Goal: Task Accomplishment & Management: Manage account settings

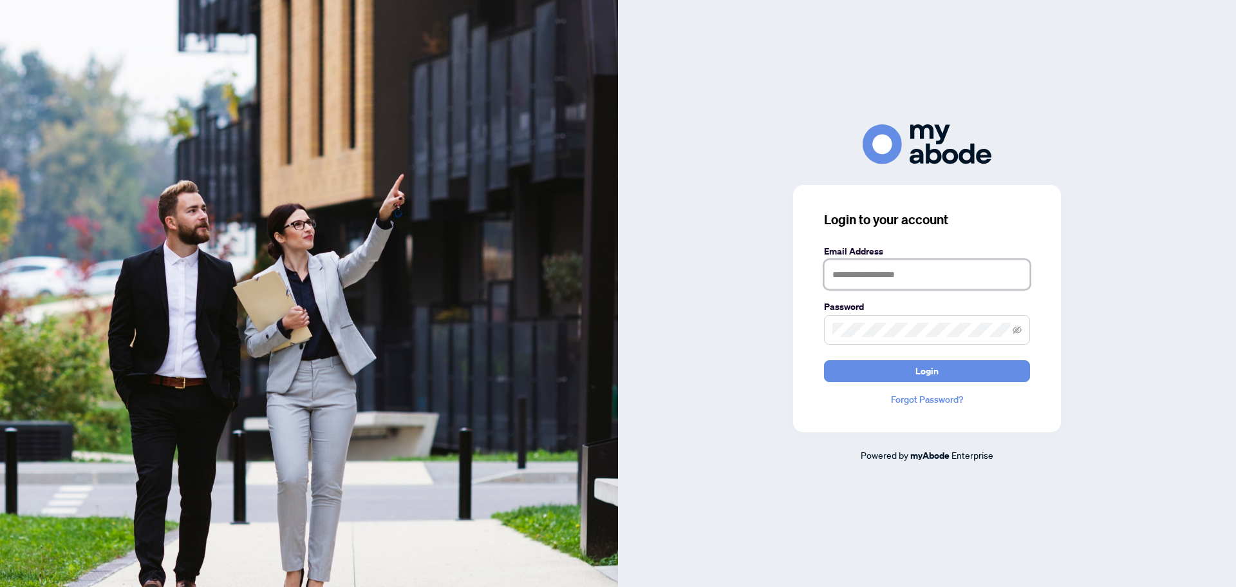
click at [923, 272] on input "text" at bounding box center [927, 274] width 206 height 30
type input "**********"
click at [824, 360] on button "Login" at bounding box center [927, 371] width 206 height 22
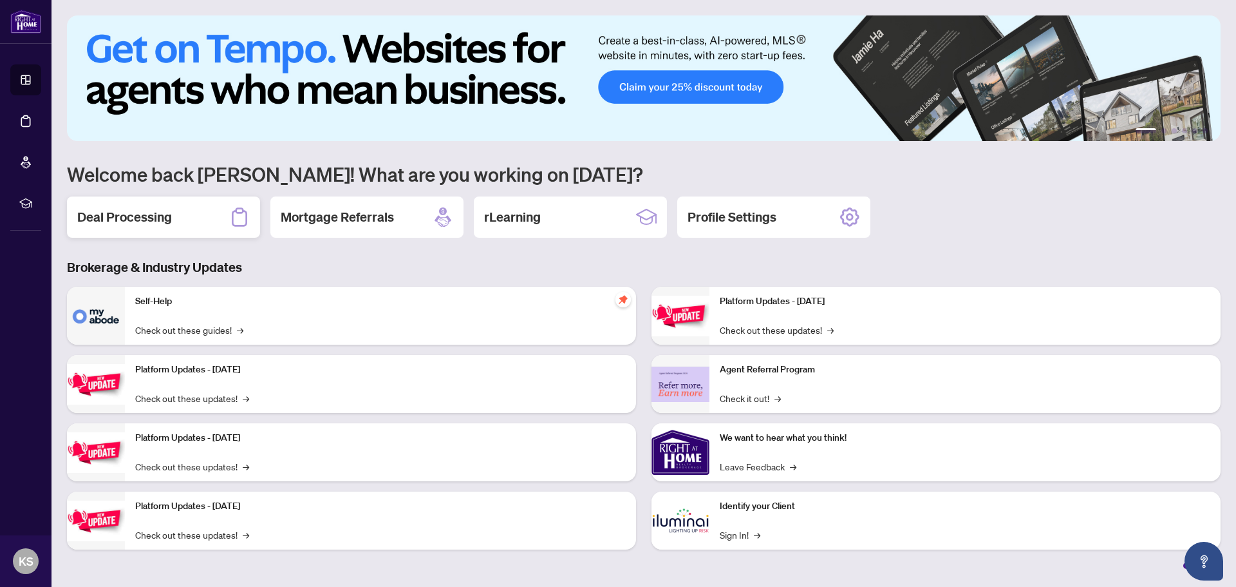
click at [151, 213] on h2 "Deal Processing" at bounding box center [124, 217] width 95 height 18
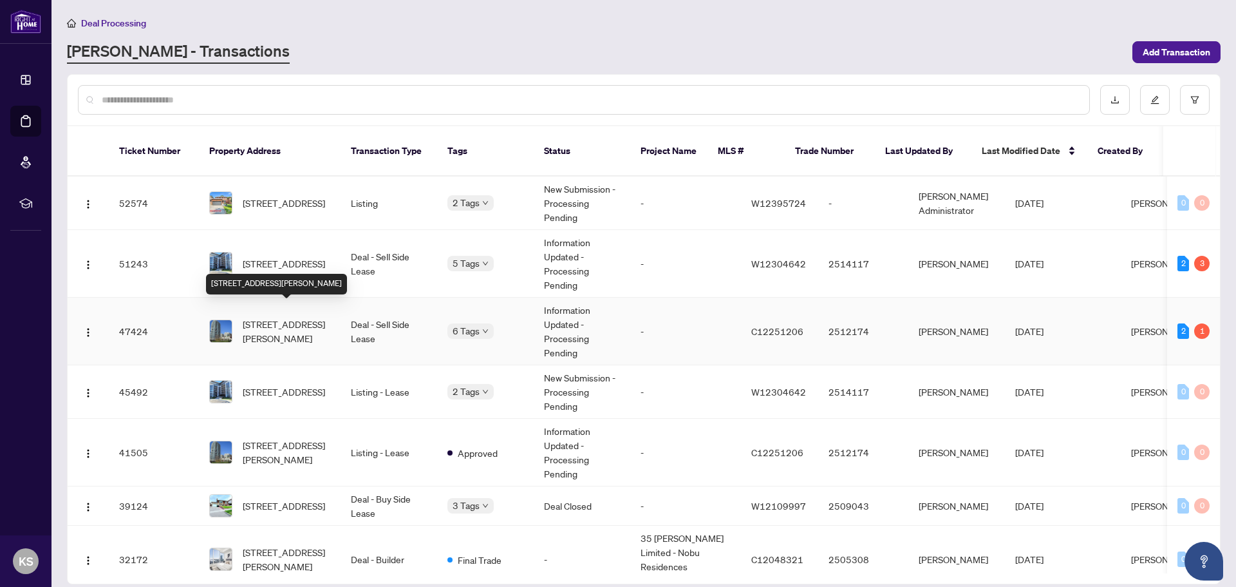
click at [297, 319] on span "[STREET_ADDRESS][PERSON_NAME]" at bounding box center [287, 331] width 88 height 28
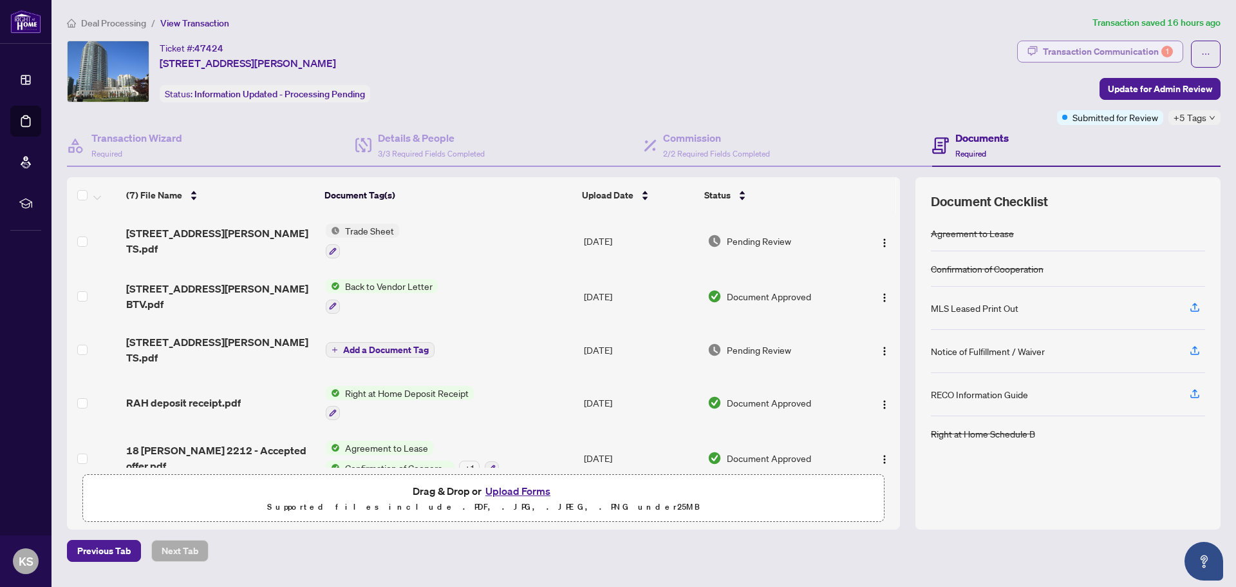
click at [1160, 51] on div "Transaction Communication 1" at bounding box center [1108, 51] width 130 height 21
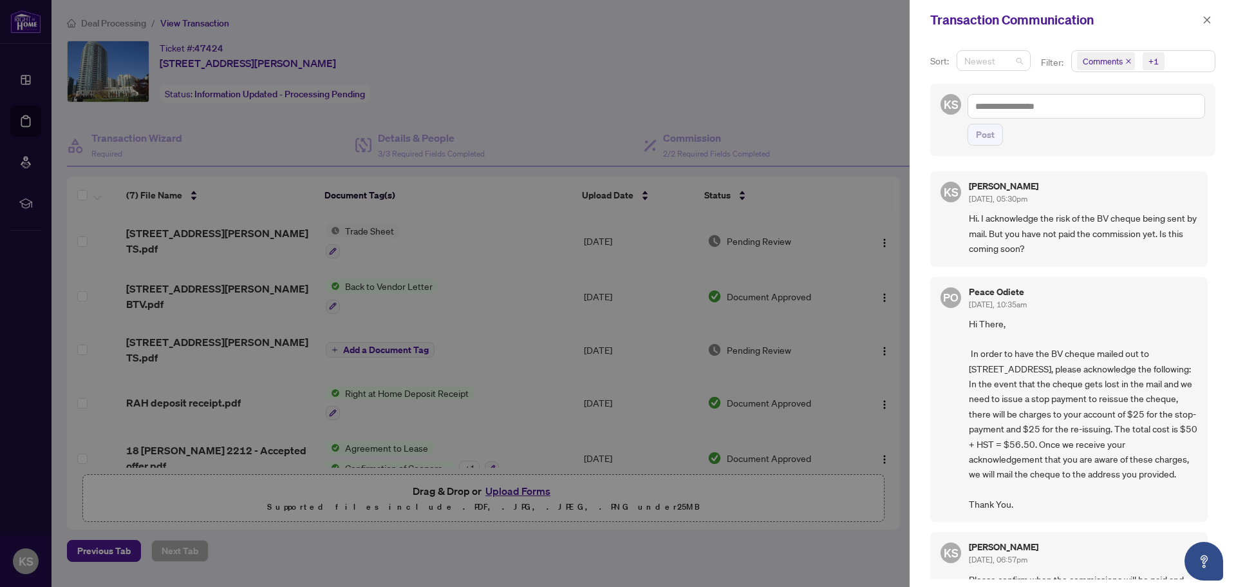
click at [998, 70] on div "Newest" at bounding box center [994, 60] width 74 height 21
click at [1006, 59] on span "Newest" at bounding box center [993, 60] width 59 height 19
click at [1128, 59] on icon "close" at bounding box center [1128, 61] width 6 height 6
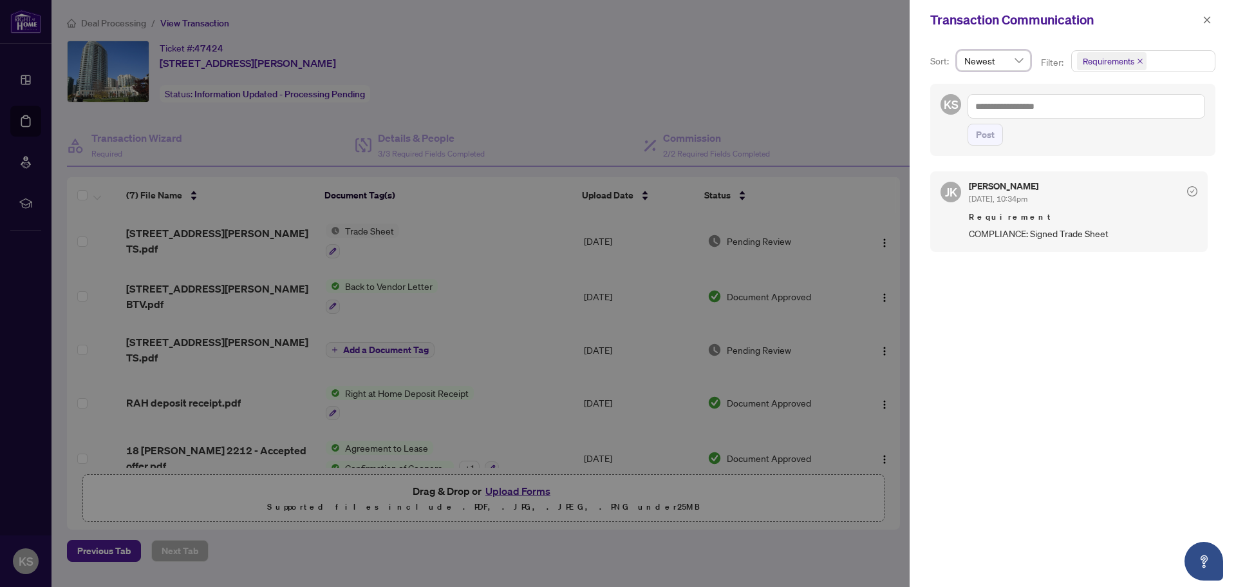
click at [1139, 63] on icon "close" at bounding box center [1140, 61] width 6 height 6
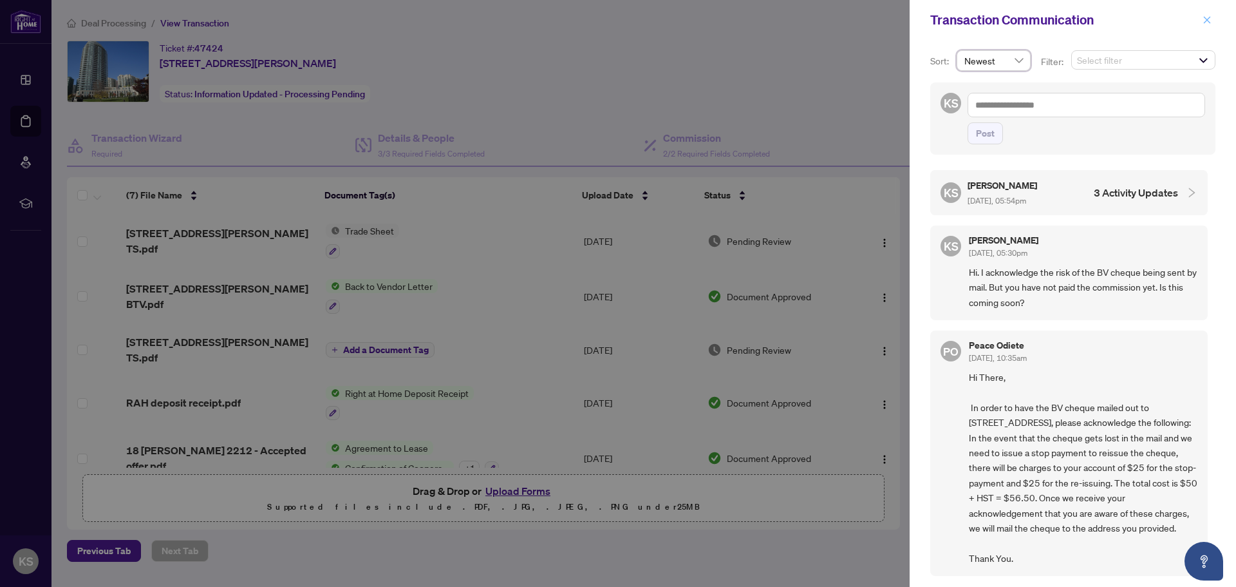
click at [1204, 21] on icon "close" at bounding box center [1207, 19] width 9 height 9
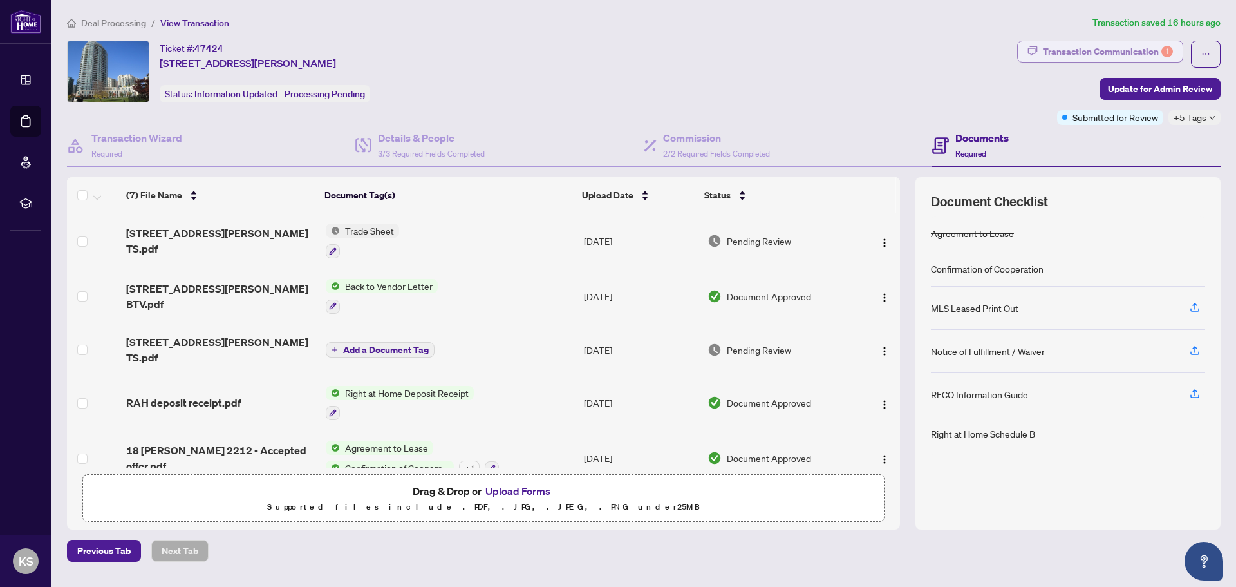
click at [1160, 46] on div "Transaction Communication 1" at bounding box center [1108, 51] width 130 height 21
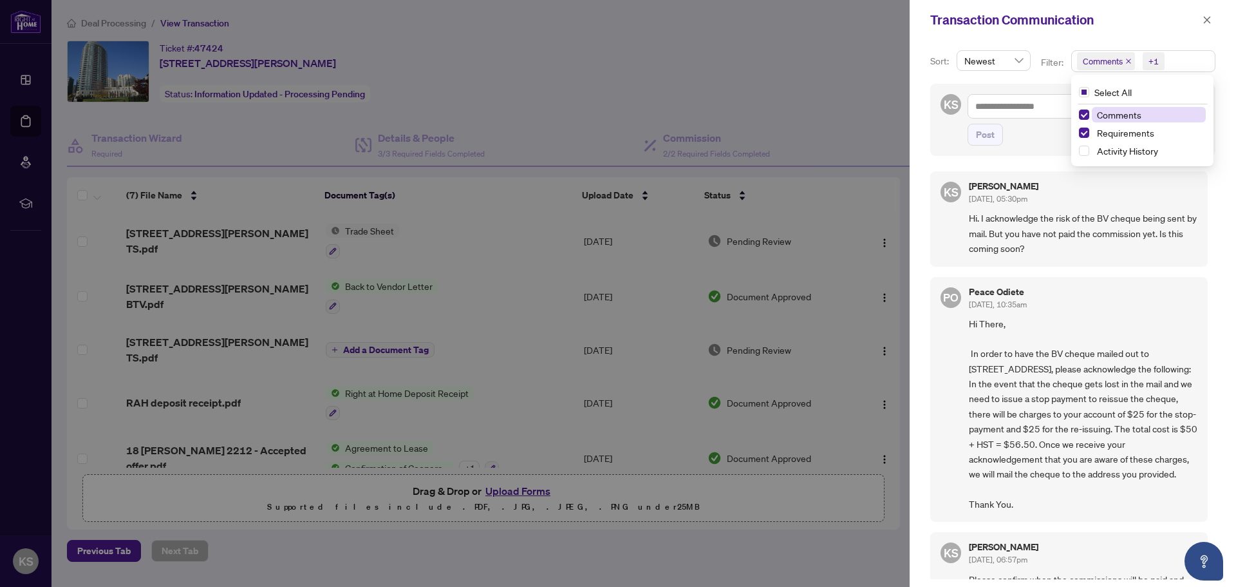
click at [1154, 64] on div "+1" at bounding box center [1154, 61] width 10 height 13
click at [1084, 149] on span "Select Activity History" at bounding box center [1084, 151] width 10 height 10
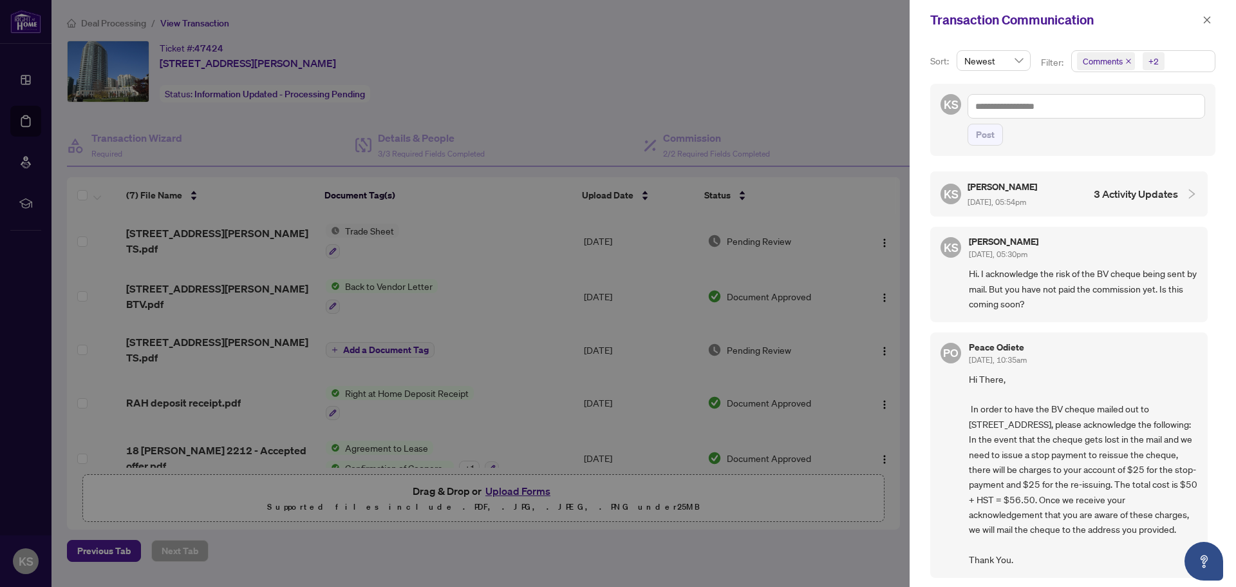
click at [867, 76] on div at bounding box center [618, 293] width 1236 height 587
drag, startPoint x: 1210, startPoint y: 23, endPoint x: 1175, endPoint y: 32, distance: 35.9
click at [1209, 23] on icon "close" at bounding box center [1207, 19] width 7 height 7
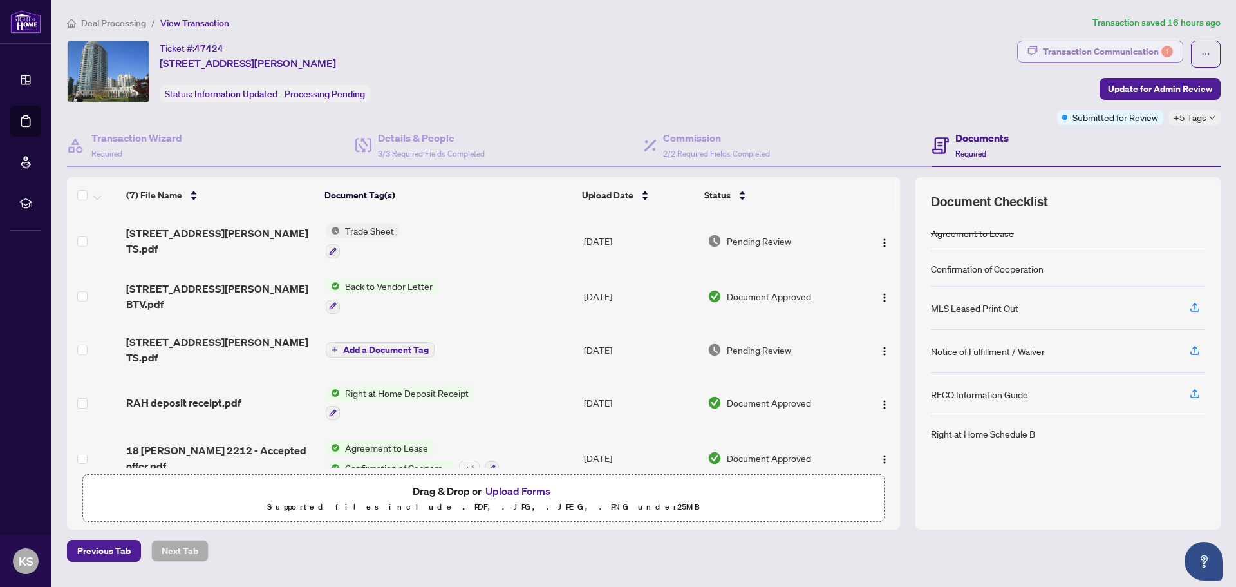
click at [1142, 52] on div "Transaction Communication 1" at bounding box center [1108, 51] width 130 height 21
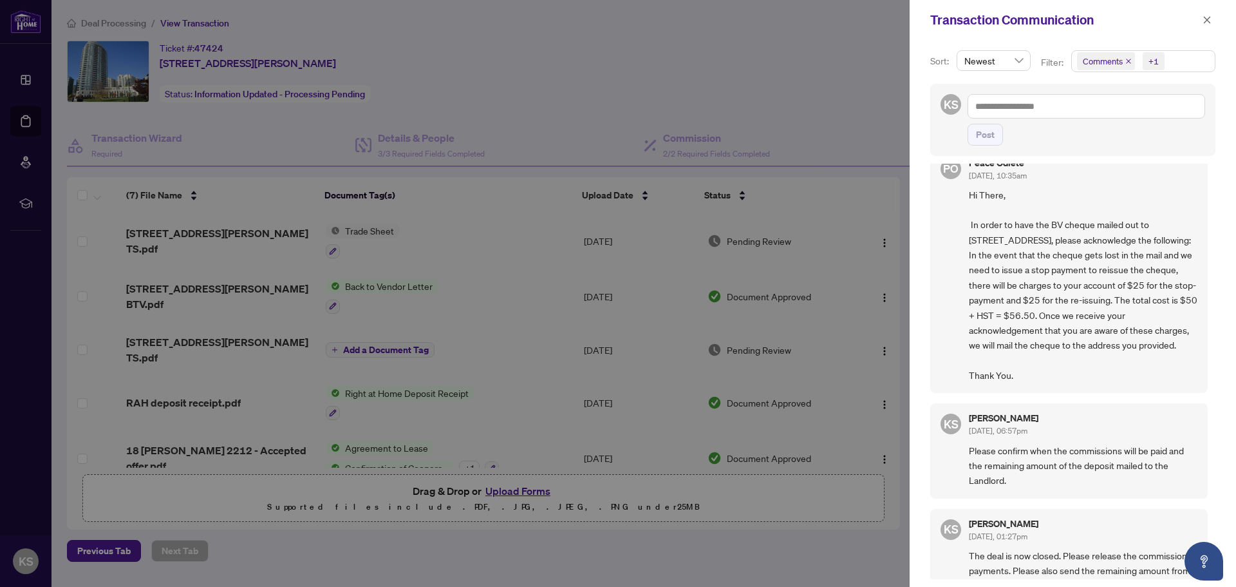
scroll to position [386, 0]
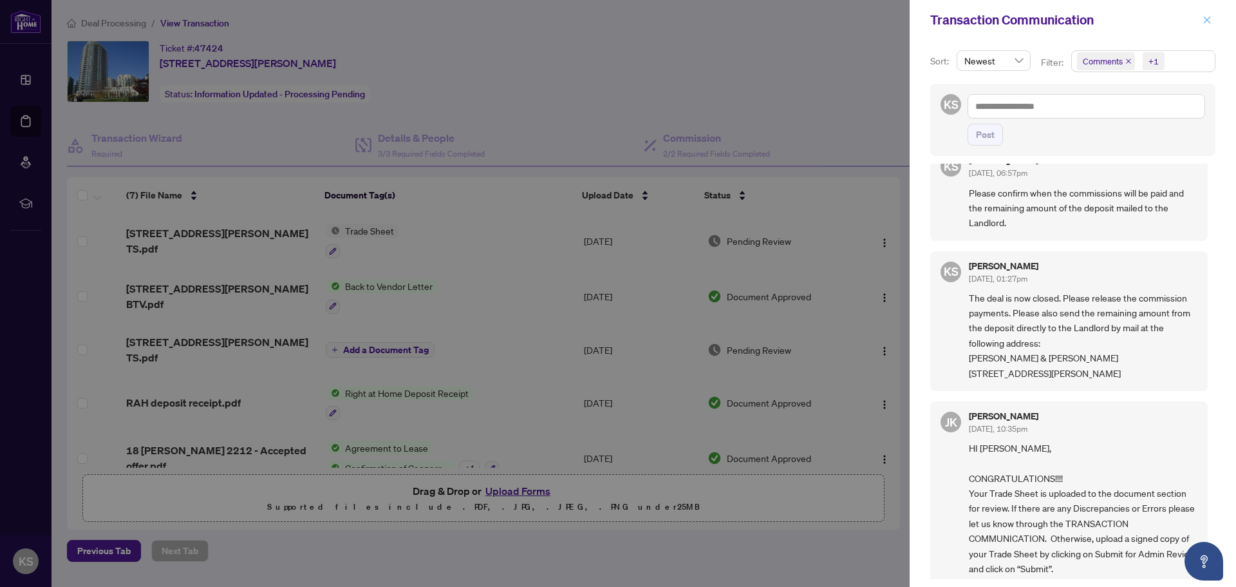
click at [1208, 17] on icon "close" at bounding box center [1207, 19] width 9 height 9
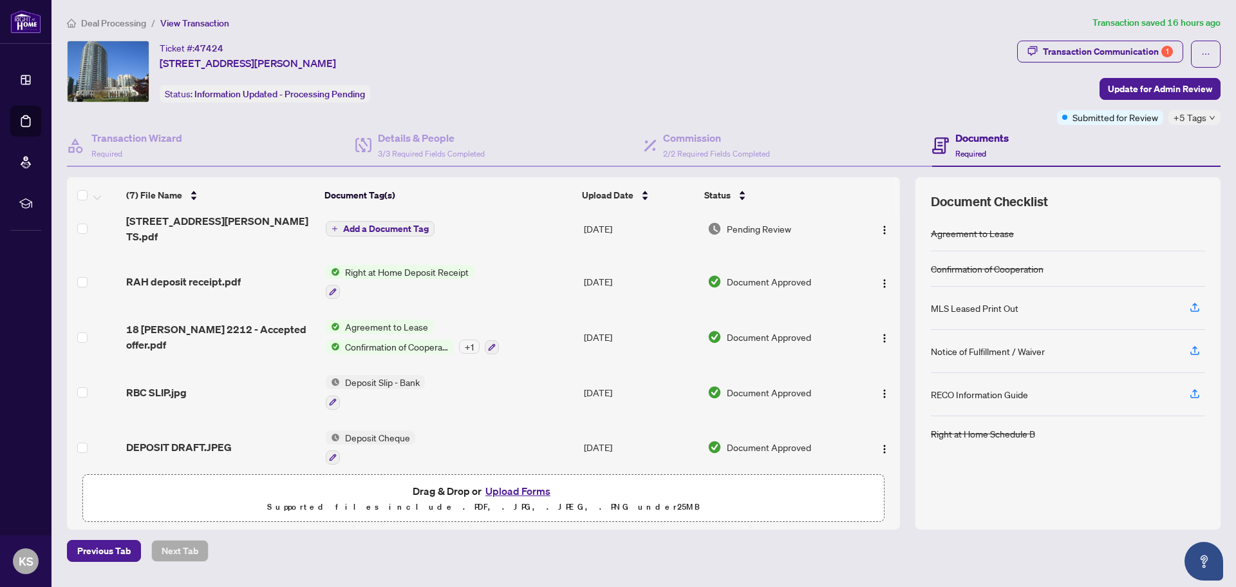
scroll to position [0, 0]
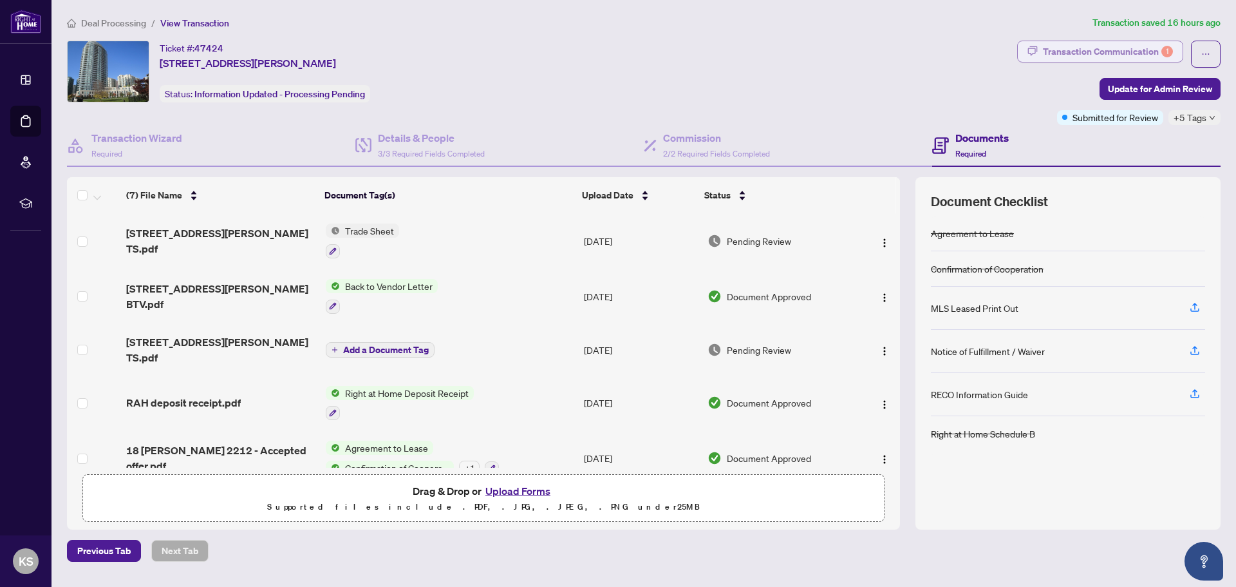
click at [1091, 48] on div "Transaction Communication 1" at bounding box center [1108, 51] width 130 height 21
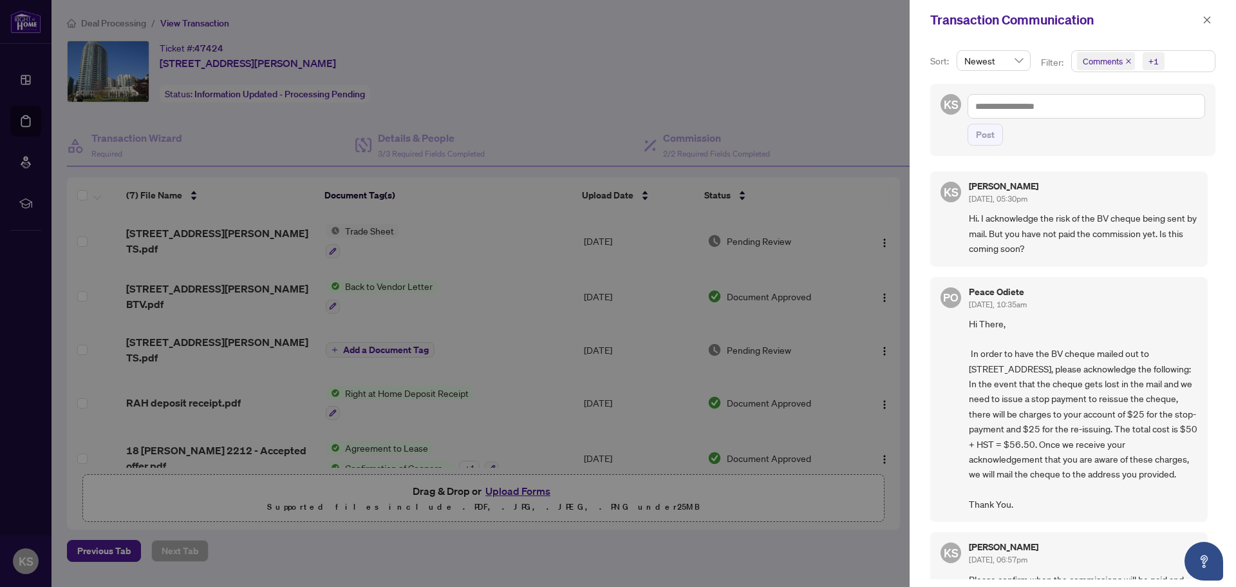
scroll to position [193, 0]
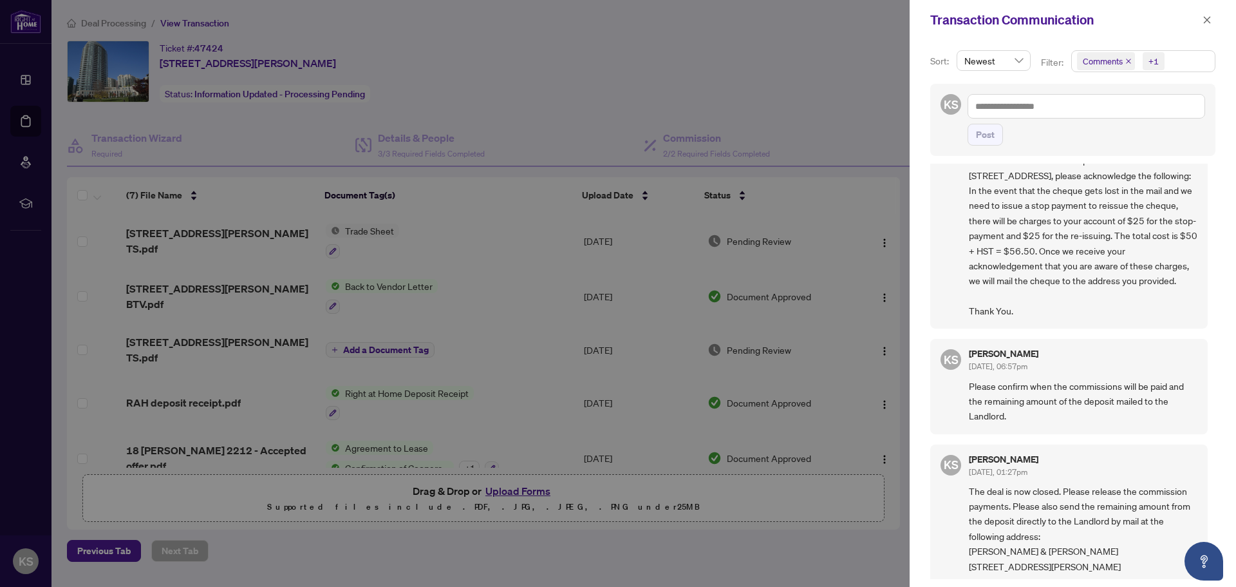
click at [1004, 403] on span "Please confirm when the commissions will be paid and the remaining amount of th…" at bounding box center [1083, 401] width 229 height 45
click at [1091, 248] on span "Hi There, In order to have the BV cheque mailed out to [STREET_ADDRESS], please…" at bounding box center [1083, 221] width 229 height 196
click at [1121, 247] on span "Hi There, In order to have the BV cheque mailed out to [STREET_ADDRESS], please…" at bounding box center [1083, 221] width 229 height 196
click at [1114, 284] on span "Hi There, In order to have the BV cheque mailed out to [STREET_ADDRESS], please…" at bounding box center [1083, 221] width 229 height 196
click at [1140, 272] on span "Hi There, In order to have the BV cheque mailed out to [STREET_ADDRESS], please…" at bounding box center [1083, 221] width 229 height 196
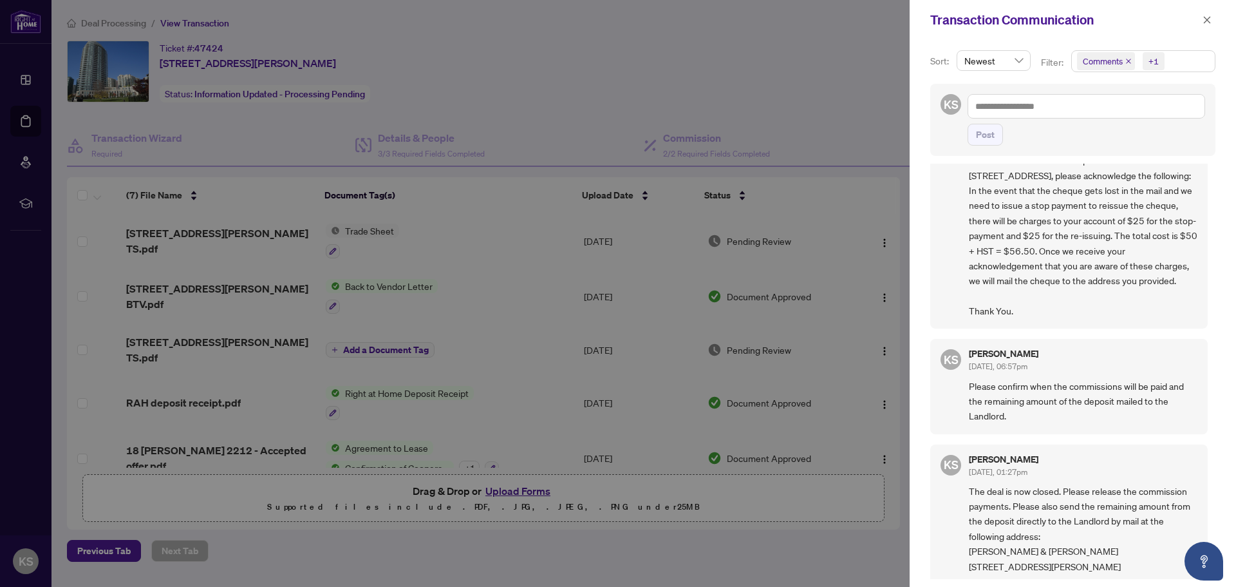
click at [1139, 283] on span "Hi There, In order to have the BV cheque mailed out to [STREET_ADDRESS], please…" at bounding box center [1083, 221] width 229 height 196
click at [1101, 283] on span "Hi There, In order to have the BV cheque mailed out to [STREET_ADDRESS], please…" at bounding box center [1083, 221] width 229 height 196
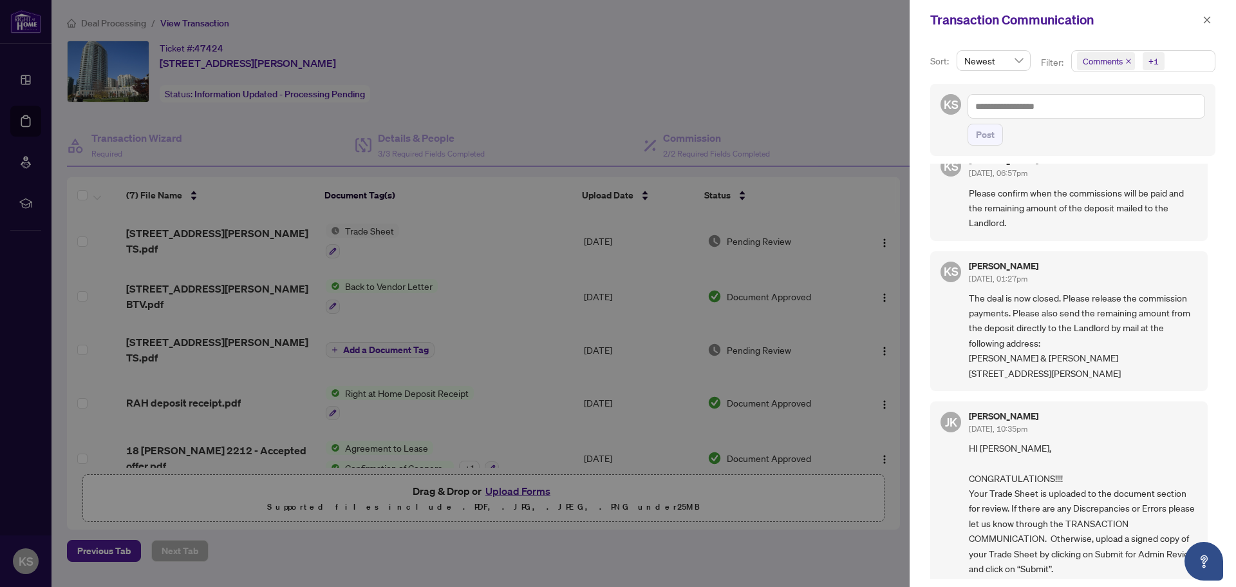
scroll to position [451, 0]
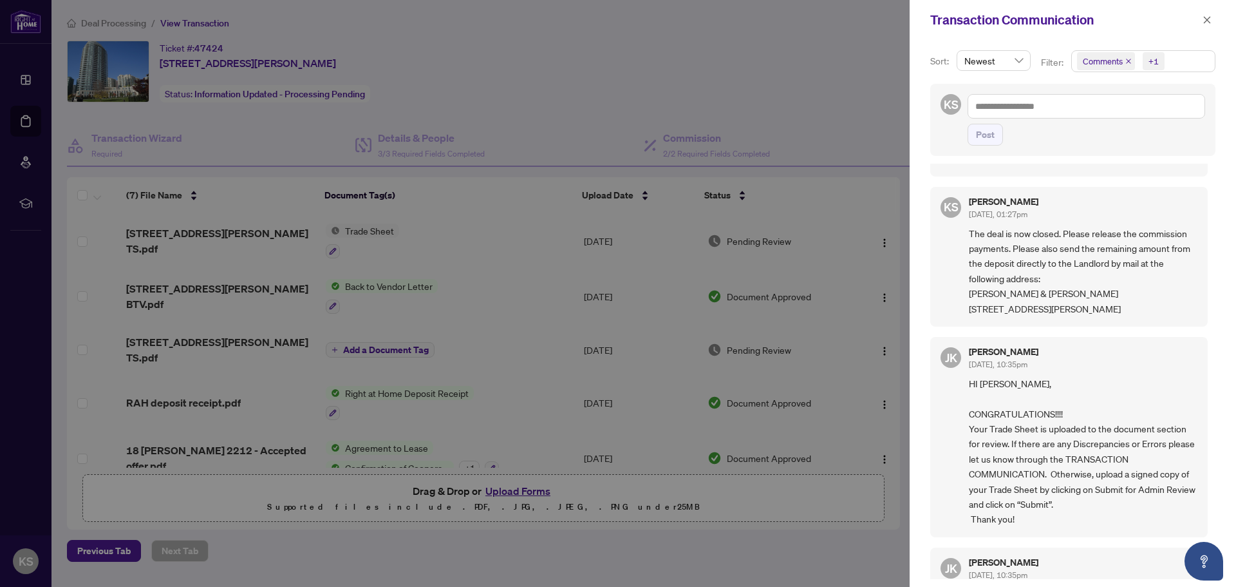
click at [1143, 309] on span "The deal is now closed. Please release the commission payments. Please also sen…" at bounding box center [1083, 271] width 229 height 90
click at [1139, 221] on div "[PERSON_NAME] [DATE], 01:27pm" at bounding box center [1083, 209] width 229 height 24
click at [1141, 291] on span "The deal is now closed. Please release the commission payments. Please also sen…" at bounding box center [1083, 271] width 229 height 90
click at [1134, 220] on div "[PERSON_NAME] [DATE], 01:27pm" at bounding box center [1083, 209] width 229 height 24
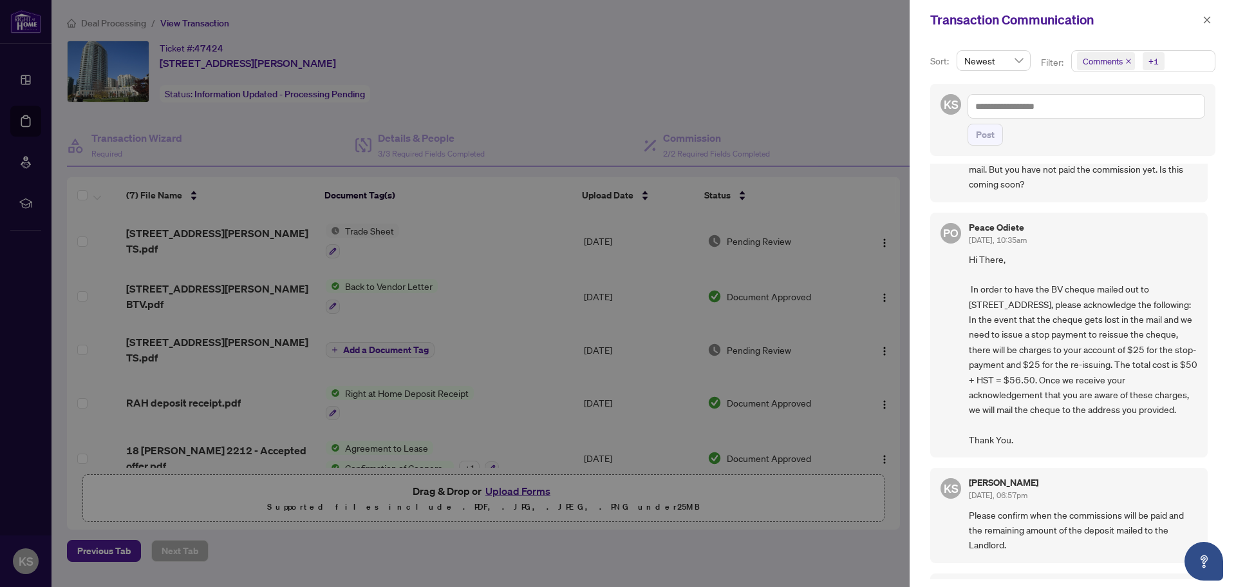
scroll to position [0, 0]
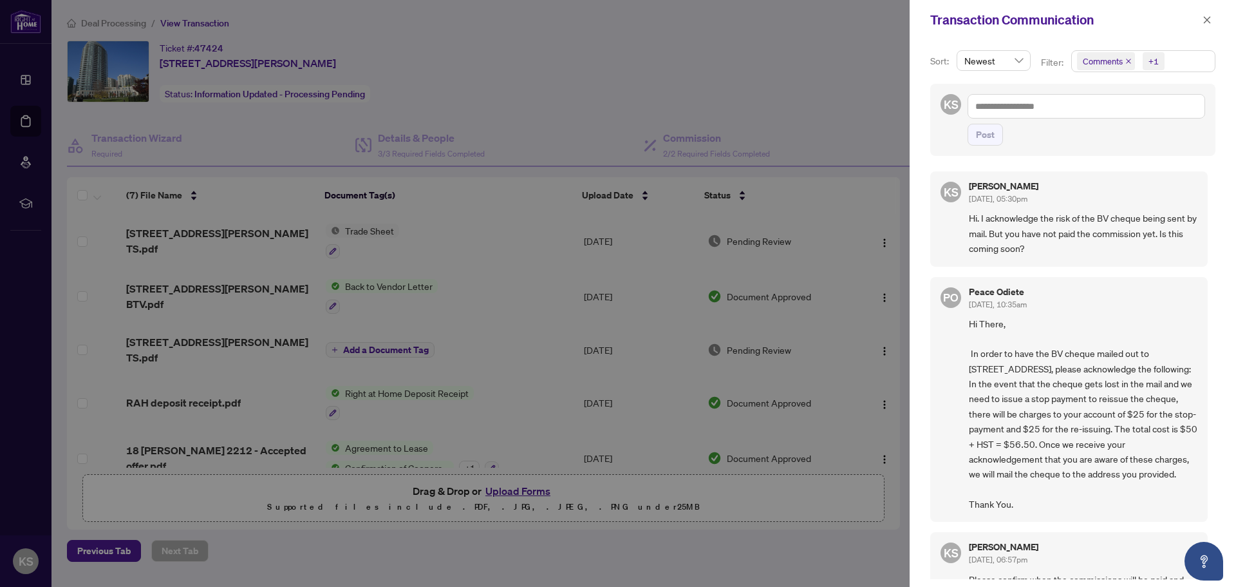
click at [1098, 319] on span "Hi There, In order to have the BV cheque mailed out to [STREET_ADDRESS], please…" at bounding box center [1083, 414] width 229 height 196
click at [1127, 316] on span "Hi There, In order to have the BV cheque mailed out to [STREET_ADDRESS], please…" at bounding box center [1083, 414] width 229 height 196
click at [1086, 321] on span "Hi There, In order to have the BV cheque mailed out to [STREET_ADDRESS], please…" at bounding box center [1083, 414] width 229 height 196
click at [1140, 316] on span "Hi There, In order to have the BV cheque mailed out to [STREET_ADDRESS], please…" at bounding box center [1083, 414] width 229 height 196
click at [1083, 318] on span "Hi There, In order to have the BV cheque mailed out to [STREET_ADDRESS], please…" at bounding box center [1083, 414] width 229 height 196
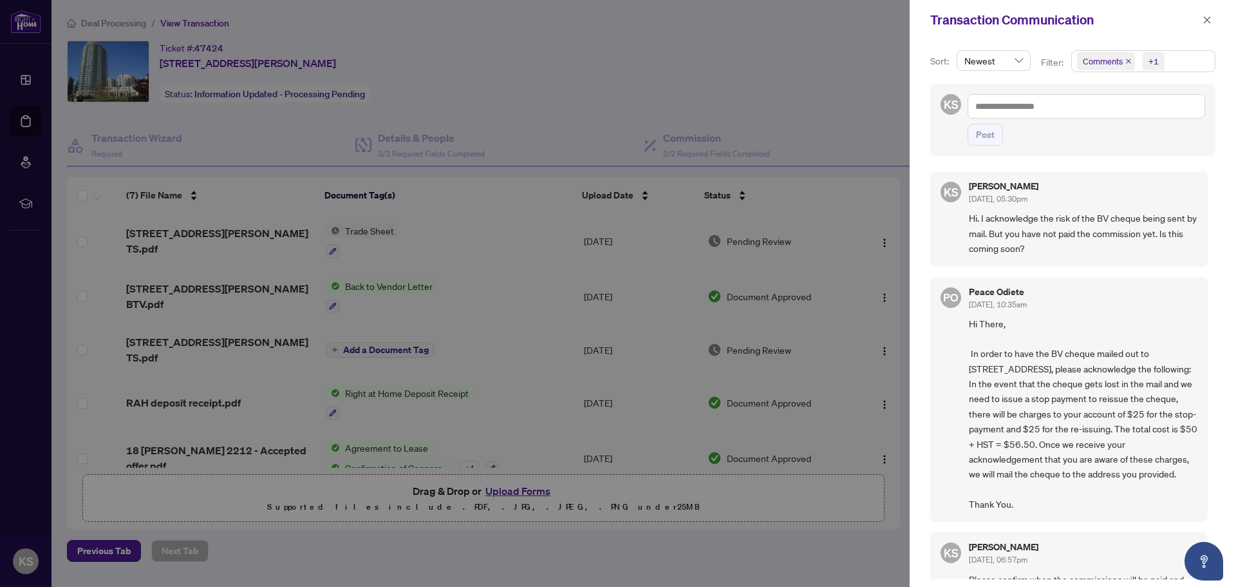
click at [1108, 316] on span "Hi There, In order to have the BV cheque mailed out to [STREET_ADDRESS], please…" at bounding box center [1083, 414] width 229 height 196
click at [1077, 323] on span "Hi There, In order to have the BV cheque mailed out to [STREET_ADDRESS], please…" at bounding box center [1083, 414] width 229 height 196
click at [1132, 314] on div "Peace Odiete [DATE], 10:35am Hi There, In order to have the BV cheque mailed ou…" at bounding box center [1083, 399] width 229 height 225
drag, startPoint x: 1098, startPoint y: 321, endPoint x: 1084, endPoint y: 324, distance: 14.1
click at [1096, 321] on span "Hi There, In order to have the BV cheque mailed out to [STREET_ADDRESS], please…" at bounding box center [1083, 414] width 229 height 196
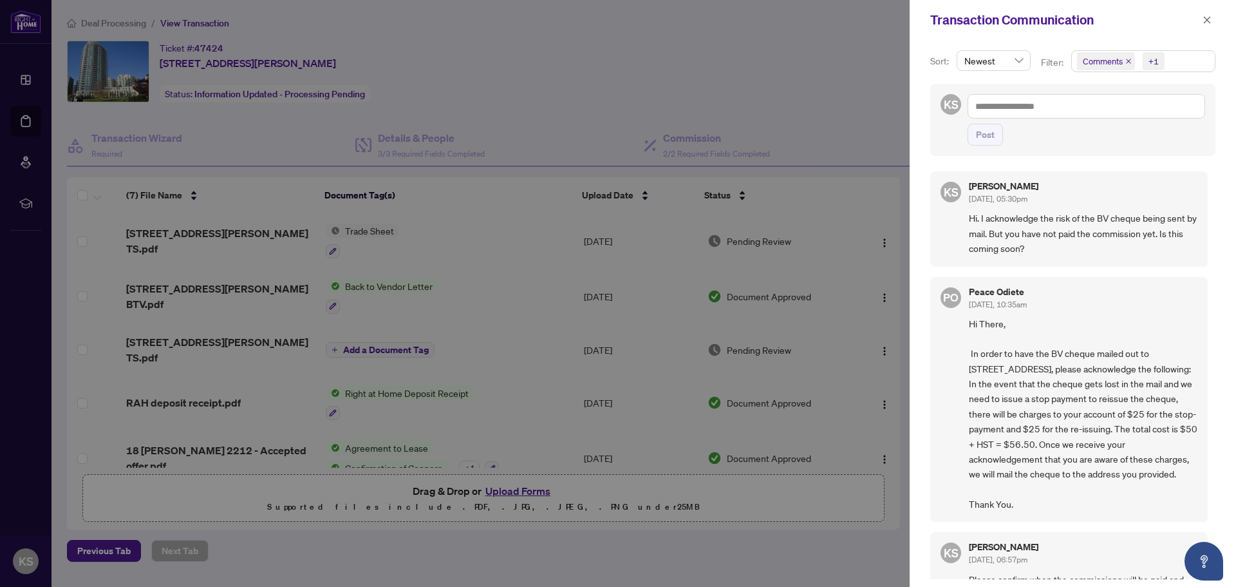
click at [1077, 324] on span "Hi There, In order to have the BV cheque mailed out to [STREET_ADDRESS], please…" at bounding box center [1083, 414] width 229 height 196
click at [1096, 318] on span "Hi There, In order to have the BV cheque mailed out to [STREET_ADDRESS], please…" at bounding box center [1083, 414] width 229 height 196
click at [1070, 317] on span "Hi There, In order to have the BV cheque mailed out to [STREET_ADDRESS], please…" at bounding box center [1083, 414] width 229 height 196
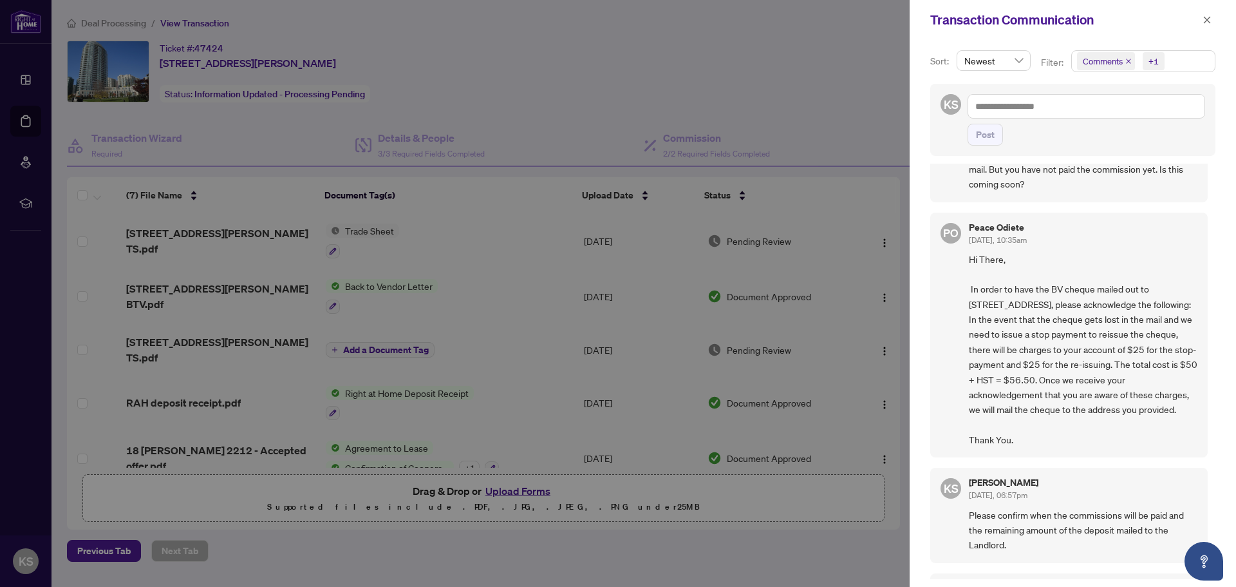
click at [1042, 361] on span "Hi There, In order to have the BV cheque mailed out to [STREET_ADDRESS], please…" at bounding box center [1083, 350] width 229 height 196
click at [1082, 354] on span "Hi There, In order to have the BV cheque mailed out to [STREET_ADDRESS], please…" at bounding box center [1083, 350] width 229 height 196
click at [1085, 372] on span "Hi There, In order to have the BV cheque mailed out to [STREET_ADDRESS], please…" at bounding box center [1083, 350] width 229 height 196
click at [1086, 349] on span "Hi There, In order to have the BV cheque mailed out to [STREET_ADDRESS], please…" at bounding box center [1083, 350] width 229 height 196
click at [1086, 355] on span "Hi There, In order to have the BV cheque mailed out to [STREET_ADDRESS], please…" at bounding box center [1083, 350] width 229 height 196
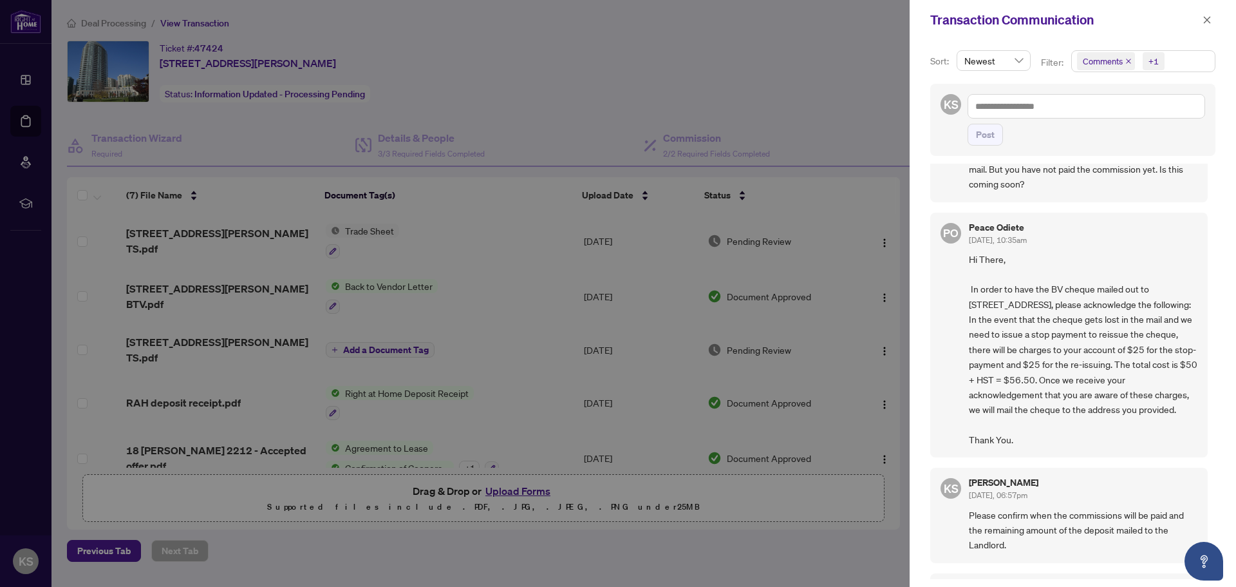
click at [1089, 350] on span "Hi There, In order to have the BV cheque mailed out to [STREET_ADDRESS], please…" at bounding box center [1083, 350] width 229 height 196
click at [1132, 351] on span "Hi There, In order to have the BV cheque mailed out to [STREET_ADDRESS], please…" at bounding box center [1083, 350] width 229 height 196
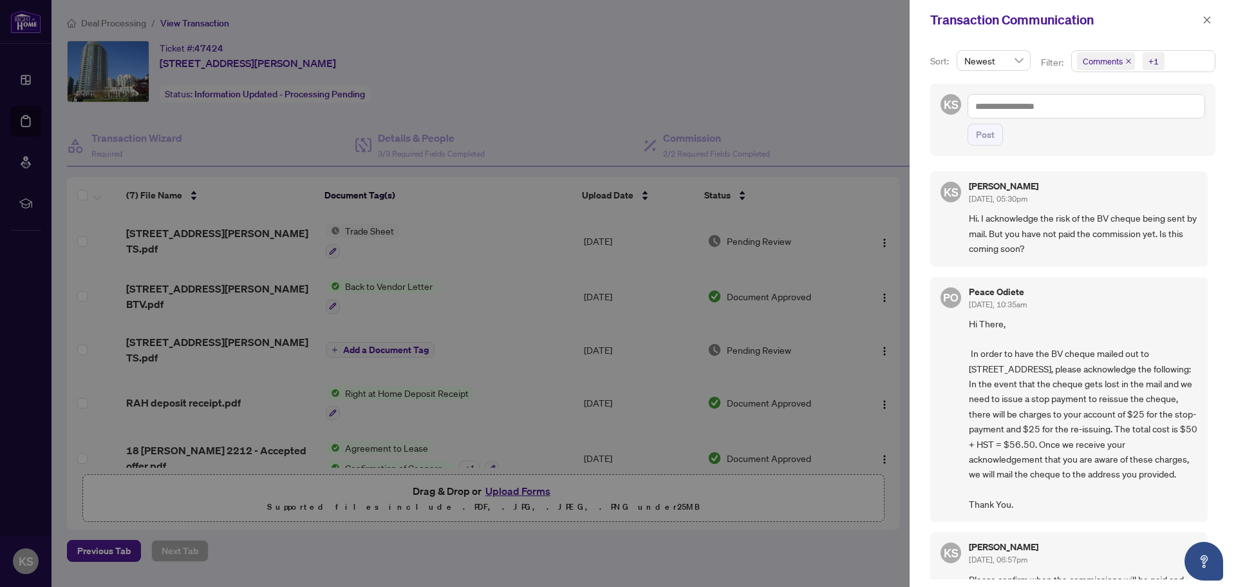
click at [1131, 300] on div "Peace Odiete [DATE], 10:35am" at bounding box center [1083, 299] width 229 height 24
click at [1142, 244] on span "Hi. I acknowledge the risk of the BV cheque being sent by mail. But you have no…" at bounding box center [1083, 233] width 229 height 45
click at [1178, 242] on span "Hi. I acknowledge the risk of the BV cheque being sent by mail. But you have no…" at bounding box center [1083, 233] width 229 height 45
click at [1187, 226] on span "Hi. I acknowledge the risk of the BV cheque being sent by mail. But you have no…" at bounding box center [1083, 233] width 229 height 45
click at [1182, 178] on div "KS [PERSON_NAME] [DATE], 05:30pm Hi. I acknowledge the risk of the BV cheque be…" at bounding box center [1068, 218] width 277 height 95
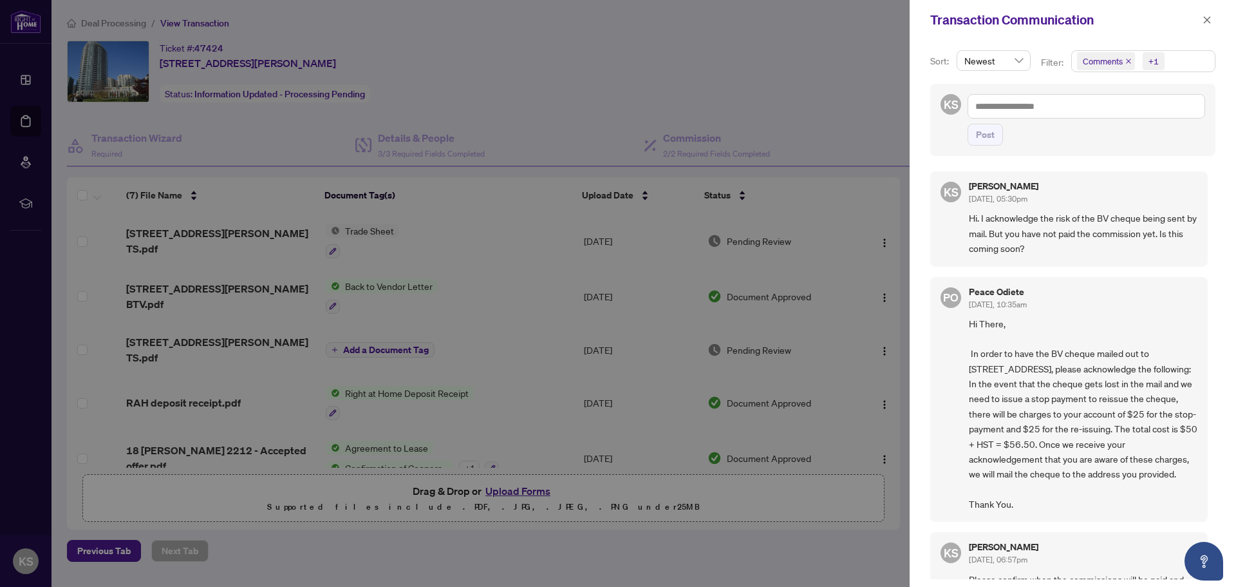
click at [1169, 179] on div "KS [PERSON_NAME] [DATE], 05:30pm Hi. I acknowledge the risk of the BV cheque be…" at bounding box center [1068, 218] width 277 height 95
click at [1150, 185] on div "[PERSON_NAME] [DATE], 05:30pm" at bounding box center [1083, 194] width 229 height 24
click at [1138, 246] on span "Hi. I acknowledge the risk of the BV cheque being sent by mail. But you have no…" at bounding box center [1083, 233] width 229 height 45
click at [1159, 242] on span "Hi. I acknowledge the risk of the BV cheque being sent by mail. But you have no…" at bounding box center [1083, 233] width 229 height 45
click at [1177, 243] on span "Hi. I acknowledge the risk of the BV cheque being sent by mail. But you have no…" at bounding box center [1083, 233] width 229 height 45
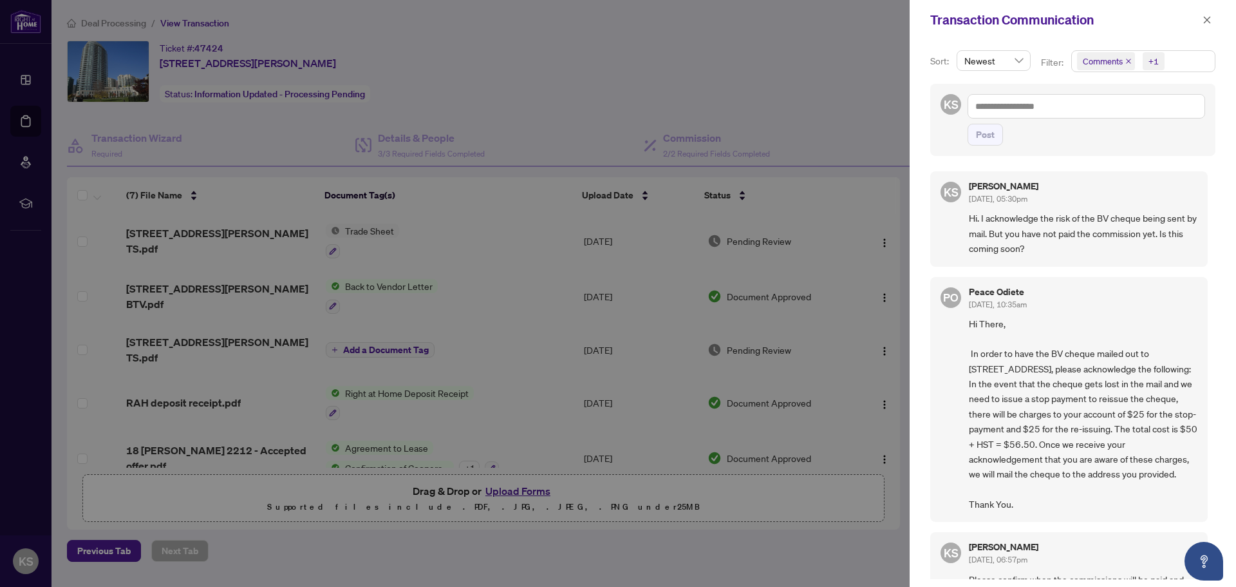
click at [1183, 229] on span "Hi. I acknowledge the risk of the BV cheque being sent by mail. But you have no…" at bounding box center [1083, 233] width 229 height 45
click at [1184, 192] on div "[PERSON_NAME] [DATE], 05:30pm" at bounding box center [1083, 194] width 229 height 24
click at [1172, 247] on span "Hi. I acknowledge the risk of the BV cheque being sent by mail. But you have no…" at bounding box center [1083, 233] width 229 height 45
click at [1173, 188] on div "[PERSON_NAME] [DATE], 05:30pm" at bounding box center [1083, 194] width 229 height 24
click at [1206, 22] on icon "close" at bounding box center [1207, 19] width 7 height 7
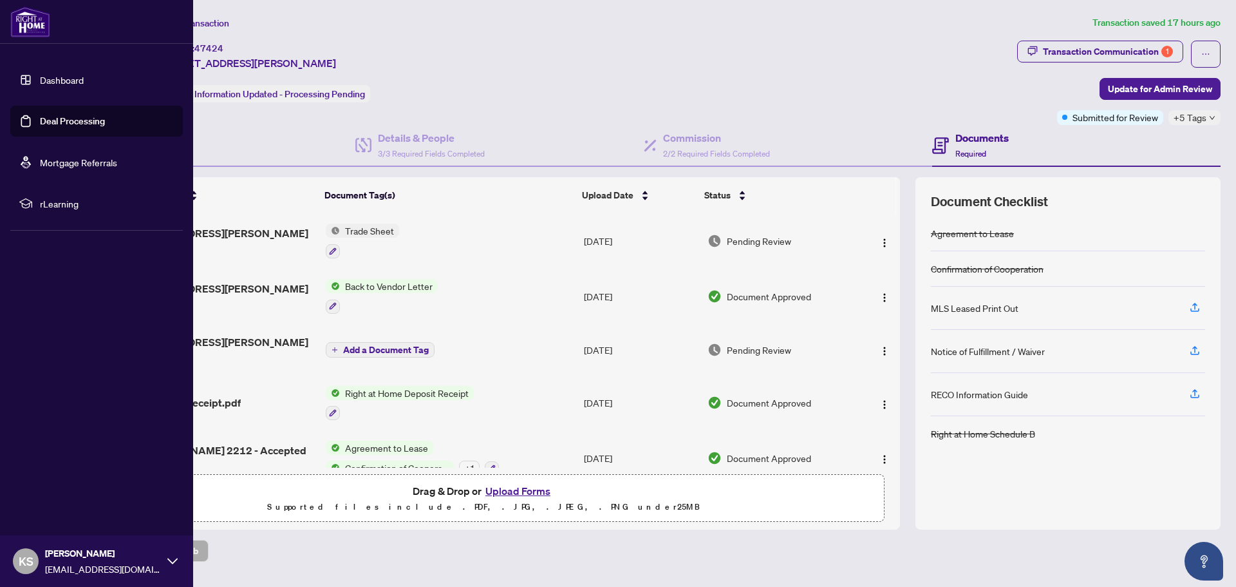
click at [59, 78] on link "Dashboard" at bounding box center [62, 80] width 44 height 12
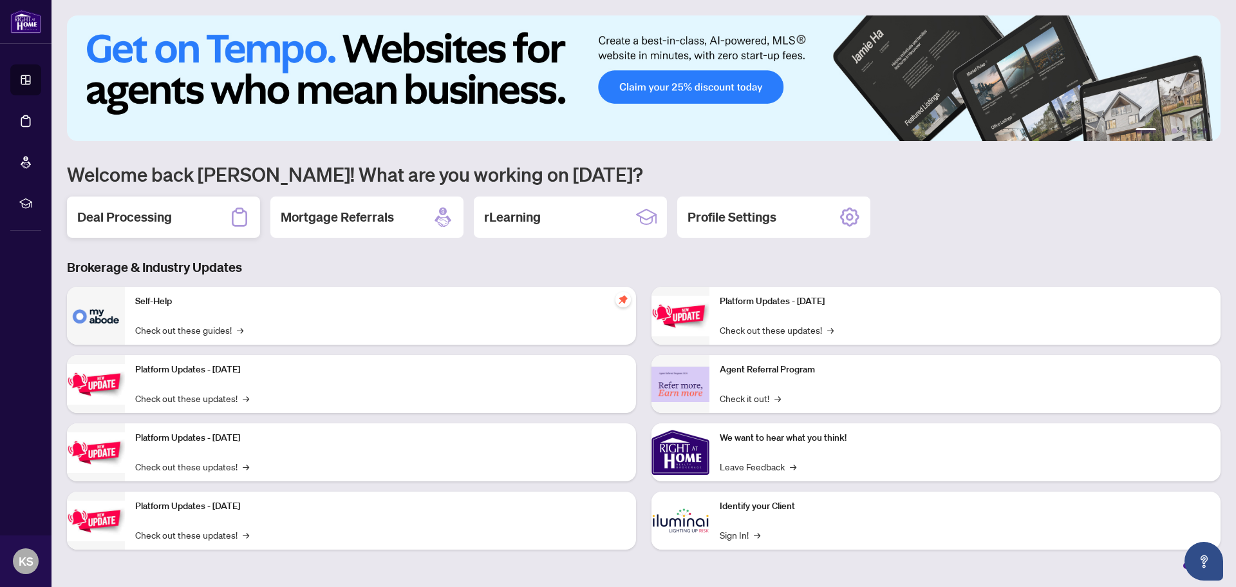
click at [162, 227] on div "Deal Processing" at bounding box center [163, 216] width 193 height 41
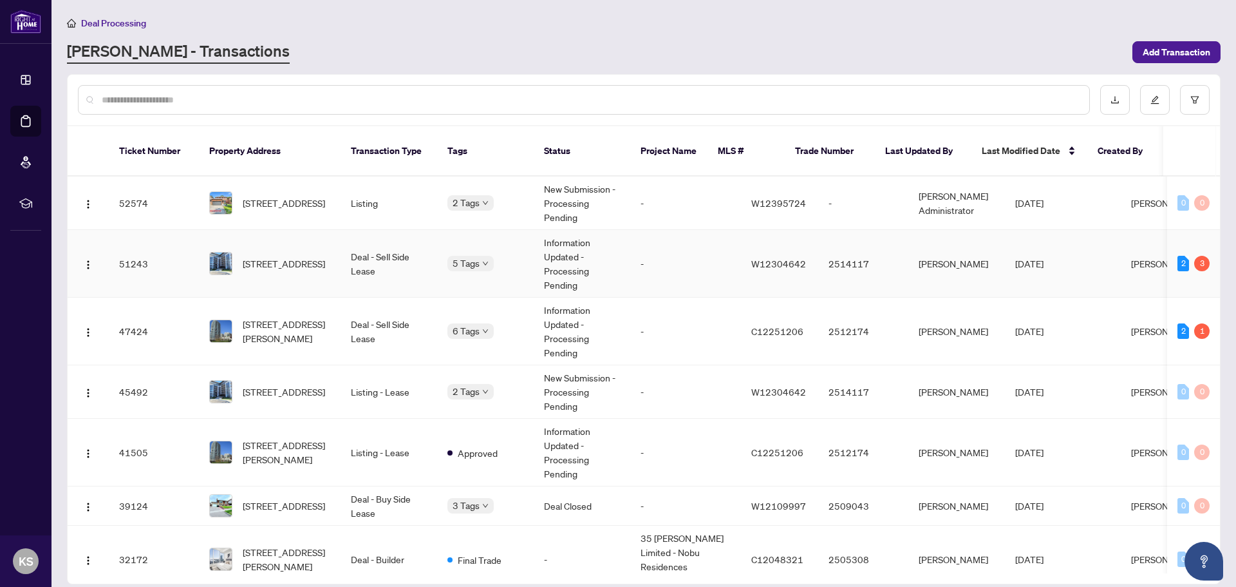
click at [1199, 256] on div "3" at bounding box center [1201, 263] width 15 height 15
click at [359, 248] on td "Deal - Sell Side Lease" at bounding box center [389, 264] width 97 height 68
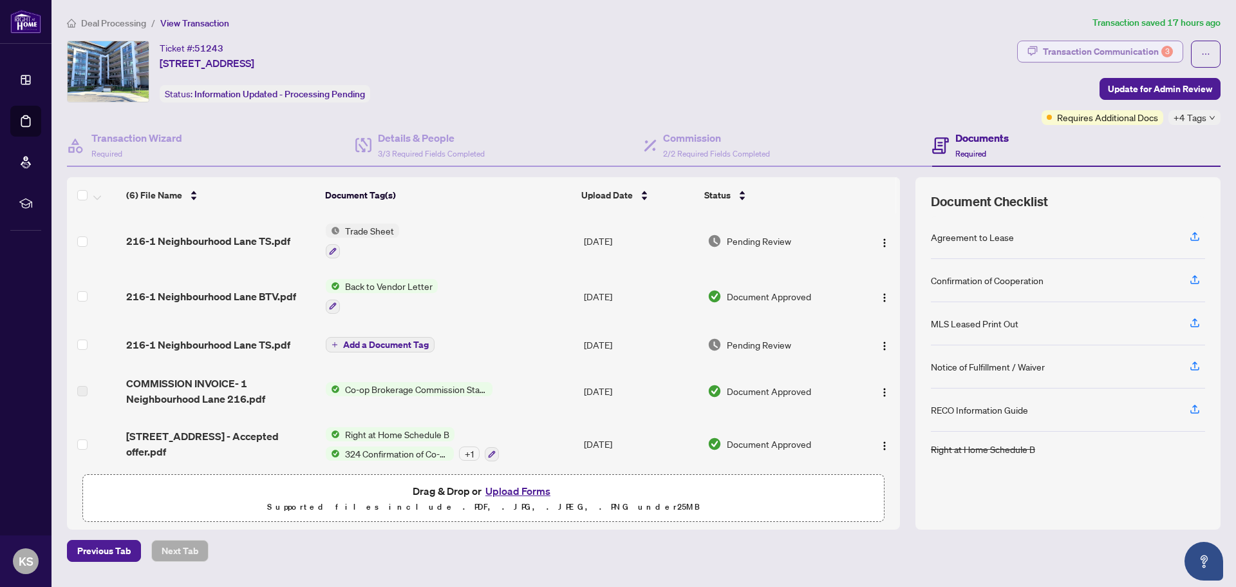
click at [1129, 47] on div "Transaction Communication 3" at bounding box center [1108, 51] width 130 height 21
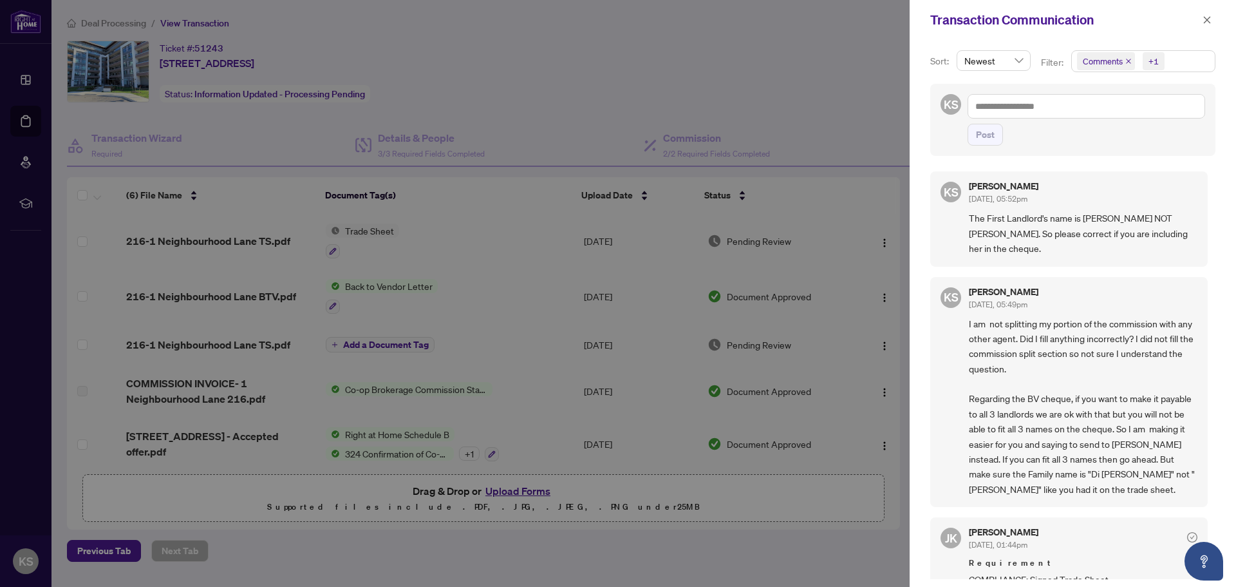
click at [1058, 233] on span "The First Landlord's name is [PERSON_NAME] NOT [PERSON_NAME]. So please correct…" at bounding box center [1083, 233] width 229 height 45
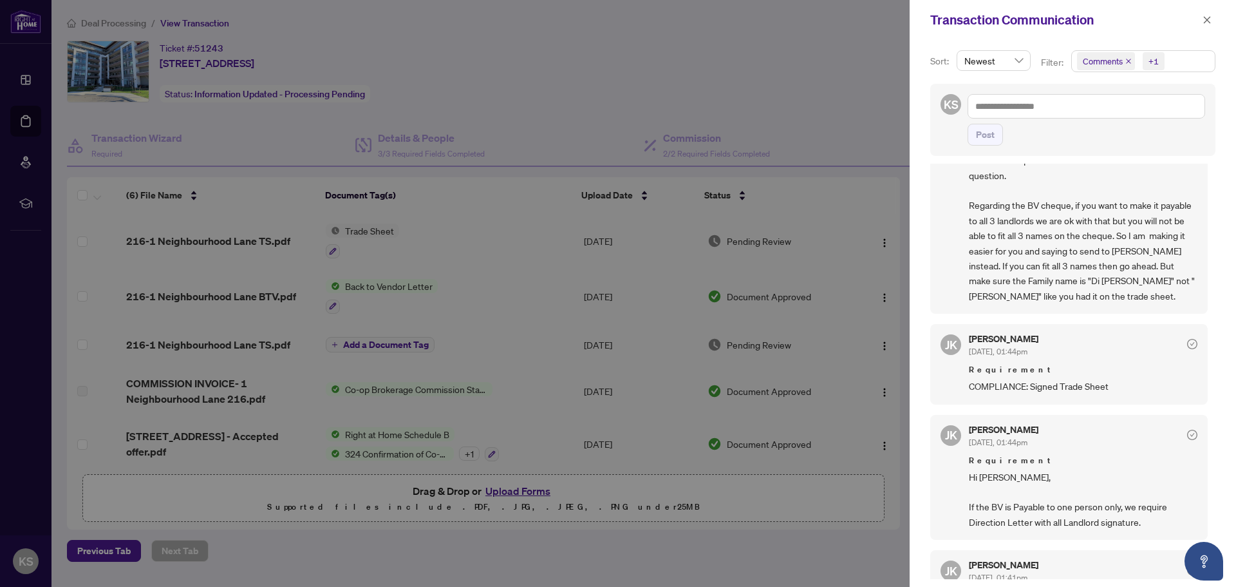
scroll to position [322, 0]
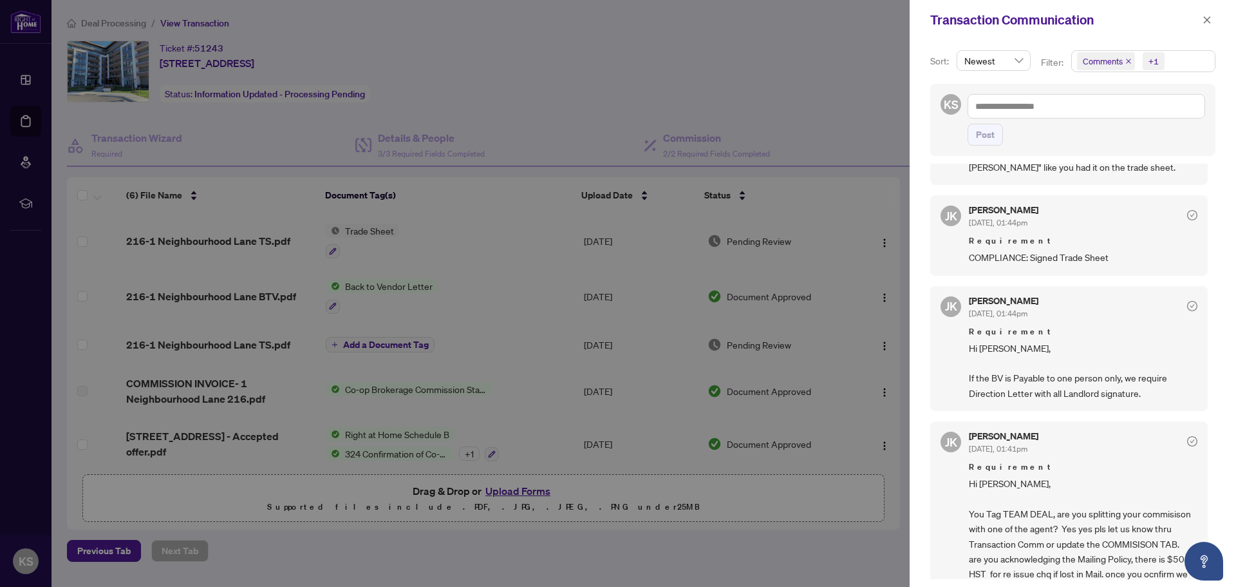
click at [1041, 281] on div "KS [PERSON_NAME] [DATE], 05:52pm The First Landlord's name is [PERSON_NAME] NOT…" at bounding box center [1072, 371] width 285 height 415
click at [1076, 348] on span "Hi [PERSON_NAME], If the BV is Payable to one person only, we require Direction…" at bounding box center [1083, 371] width 229 height 61
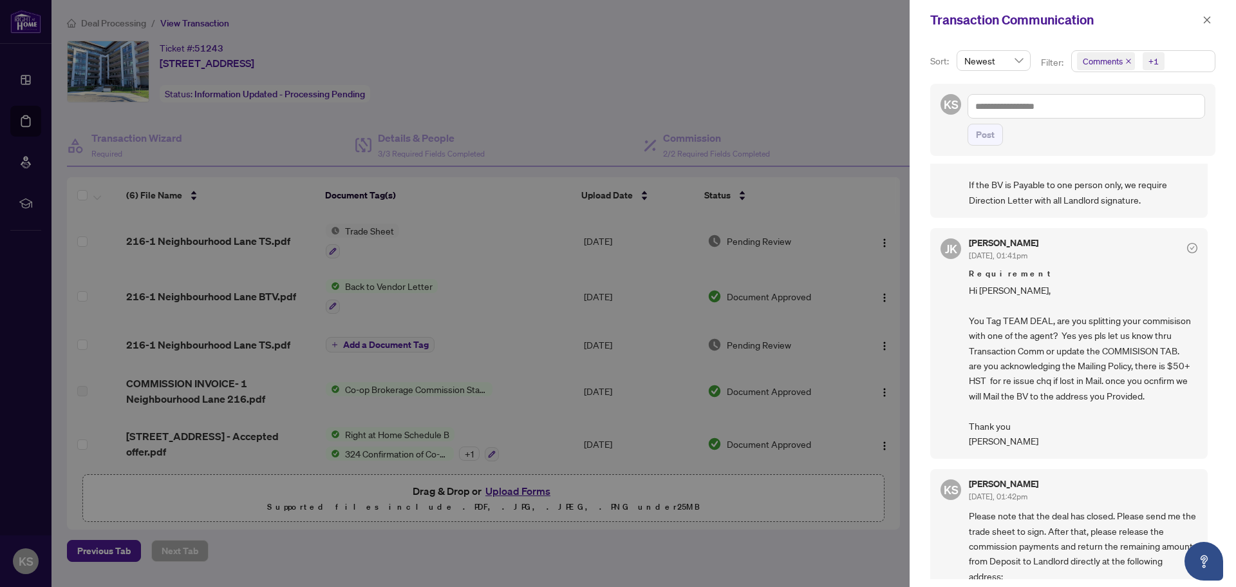
click at [1058, 319] on span "Hi [PERSON_NAME], You Tag TEAM DEAL, are you splitting your commisison with one…" at bounding box center [1083, 365] width 229 height 165
click at [1105, 320] on span "Hi [PERSON_NAME], You Tag TEAM DEAL, are you splitting your commisison with one…" at bounding box center [1083, 365] width 229 height 165
drag, startPoint x: 1131, startPoint y: 316, endPoint x: 1064, endPoint y: 335, distance: 69.5
click at [1129, 316] on span "Hi [PERSON_NAME], You Tag TEAM DEAL, are you splitting your commisison with one…" at bounding box center [1083, 365] width 229 height 165
click at [1058, 336] on span "Hi [PERSON_NAME], You Tag TEAM DEAL, are you splitting your commisison with one…" at bounding box center [1083, 365] width 229 height 165
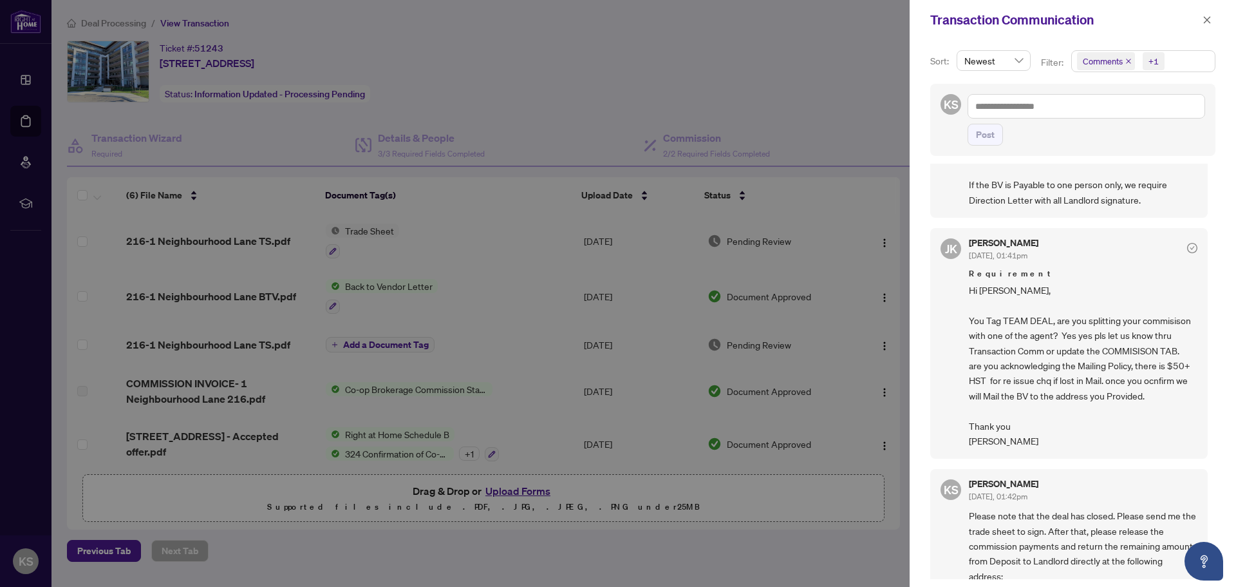
click at [1081, 336] on span "Hi [PERSON_NAME], You Tag TEAM DEAL, are you splitting your commisison with one…" at bounding box center [1083, 365] width 229 height 165
click at [1143, 334] on span "Hi [PERSON_NAME], You Tag TEAM DEAL, are you splitting your commisison with one…" at bounding box center [1083, 365] width 229 height 165
click at [1071, 332] on span "Hi [PERSON_NAME], You Tag TEAM DEAL, are you splitting your commisison with one…" at bounding box center [1083, 365] width 229 height 165
click at [1028, 332] on span "Hi [PERSON_NAME], You Tag TEAM DEAL, are you splitting your commisison with one…" at bounding box center [1083, 365] width 229 height 165
click at [1054, 329] on span "Hi [PERSON_NAME], You Tag TEAM DEAL, are you splitting your commisison with one…" at bounding box center [1083, 365] width 229 height 165
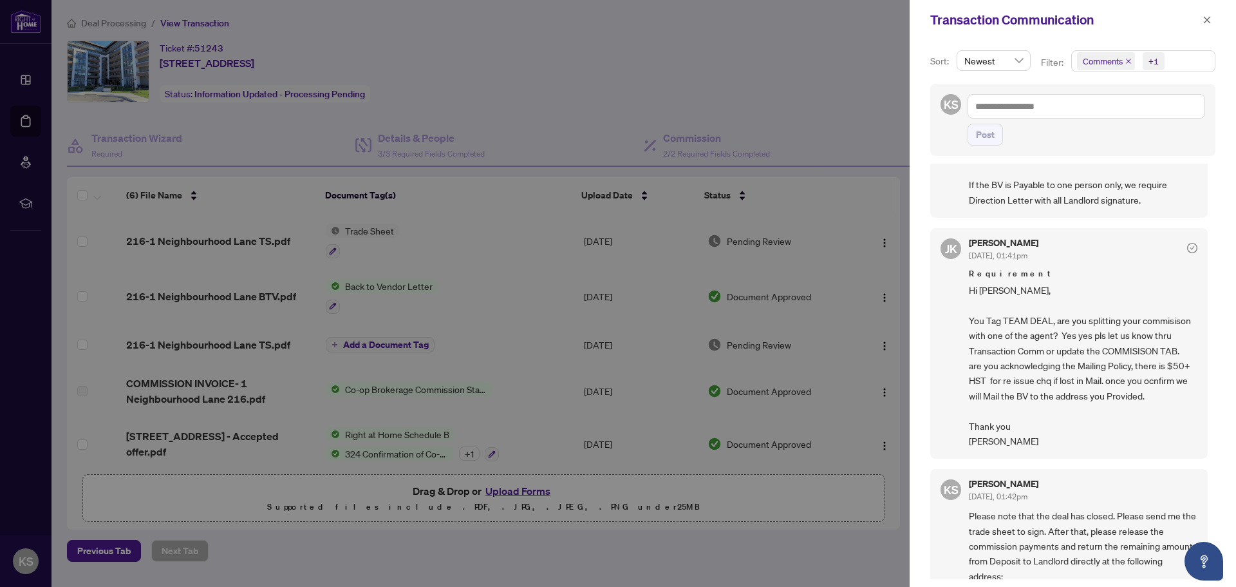
click at [1113, 332] on span "Hi [PERSON_NAME], You Tag TEAM DEAL, are you splitting your commisison with one…" at bounding box center [1083, 365] width 229 height 165
click at [1129, 336] on span "Hi [PERSON_NAME], You Tag TEAM DEAL, are you splitting your commisison with one…" at bounding box center [1083, 365] width 229 height 165
click at [1153, 334] on span "Hi [PERSON_NAME], You Tag TEAM DEAL, are you splitting your commisison with one…" at bounding box center [1083, 365] width 229 height 165
click at [1131, 337] on span "Hi [PERSON_NAME], You Tag TEAM DEAL, are you splitting your commisison with one…" at bounding box center [1083, 365] width 229 height 165
click at [1156, 332] on span "Hi [PERSON_NAME], You Tag TEAM DEAL, are you splitting your commisison with one…" at bounding box center [1083, 365] width 229 height 165
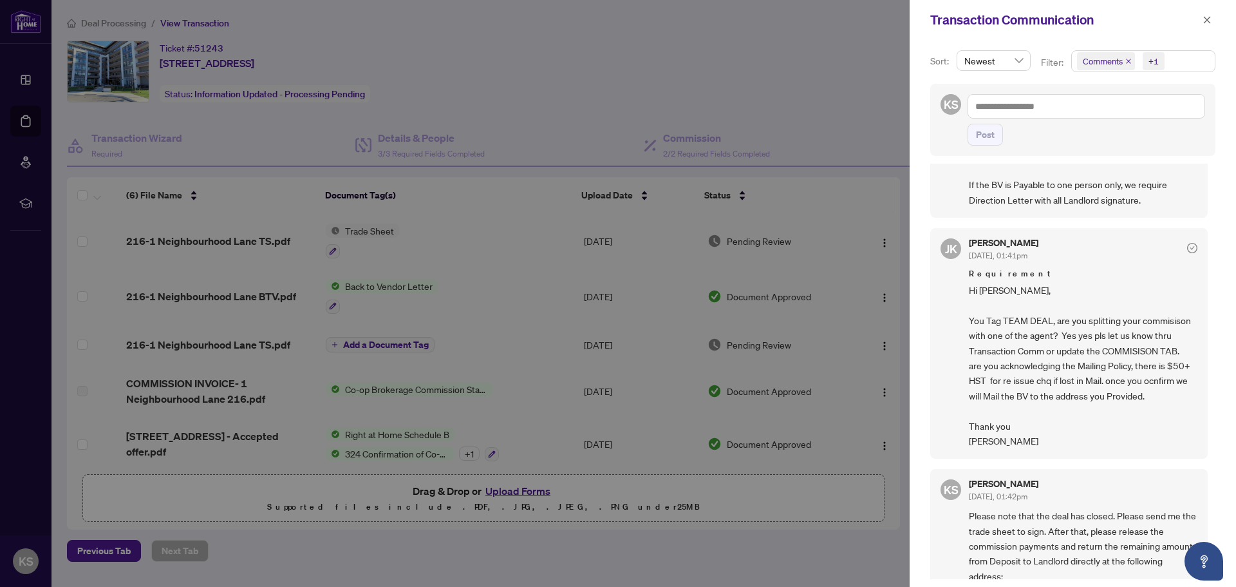
click at [1162, 355] on span "Hi [PERSON_NAME], You Tag TEAM DEAL, are you splitting your commisison with one…" at bounding box center [1083, 365] width 229 height 165
click at [1187, 247] on icon "check-circle" at bounding box center [1192, 248] width 10 height 10
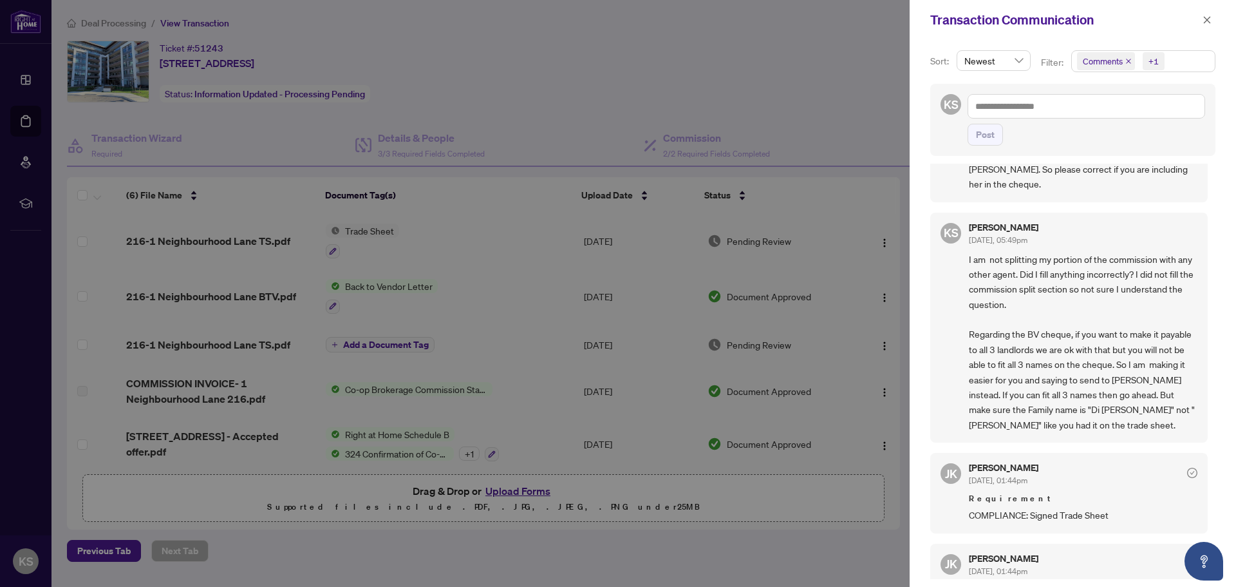
scroll to position [0, 0]
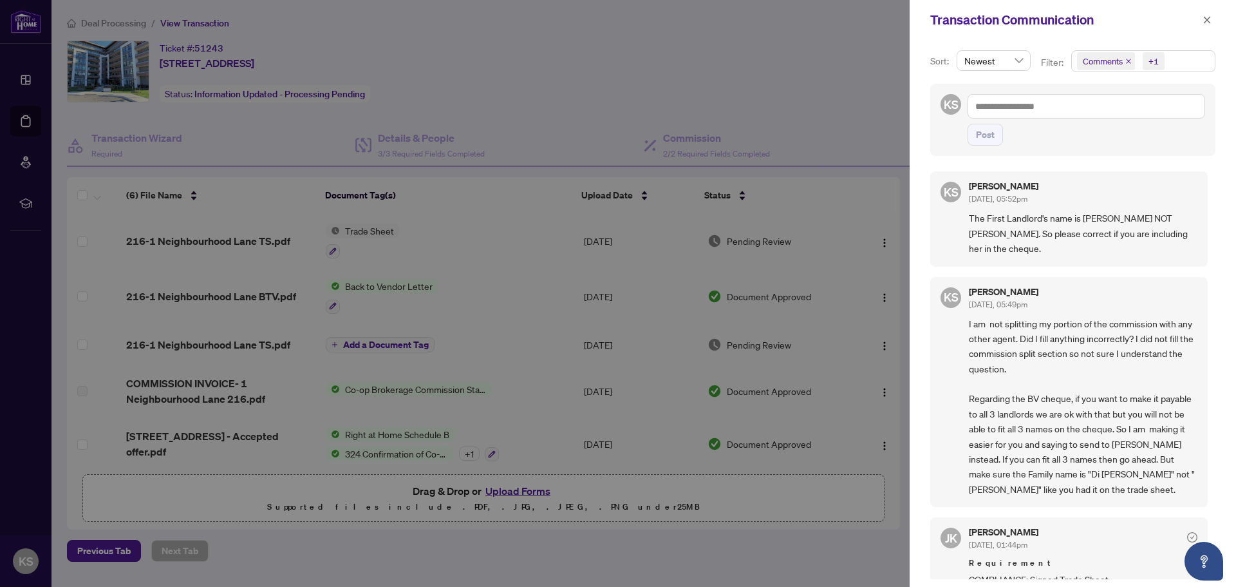
click at [1077, 301] on div "[PERSON_NAME] [DATE], 05:49pm" at bounding box center [1083, 299] width 229 height 24
click at [1104, 245] on span "The First Landlord's name is [PERSON_NAME] NOT [PERSON_NAME]. So please correct…" at bounding box center [1083, 233] width 229 height 45
click at [1066, 286] on div "KS [PERSON_NAME] [DATE], 05:49pm I am not splitting my portion of the commissio…" at bounding box center [1068, 392] width 277 height 230
click at [1207, 24] on icon "close" at bounding box center [1207, 19] width 9 height 9
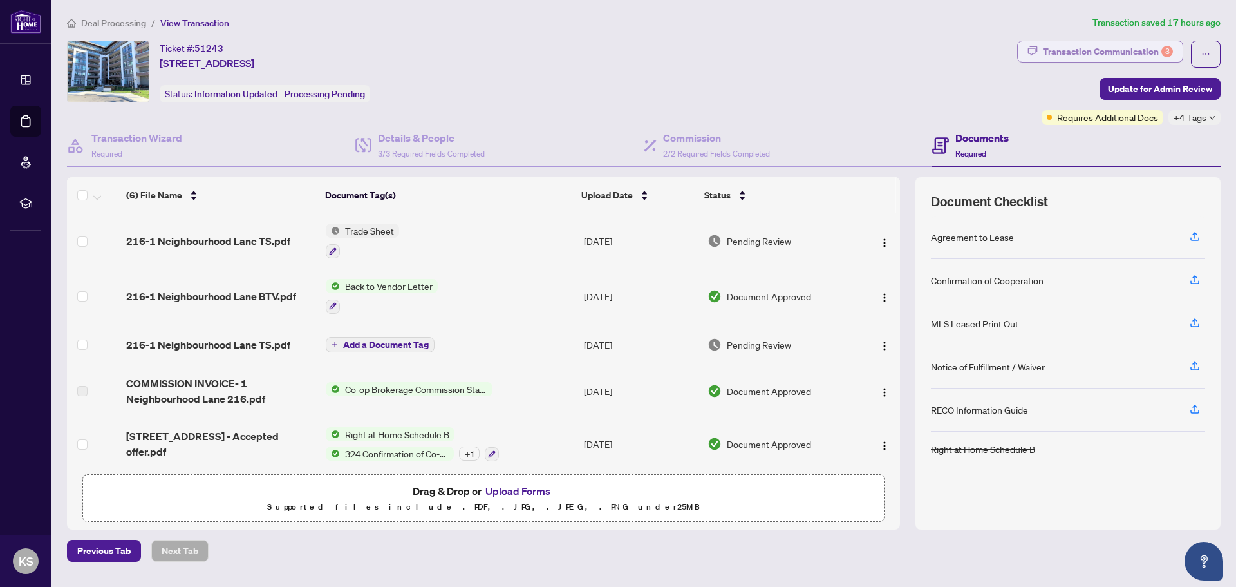
click at [1125, 53] on div "Transaction Communication 3" at bounding box center [1108, 51] width 130 height 21
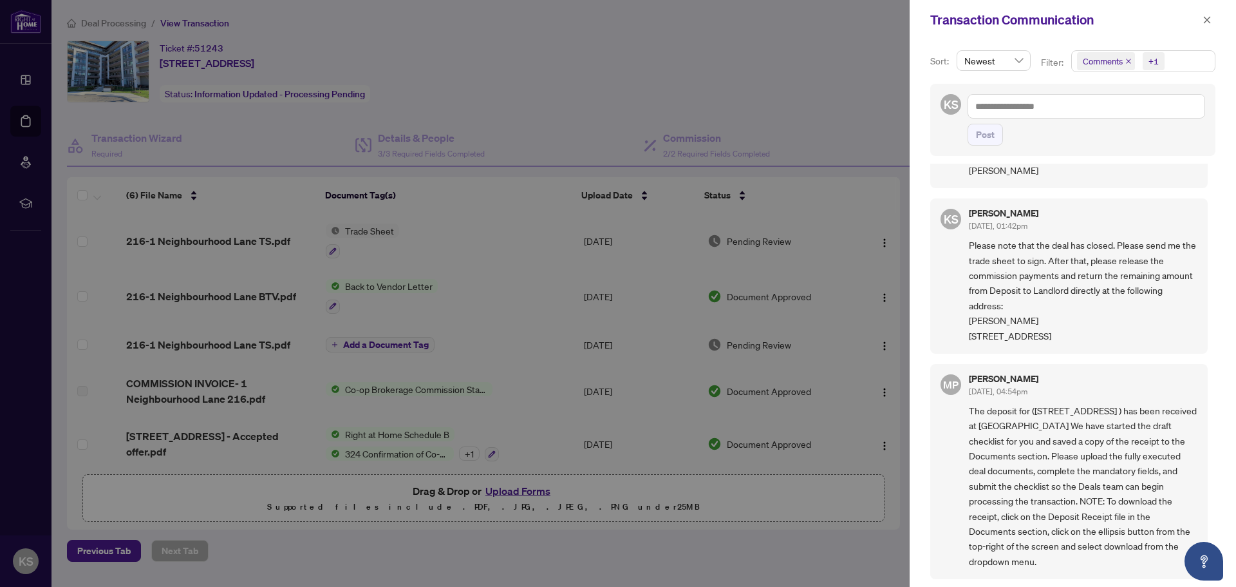
scroll to position [3, 0]
click at [693, 68] on div at bounding box center [618, 293] width 1236 height 587
click at [1006, 217] on div "[PERSON_NAME] [DATE], 01:42pm Please note that the deal has closed. Please send…" at bounding box center [1083, 273] width 229 height 135
click at [1004, 235] on span "Please note that the deal has closed. Please send me the trade sheet to sign. A…" at bounding box center [1083, 288] width 229 height 106
click at [1017, 299] on span "Please note that the deal has closed. Please send me the trade sheet to sign. A…" at bounding box center [1083, 288] width 229 height 106
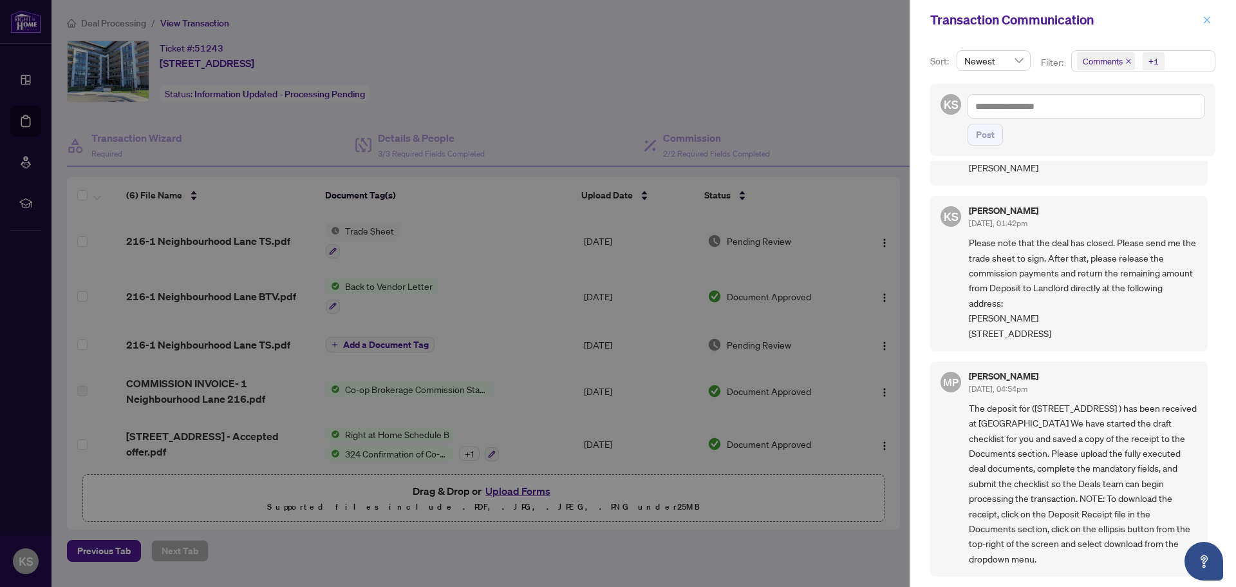
click at [1207, 21] on icon "close" at bounding box center [1207, 19] width 7 height 7
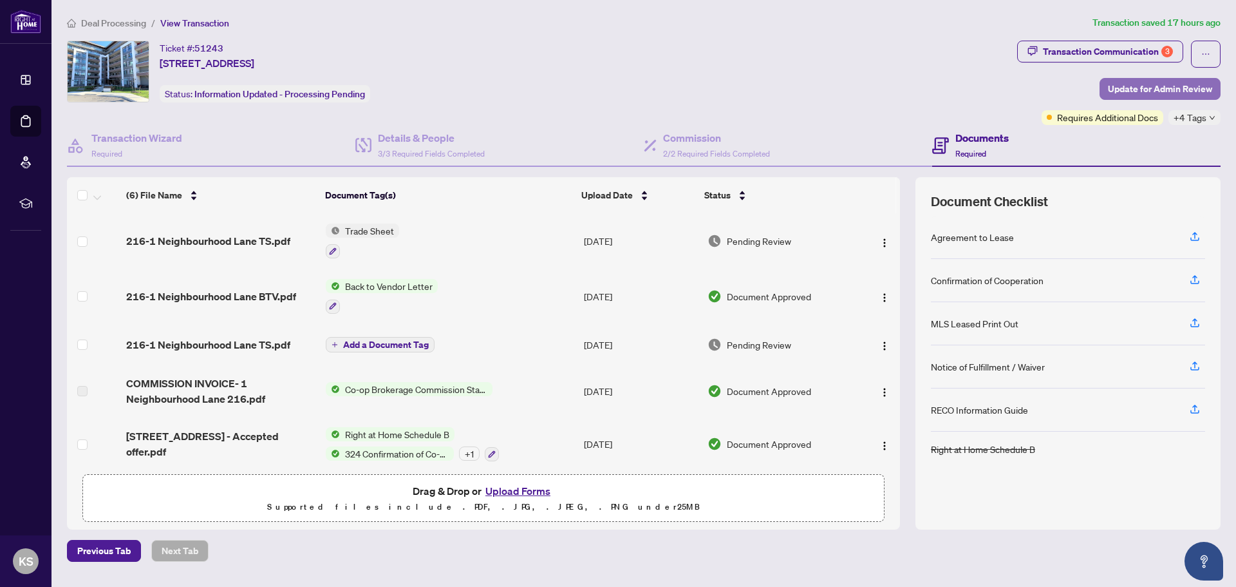
click at [1160, 88] on span "Update for Admin Review" at bounding box center [1160, 89] width 104 height 21
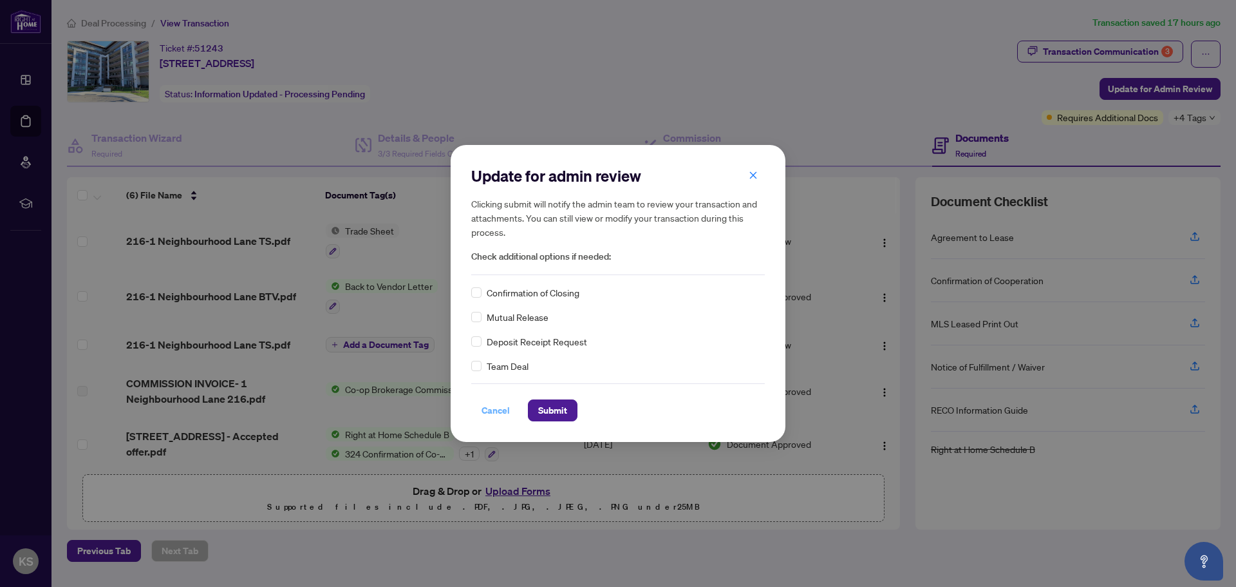
click at [492, 409] on span "Cancel" at bounding box center [496, 410] width 28 height 21
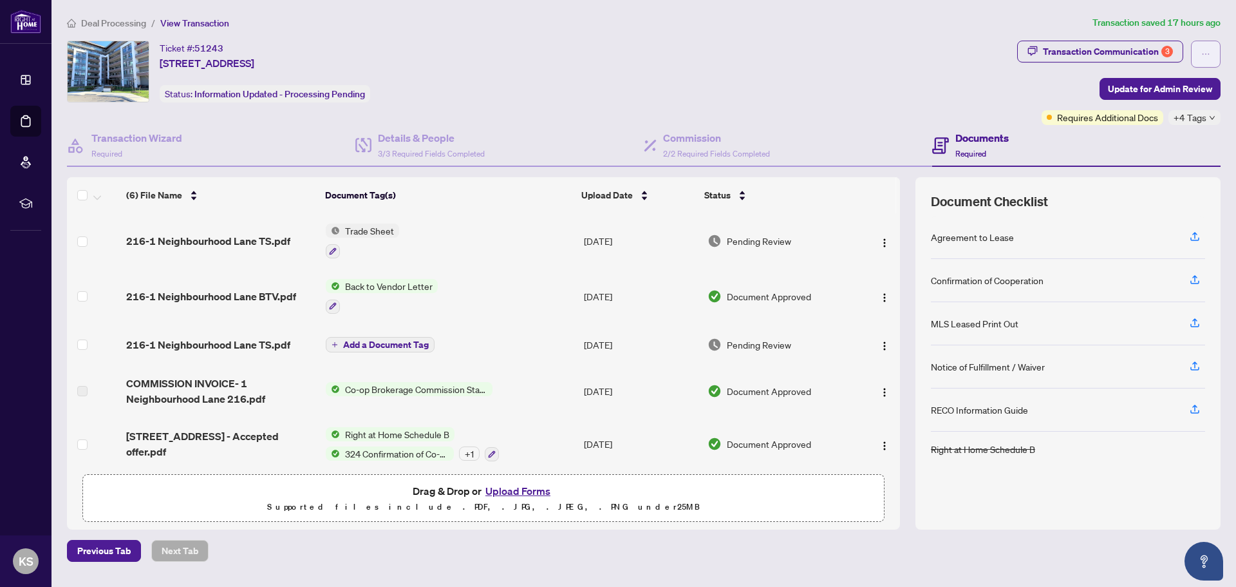
click at [1199, 51] on button "button" at bounding box center [1206, 54] width 30 height 27
click at [1033, 97] on div "Transaction Communication 3 Update for Admin Review Requires Additional Docs +4…" at bounding box center [1118, 83] width 203 height 84
click at [1201, 52] on icon "ellipsis" at bounding box center [1205, 54] width 9 height 9
click at [1113, 50] on div "Transaction Communication 3" at bounding box center [1108, 51] width 130 height 21
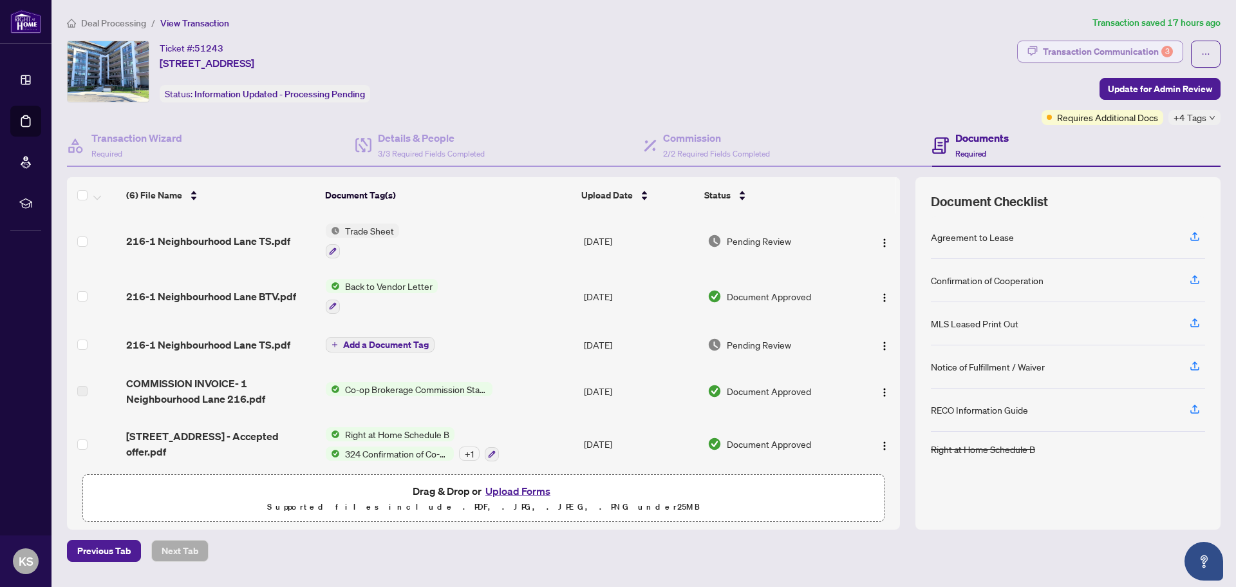
scroll to position [0, 0]
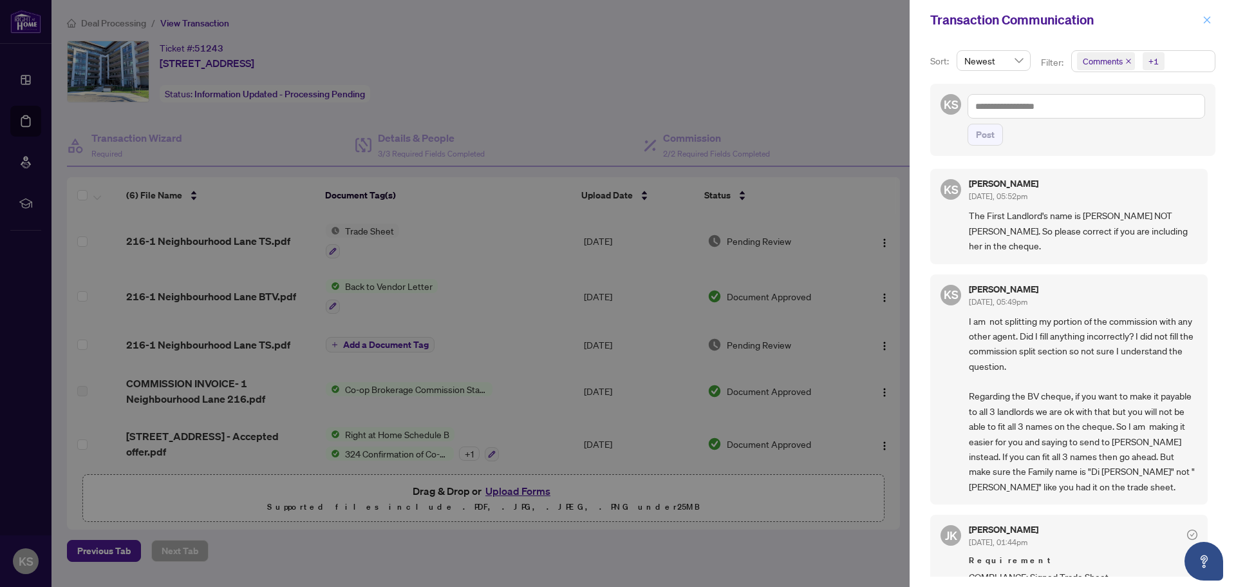
click at [1208, 16] on icon "close" at bounding box center [1207, 19] width 9 height 9
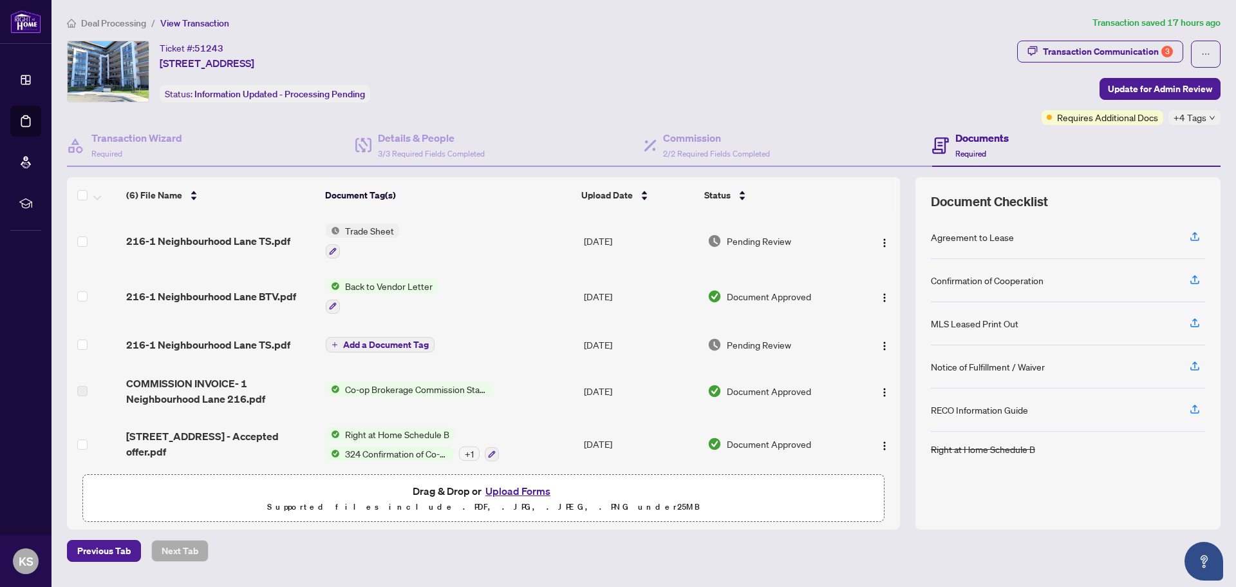
click at [1201, 117] on span "+4 Tags" at bounding box center [1190, 117] width 33 height 15
click at [1032, 77] on div "Transaction Communication 3 Update for Admin Review Requires Additional Docs +4…" at bounding box center [1118, 83] width 203 height 84
click at [1201, 116] on span "+3 Tags" at bounding box center [1190, 117] width 33 height 15
click at [1016, 106] on div "Transaction Communication 3 Update for Admin Review Submitted for Review +3 Tags" at bounding box center [1119, 83] width 209 height 84
click at [951, 86] on div "Ticket #: 51243 216-1 Neighbourhood Lane, Toronto, Ontario M8Y 0C2, Canada Stat…" at bounding box center [539, 72] width 945 height 62
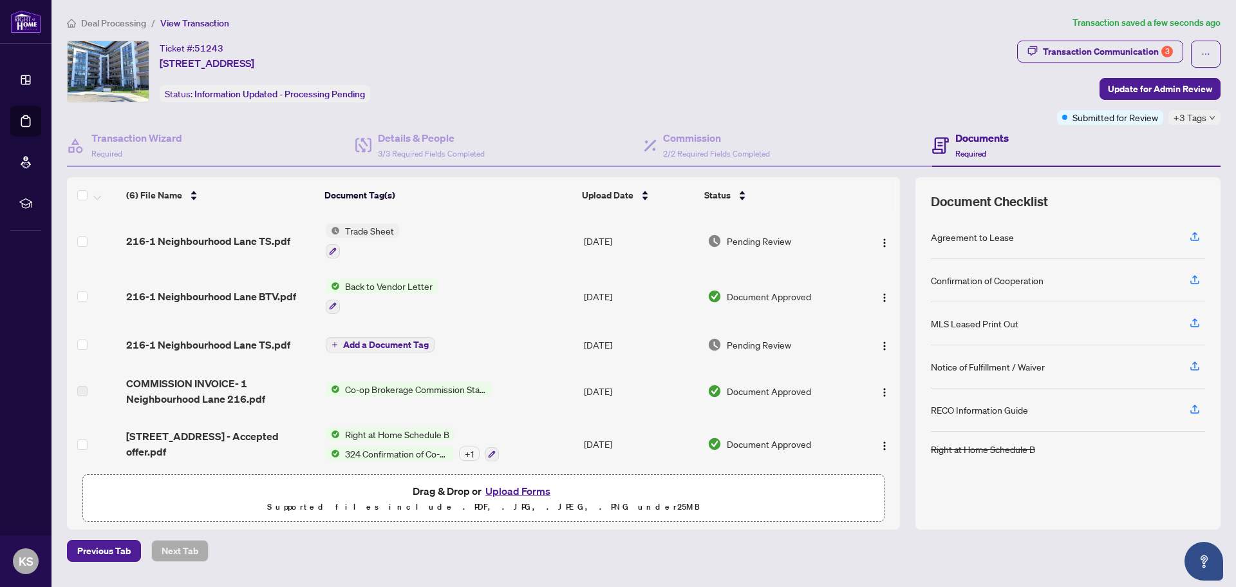
click at [951, 86] on div "Ticket #: 51243 216-1 Neighbourhood Lane, Toronto, Ontario M8Y 0C2, Canada Stat…" at bounding box center [539, 72] width 945 height 62
click at [803, 91] on div "Ticket #: 51243 216-1 Neighbourhood Lane, Toronto, Ontario M8Y 0C2, Canada Stat…" at bounding box center [539, 72] width 945 height 62
click at [594, 91] on div "Ticket #: 51243 216-1 Neighbourhood Lane, Toronto, Ontario M8Y 0C2, Canada Stat…" at bounding box center [539, 72] width 945 height 62
click at [399, 287] on span "Back to Vendor Letter" at bounding box center [389, 286] width 98 height 14
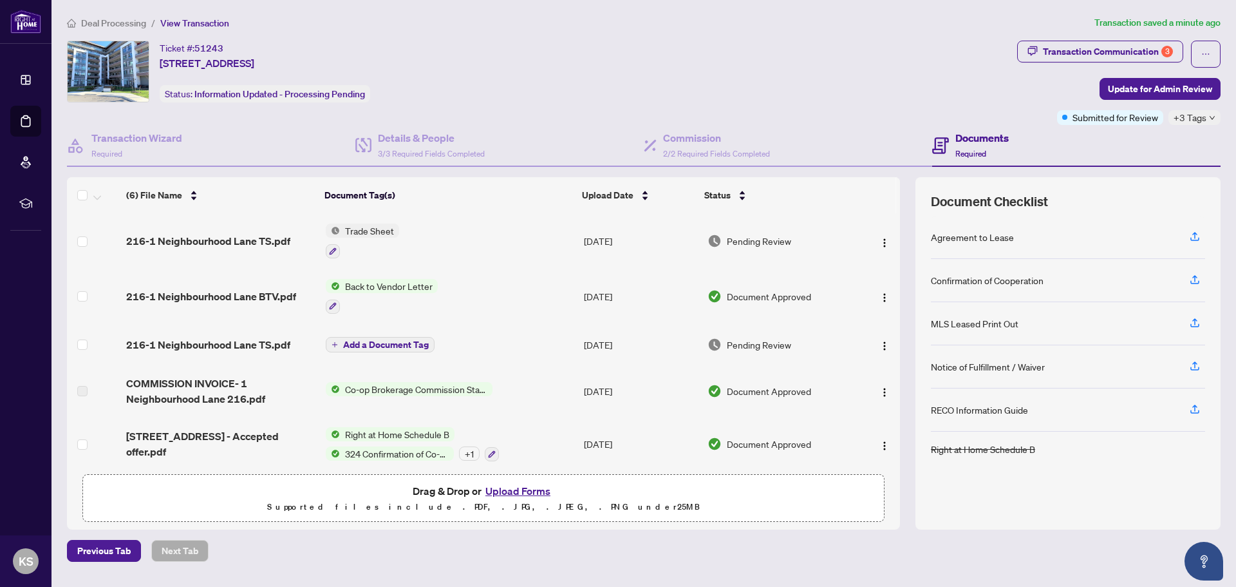
click at [276, 305] on td "216-1 Neighbourhood Lane BTV.pdf" at bounding box center [221, 295] width 200 height 55
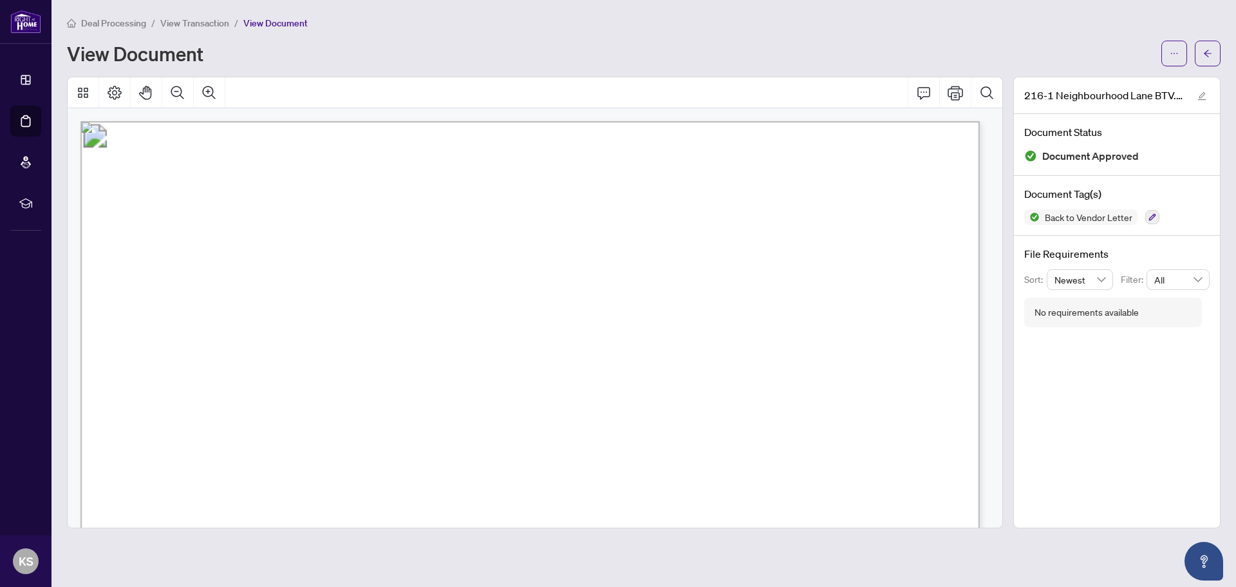
scroll to position [193, 0]
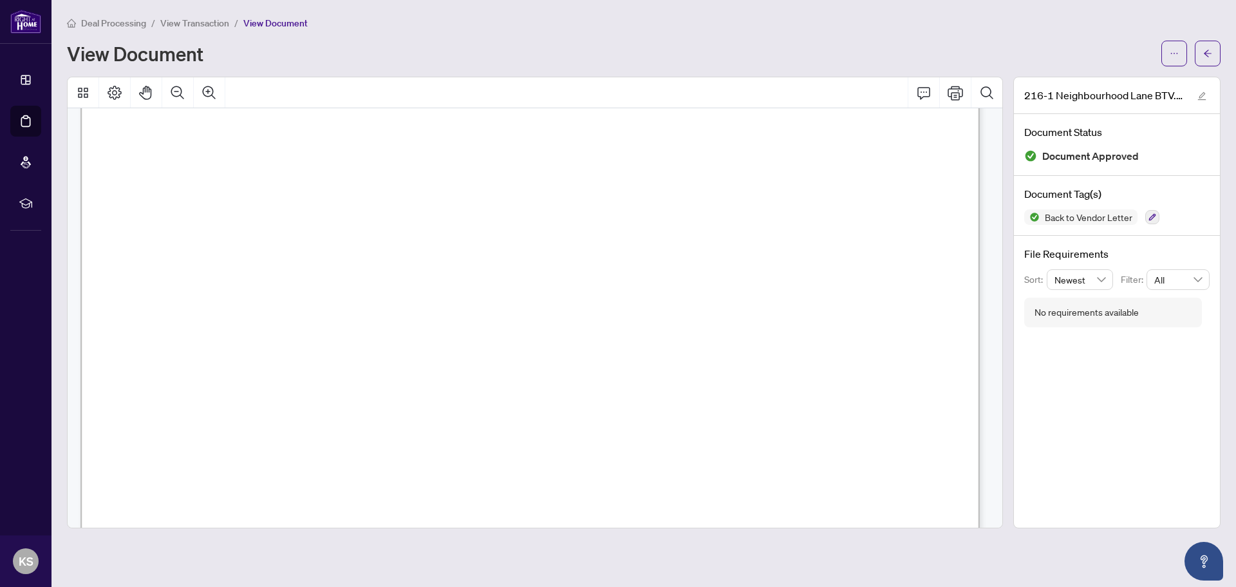
drag, startPoint x: 532, startPoint y: 142, endPoint x: 475, endPoint y: 147, distance: 57.0
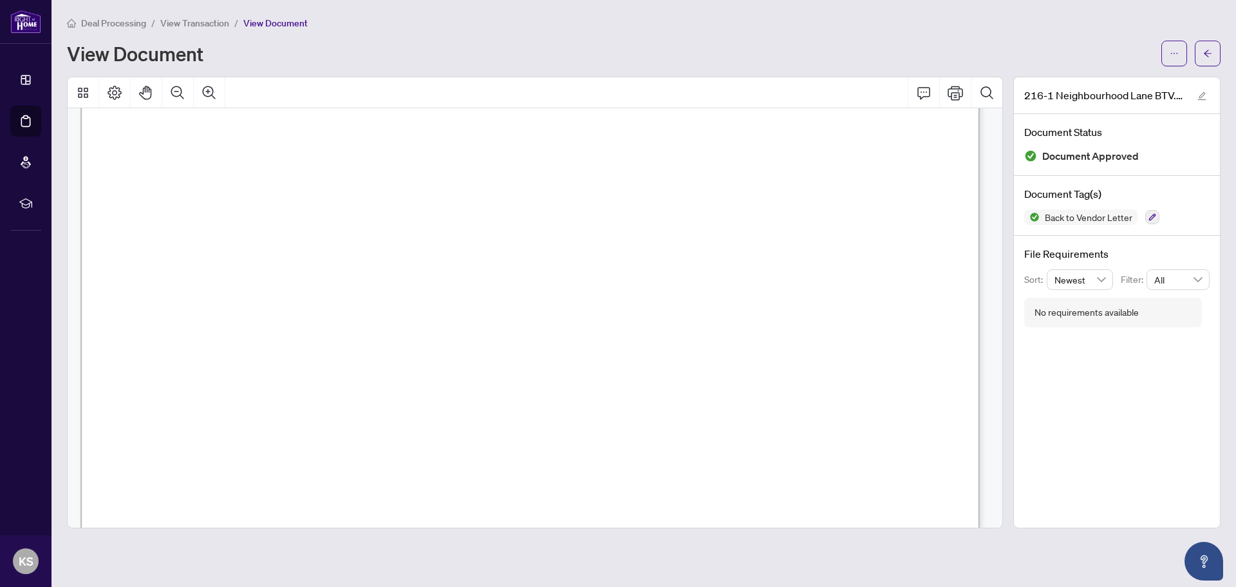
drag, startPoint x: 469, startPoint y: 207, endPoint x: 499, endPoint y: 202, distance: 30.1
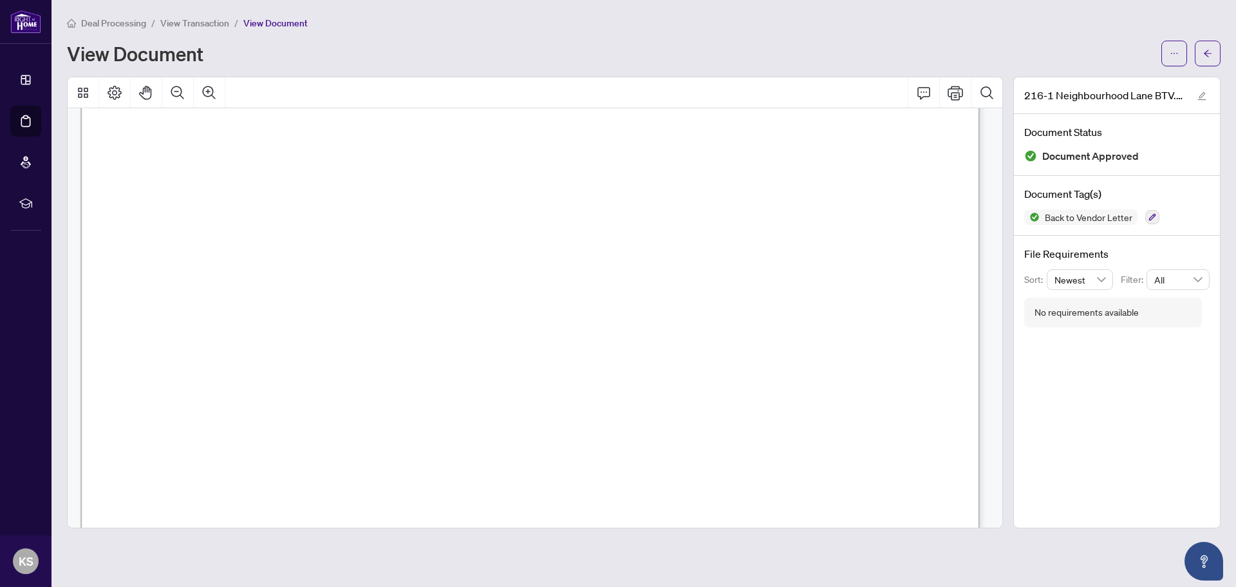
drag, startPoint x: 435, startPoint y: 182, endPoint x: 554, endPoint y: 178, distance: 119.2
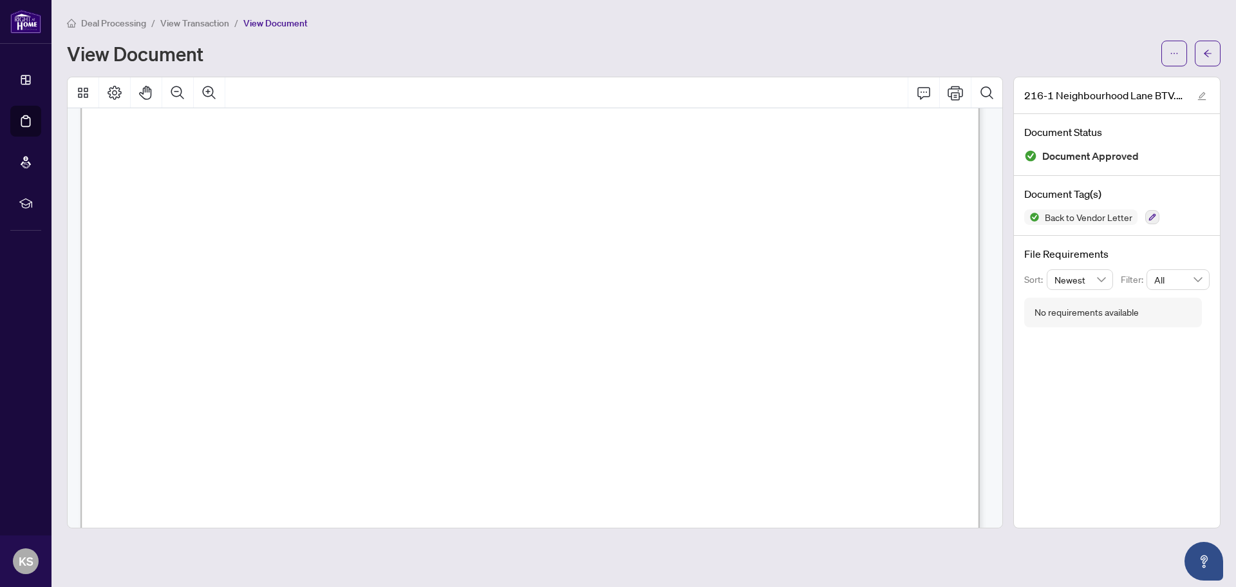
drag, startPoint x: 500, startPoint y: 200, endPoint x: 517, endPoint y: 200, distance: 16.7
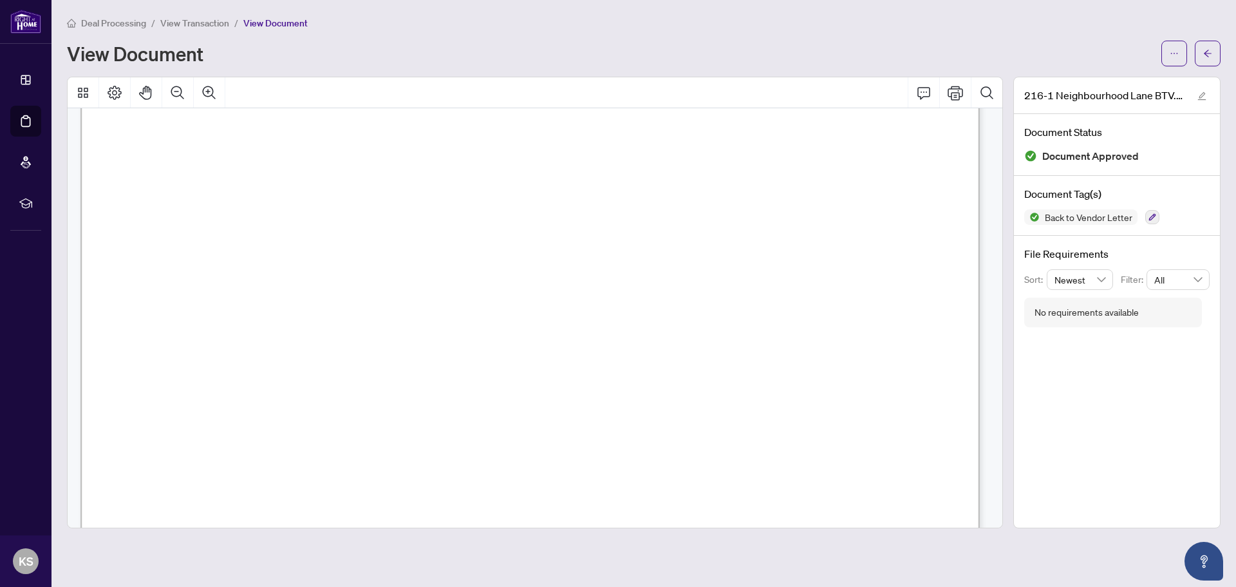
click at [807, 97] on div at bounding box center [535, 92] width 935 height 31
click at [1216, 53] on button "button" at bounding box center [1208, 54] width 26 height 26
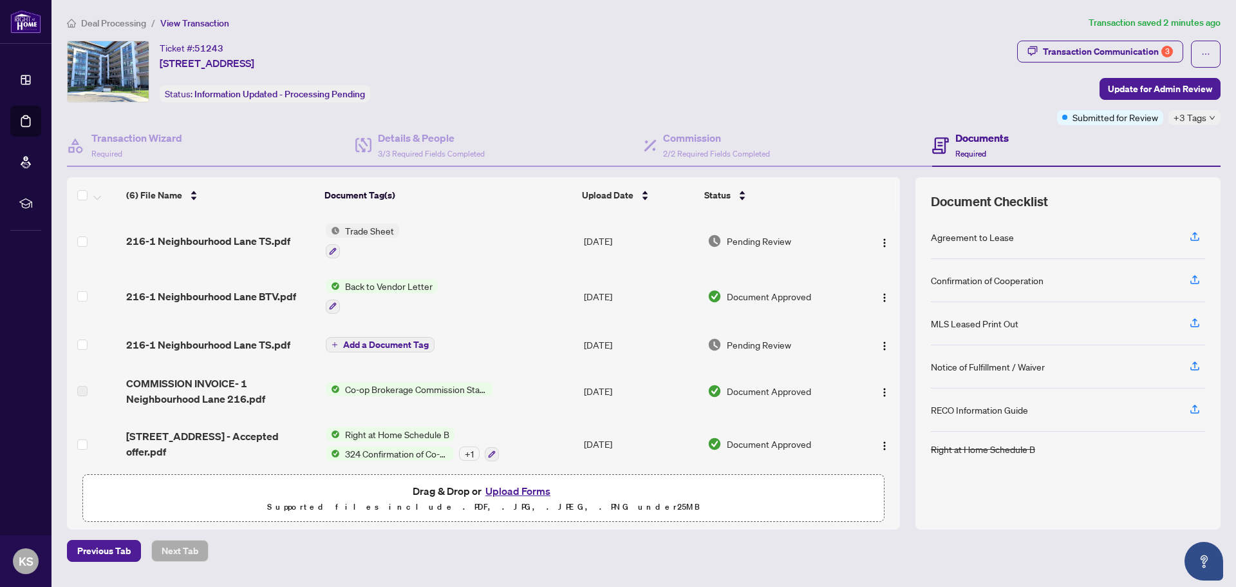
click at [572, 57] on div "Ticket #: 51243 216-1 Neighbourhood Lane, Toronto, Ontario M8Y 0C2, Canada Stat…" at bounding box center [539, 72] width 945 height 62
click at [779, 34] on div "Deal Processing / View Transaction Transaction saved 2 minutes ago Ticket #: 51…" at bounding box center [644, 288] width 1164 height 546
drag, startPoint x: 782, startPoint y: 33, endPoint x: 733, endPoint y: 45, distance: 51.1
click at [782, 32] on div "Deal Processing / View Transaction Transaction saved 2 minutes ago Ticket #: 51…" at bounding box center [644, 288] width 1164 height 546
click at [565, 52] on div "Ticket #: 51243 216-1 Neighbourhood Lane, Toronto, Ontario M8Y 0C2, Canada Stat…" at bounding box center [539, 72] width 945 height 62
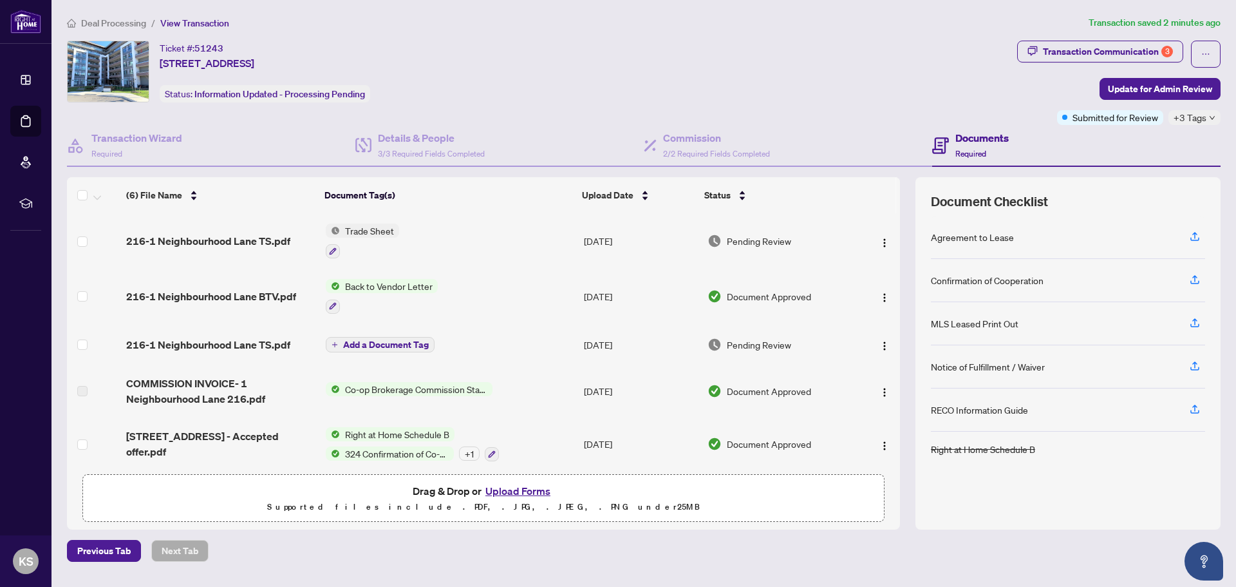
drag, startPoint x: 690, startPoint y: 33, endPoint x: 652, endPoint y: 41, distance: 38.6
click at [688, 33] on div "Deal Processing / View Transaction Transaction saved 2 minutes ago Ticket #: 51…" at bounding box center [644, 288] width 1164 height 546
drag, startPoint x: 601, startPoint y: 42, endPoint x: 614, endPoint y: 41, distance: 13.6
click at [608, 41] on div "Ticket #: 51243 216-1 Neighbourhood Lane, Toronto, Ontario M8Y 0C2, Canada Stat…" at bounding box center [539, 72] width 945 height 62
click at [752, 46] on div "Ticket #: 51243 216-1 Neighbourhood Lane, Toronto, Ontario M8Y 0C2, Canada Stat…" at bounding box center [539, 72] width 945 height 62
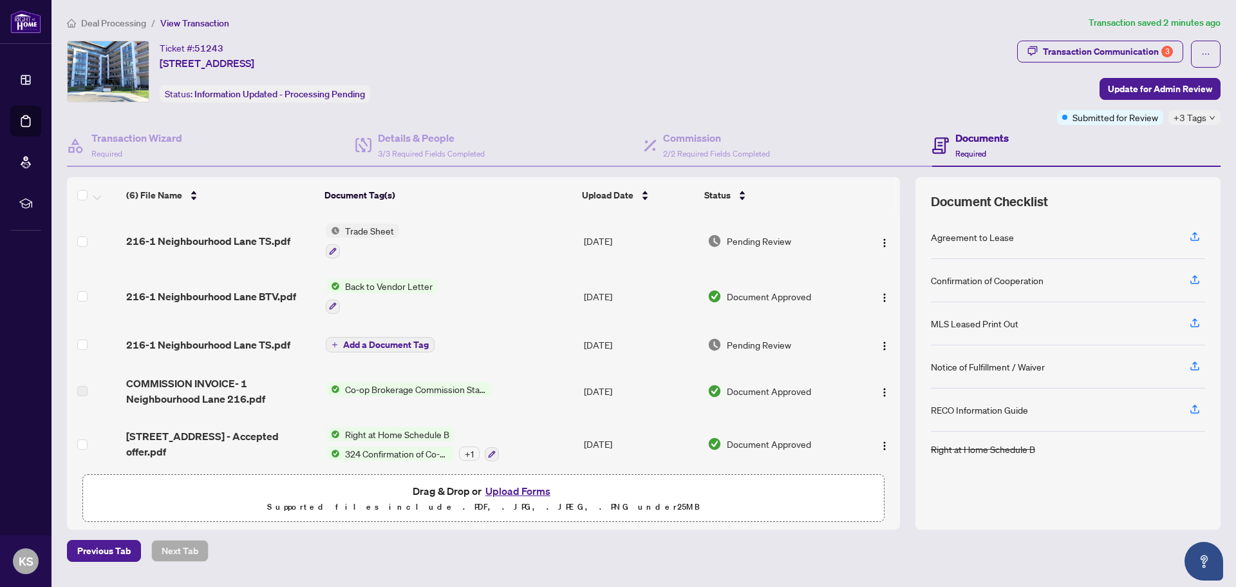
click at [695, 51] on div "Ticket #: 51243 216-1 Neighbourhood Lane, Toronto, Ontario M8Y 0C2, Canada Stat…" at bounding box center [539, 72] width 945 height 62
click at [704, 47] on div "Ticket #: 51243 216-1 Neighbourhood Lane, Toronto, Ontario M8Y 0C2, Canada Stat…" at bounding box center [539, 72] width 945 height 62
click at [684, 55] on div "Ticket #: 51243 216-1 Neighbourhood Lane, Toronto, Ontario M8Y 0C2, Canada Stat…" at bounding box center [539, 72] width 945 height 62
click at [663, 60] on div "Ticket #: 51243 216-1 Neighbourhood Lane, Toronto, Ontario M8Y 0C2, Canada Stat…" at bounding box center [539, 72] width 945 height 62
drag, startPoint x: 610, startPoint y: 69, endPoint x: 699, endPoint y: 62, distance: 89.1
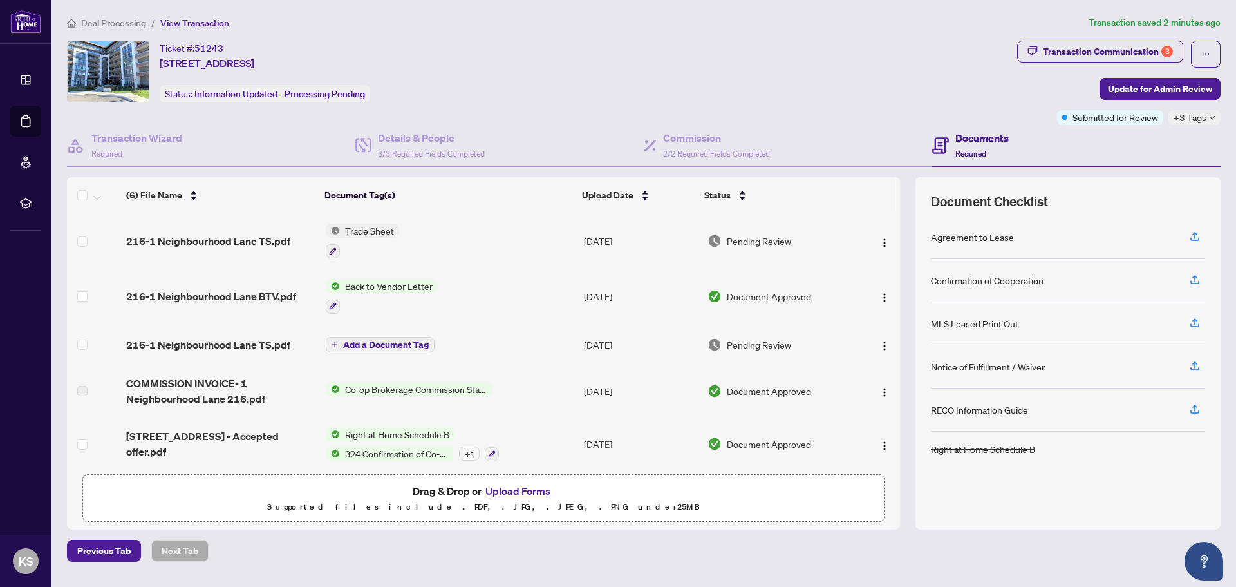
click at [612, 69] on div "Ticket #: 51243 216-1 Neighbourhood Lane, Toronto, Ontario M8Y 0C2, Canada Stat…" at bounding box center [539, 72] width 945 height 62
click at [701, 61] on div "Ticket #: 51243 216-1 Neighbourhood Lane, Toronto, Ontario M8Y 0C2, Canada Stat…" at bounding box center [539, 72] width 945 height 62
click at [813, 56] on div "Ticket #: 51243 216-1 Neighbourhood Lane, Toronto, Ontario M8Y 0C2, Canada Stat…" at bounding box center [539, 72] width 945 height 62
drag, startPoint x: 560, startPoint y: 75, endPoint x: 638, endPoint y: 62, distance: 78.9
click at [563, 74] on div "Ticket #: 51243 216-1 Neighbourhood Lane, Toronto, Ontario M8Y 0C2, Canada Stat…" at bounding box center [539, 72] width 945 height 62
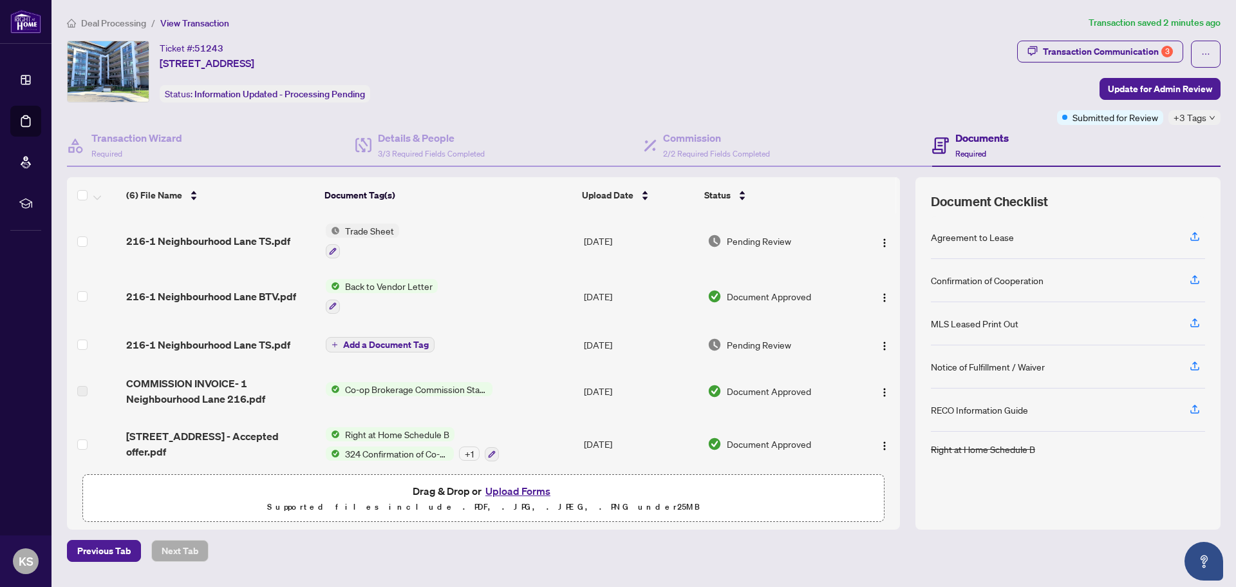
drag, startPoint x: 663, startPoint y: 61, endPoint x: 578, endPoint y: 51, distance: 84.9
click at [657, 61] on div "Ticket #: 51243 216-1 Neighbourhood Lane, Toronto, Ontario M8Y 0C2, Canada Stat…" at bounding box center [539, 72] width 945 height 62
drag, startPoint x: 578, startPoint y: 51, endPoint x: 776, endPoint y: 56, distance: 197.7
click at [580, 50] on div "Ticket #: 51243 216-1 Neighbourhood Lane, Toronto, Ontario M8Y 0C2, Canada Stat…" at bounding box center [539, 72] width 945 height 62
click at [785, 59] on div "Ticket #: 51243 216-1 Neighbourhood Lane, Toronto, Ontario M8Y 0C2, Canada Stat…" at bounding box center [539, 72] width 945 height 62
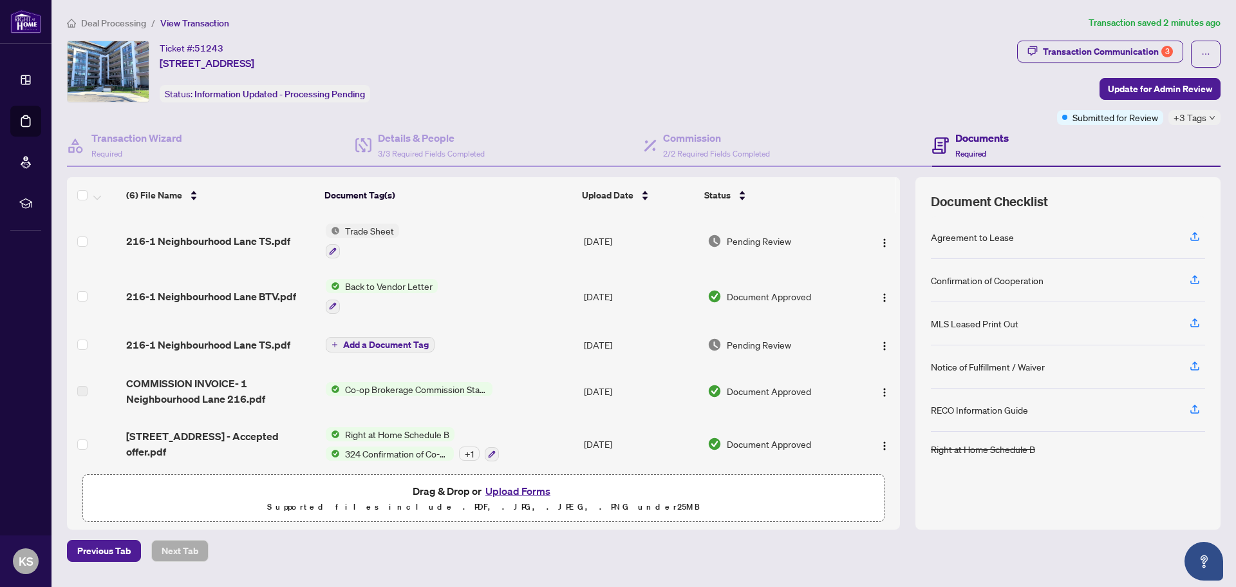
click at [679, 66] on div "Ticket #: 51243 216-1 Neighbourhood Lane, Toronto, Ontario M8Y 0C2, Canada Stat…" at bounding box center [539, 72] width 945 height 62
click at [601, 59] on div "Ticket #: 51243 216-1 Neighbourhood Lane, Toronto, Ontario M8Y 0C2, Canada Stat…" at bounding box center [539, 72] width 945 height 62
click at [786, 65] on div "Ticket #: 51243 216-1 Neighbourhood Lane, Toronto, Ontario M8Y 0C2, Canada Stat…" at bounding box center [539, 72] width 945 height 62
click at [564, 84] on div "Ticket #: 51243 216-1 Neighbourhood Lane, Toronto, Ontario M8Y 0C2, Canada Stat…" at bounding box center [539, 72] width 945 height 62
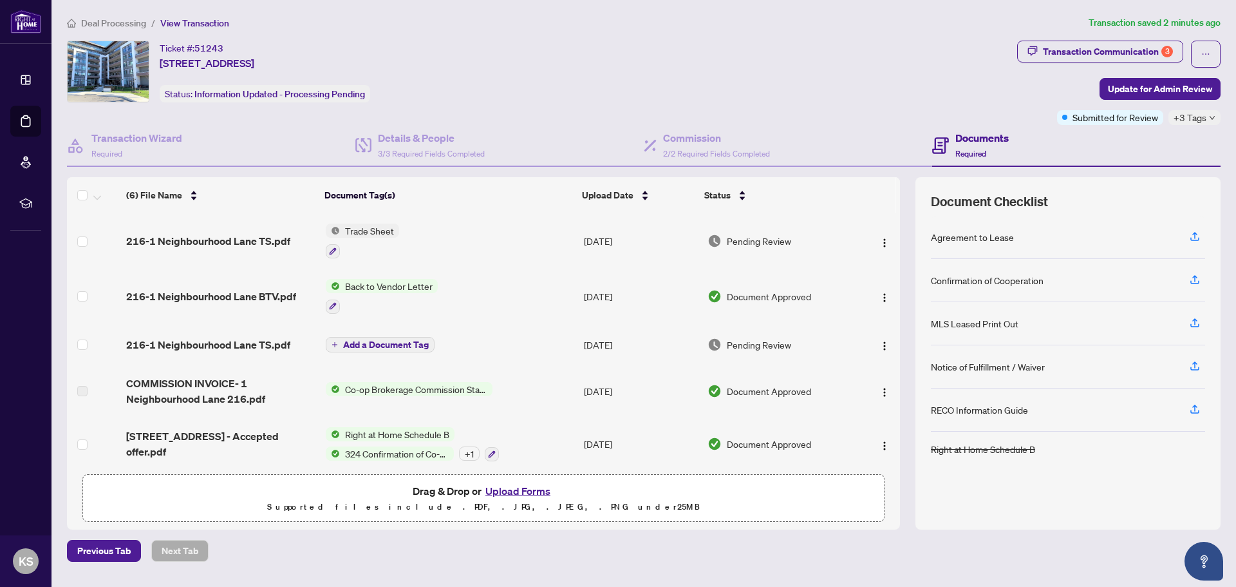
click at [702, 80] on div "Ticket #: 51243 216-1 Neighbourhood Lane, Toronto, Ontario M8Y 0C2, Canada Stat…" at bounding box center [539, 72] width 945 height 62
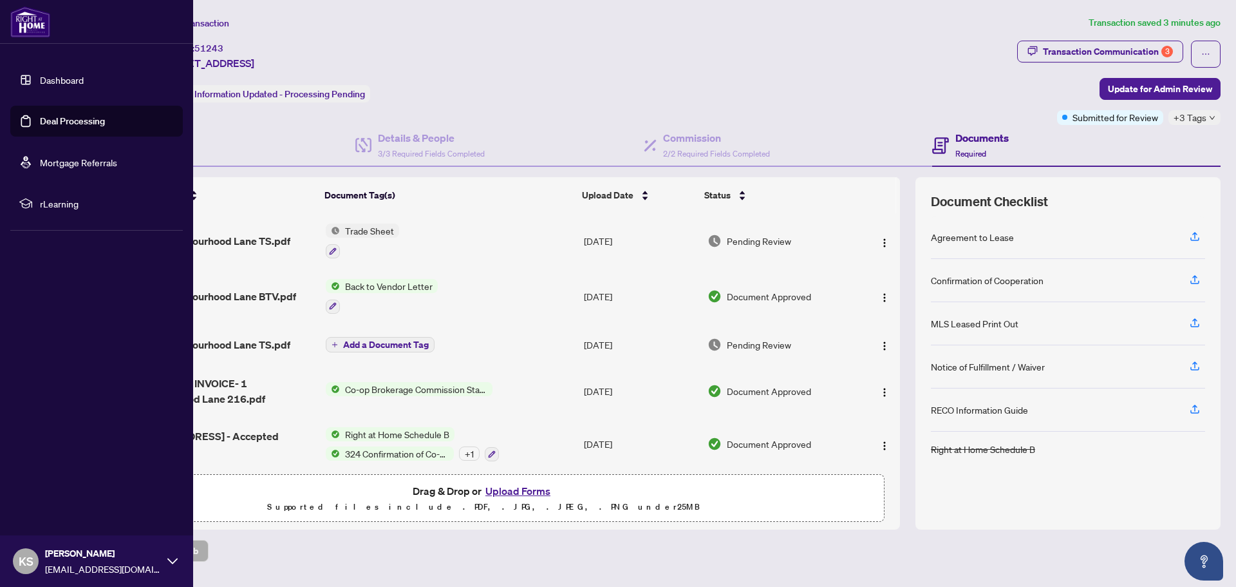
drag, startPoint x: 50, startPoint y: 74, endPoint x: 76, endPoint y: 79, distance: 26.8
click at [50, 74] on link "Dashboard" at bounding box center [62, 80] width 44 height 12
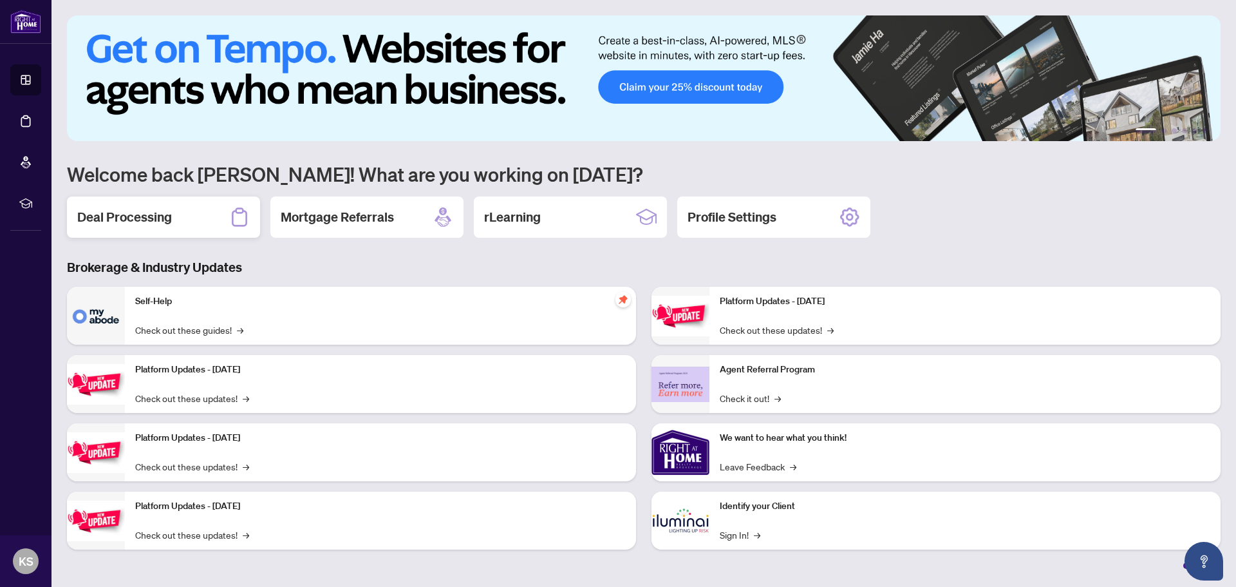
click at [163, 218] on h2 "Deal Processing" at bounding box center [124, 217] width 95 height 18
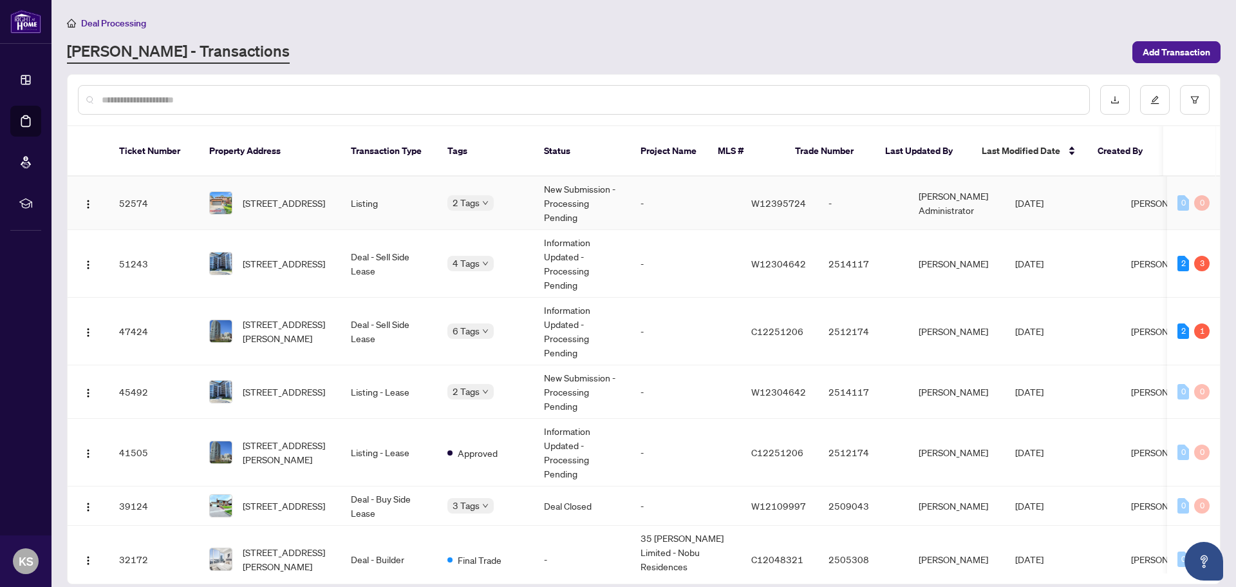
click at [305, 196] on span "[STREET_ADDRESS]" at bounding box center [284, 203] width 82 height 14
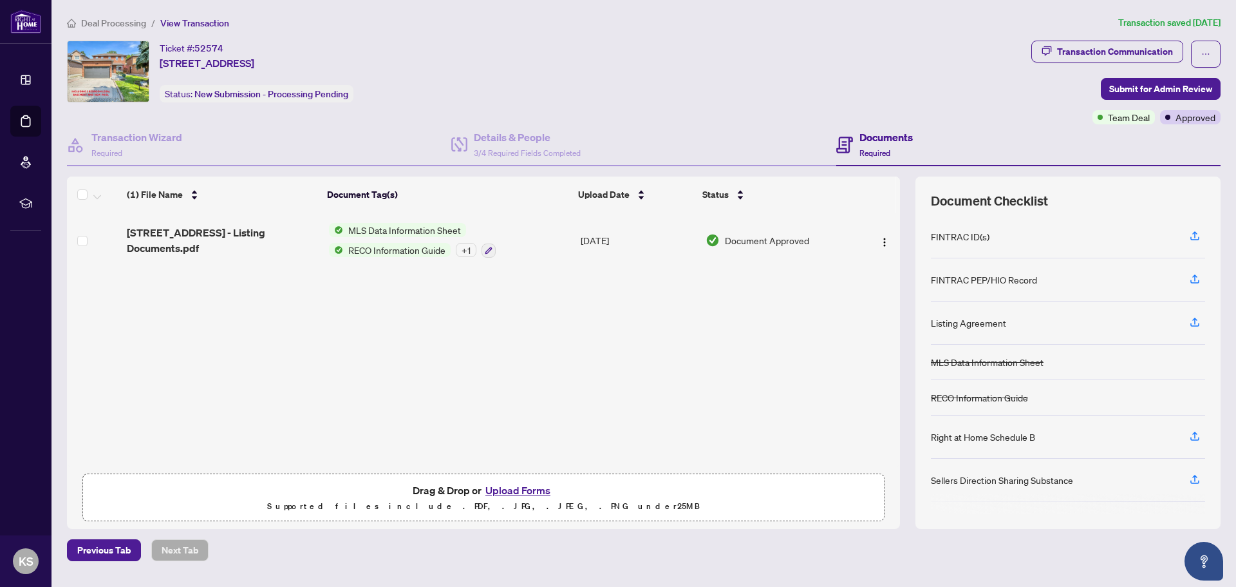
click at [987, 73] on div "Ticket #: 52574 4230 Credit Pointe Dr, Mississauga, Ontario L5M 3K2, Canada Sta…" at bounding box center [546, 72] width 959 height 62
click at [1105, 48] on div "Transaction Communication" at bounding box center [1115, 51] width 116 height 21
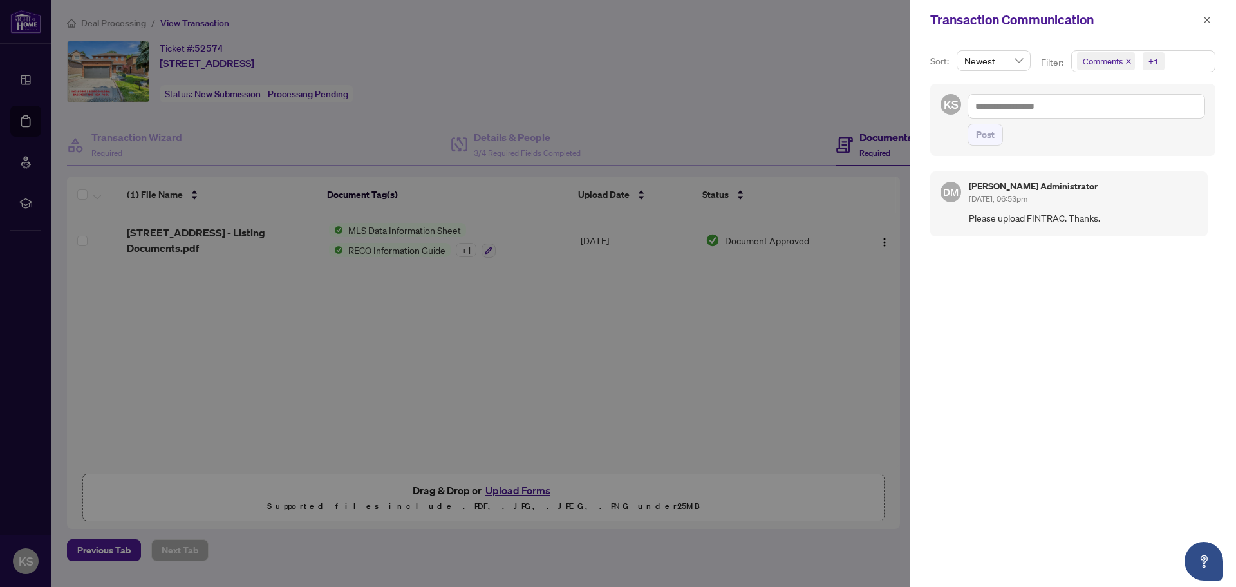
click at [805, 31] on div at bounding box center [618, 293] width 1236 height 587
click at [1206, 19] on icon "close" at bounding box center [1207, 19] width 7 height 7
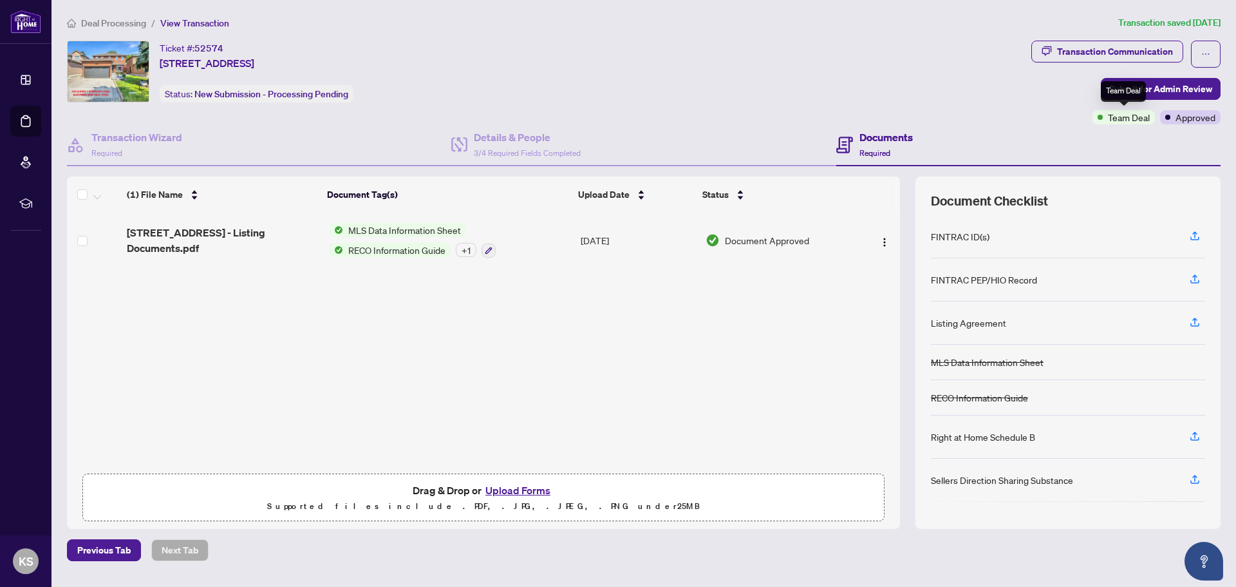
click at [1134, 120] on span "Team Deal" at bounding box center [1129, 117] width 42 height 14
click at [983, 94] on div "Ticket #: 52574 4230 Credit Pointe Dr, Mississauga, Ontario L5M 3K2, Canada Sta…" at bounding box center [546, 72] width 959 height 62
click at [975, 85] on div "Ticket #: 52574 4230 Credit Pointe Dr, Mississauga, Ontario L5M 3K2, Canada Sta…" at bounding box center [546, 72] width 959 height 62
drag, startPoint x: 777, startPoint y: 88, endPoint x: 892, endPoint y: 74, distance: 115.5
click at [779, 88] on div "Ticket #: 52574 4230 Credit Pointe Dr, Mississauga, Ontario L5M 3K2, Canada Sta…" at bounding box center [546, 72] width 959 height 62
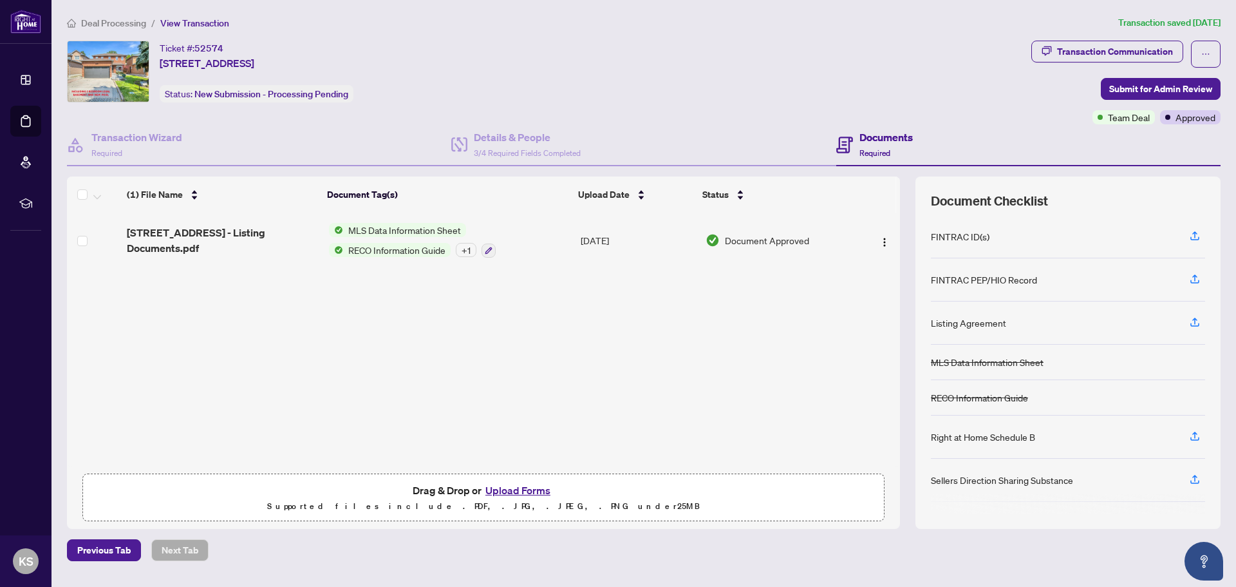
drag, startPoint x: 892, startPoint y: 74, endPoint x: 795, endPoint y: 71, distance: 97.3
click at [868, 77] on div "Ticket #: 52574 4230 Credit Pointe Dr, Mississauga, Ontario L5M 3K2, Canada Sta…" at bounding box center [546, 72] width 959 height 62
drag, startPoint x: 769, startPoint y: 71, endPoint x: 799, endPoint y: 70, distance: 29.6
click at [772, 71] on div "Ticket #: 52574 4230 Credit Pointe Dr, Mississauga, Ontario L5M 3K2, Canada Sta…" at bounding box center [546, 72] width 959 height 62
click at [937, 82] on div "Ticket #: 52574 4230 Credit Pointe Dr, Mississauga, Ontario L5M 3K2, Canada Sta…" at bounding box center [546, 72] width 959 height 62
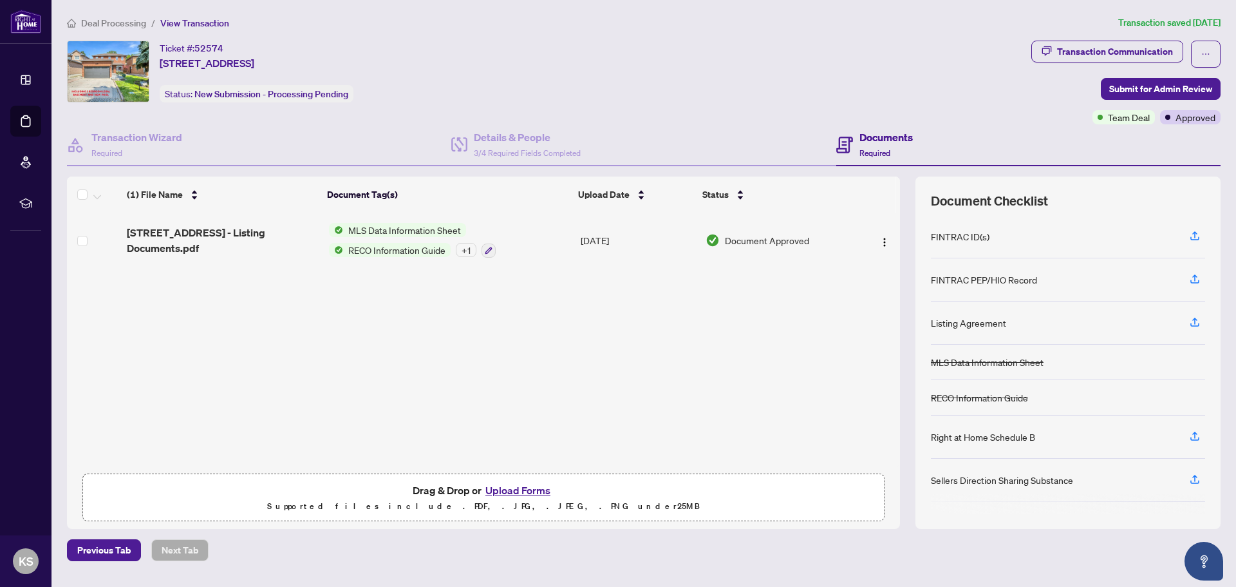
click at [869, 78] on div "Ticket #: 52574 4230 Credit Pointe Dr, Mississauga, Ontario L5M 3K2, Canada Sta…" at bounding box center [546, 72] width 959 height 62
drag, startPoint x: 982, startPoint y: 77, endPoint x: 854, endPoint y: 85, distance: 127.7
click at [978, 79] on div "Ticket #: 52574 4230 Credit Pointe Dr, Mississauga, Ontario L5M 3K2, Canada Sta…" at bounding box center [546, 72] width 959 height 62
click at [852, 85] on div "Ticket #: 52574 4230 Credit Pointe Dr, Mississauga, Ontario L5M 3K2, Canada Sta…" at bounding box center [546, 72] width 959 height 62
click at [869, 74] on div "Ticket #: 52574 4230 Credit Pointe Dr, Mississauga, Ontario L5M 3K2, Canada Sta…" at bounding box center [546, 72] width 959 height 62
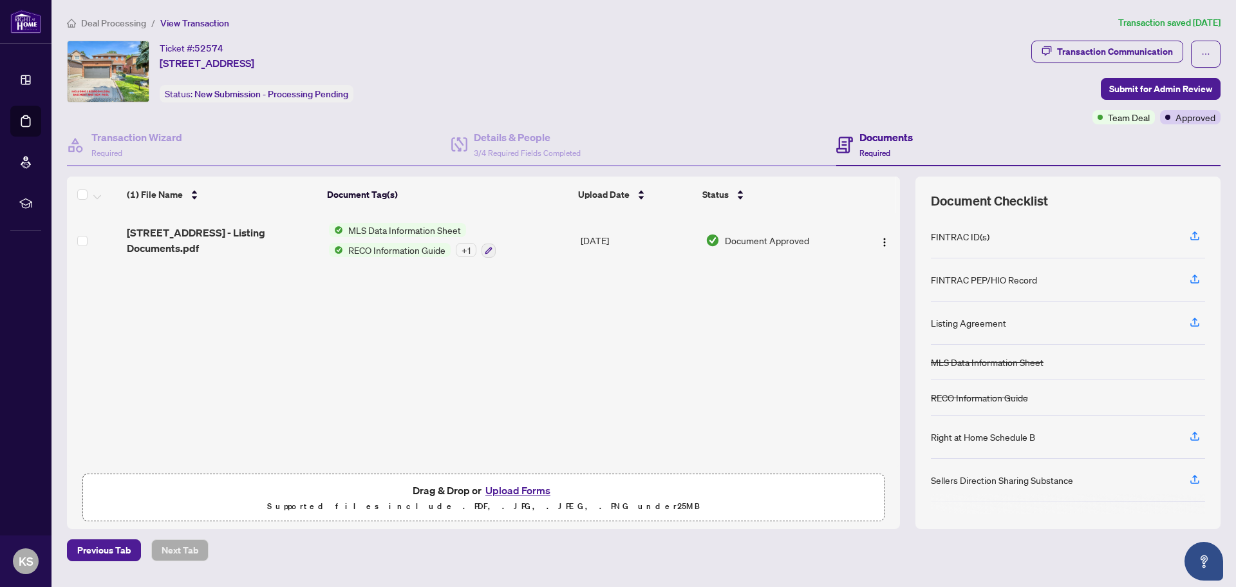
click at [817, 79] on div "Ticket #: 52574 4230 Credit Pointe Dr, Mississauga, Ontario L5M 3K2, Canada Sta…" at bounding box center [546, 72] width 959 height 62
drag, startPoint x: 876, startPoint y: 82, endPoint x: 952, endPoint y: 79, distance: 76.7
click at [879, 82] on div "Ticket #: 52574 4230 Credit Pointe Dr, Mississauga, Ontario L5M 3K2, Canada Sta…" at bounding box center [546, 72] width 959 height 62
click at [953, 79] on div "Ticket #: 52574 4230 Credit Pointe Dr, Mississauga, Ontario L5M 3K2, Canada Sta…" at bounding box center [546, 72] width 959 height 62
drag, startPoint x: 863, startPoint y: 82, endPoint x: 975, endPoint y: 77, distance: 112.1
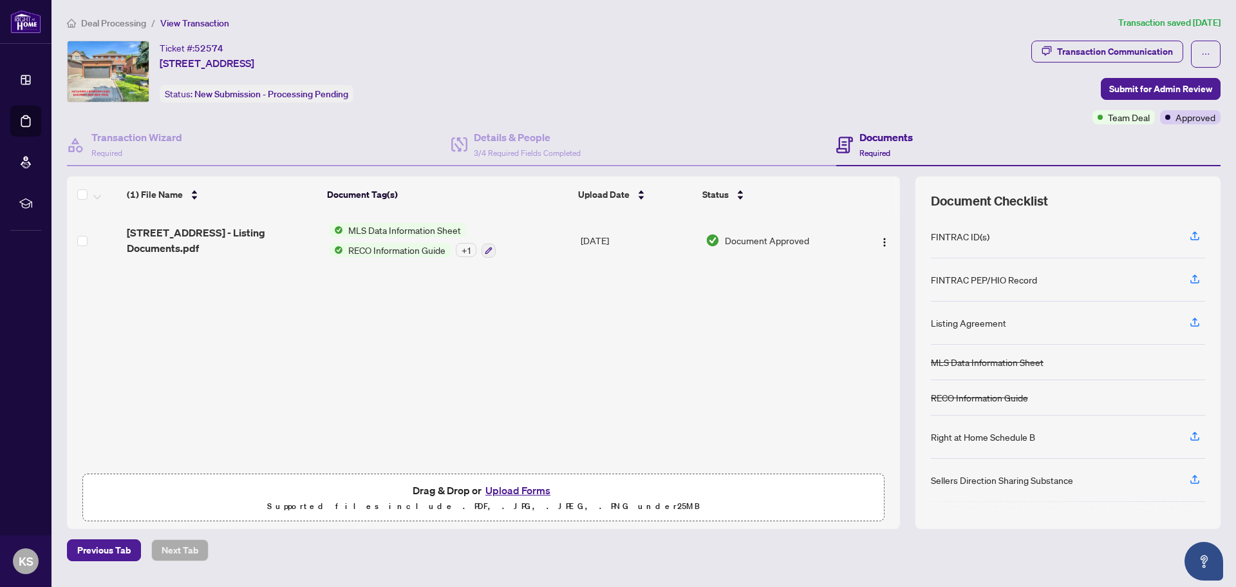
click at [865, 82] on div "Ticket #: 52574 4230 Credit Pointe Dr, Mississauga, Ontario L5M 3K2, Canada Sta…" at bounding box center [546, 72] width 959 height 62
drag, startPoint x: 975, startPoint y: 78, endPoint x: 801, endPoint y: 73, distance: 174.6
click at [965, 80] on div "Ticket #: 52574 4230 Credit Pointe Dr, Mississauga, Ontario L5M 3K2, Canada Sta…" at bounding box center [546, 72] width 959 height 62
click at [781, 73] on div "Ticket #: 52574 4230 Credit Pointe Dr, Mississauga, Ontario L5M 3K2, Canada Sta…" at bounding box center [546, 72] width 959 height 62
click at [879, 79] on div "Ticket #: 52574 4230 Credit Pointe Dr, Mississauga, Ontario L5M 3K2, Canada Sta…" at bounding box center [546, 72] width 959 height 62
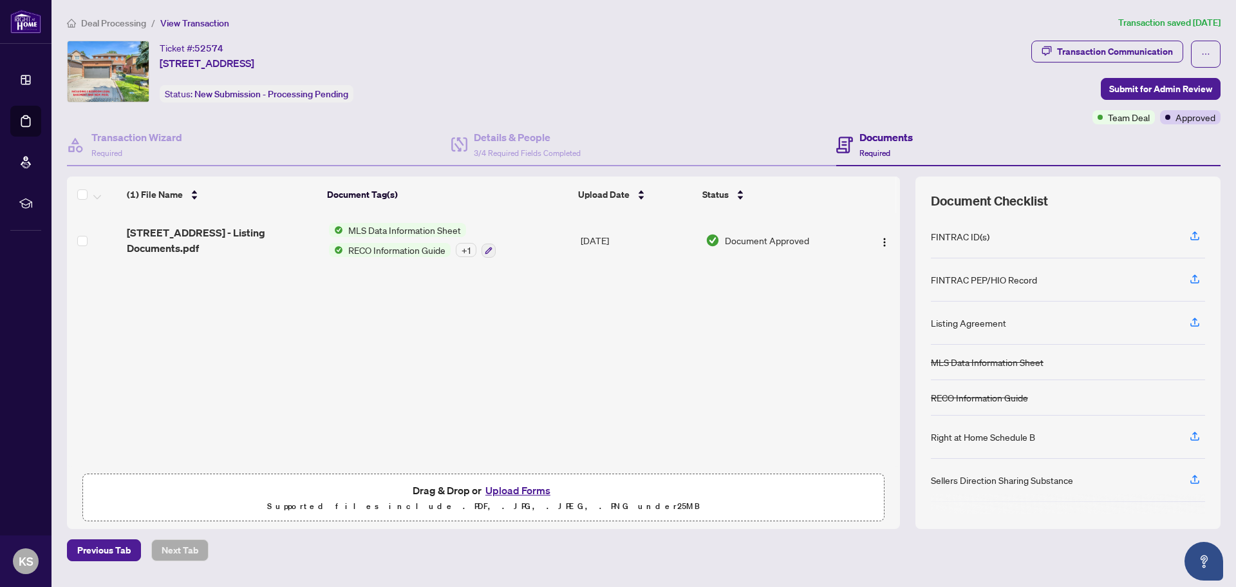
drag, startPoint x: 807, startPoint y: 72, endPoint x: 845, endPoint y: 66, distance: 38.4
click at [808, 71] on div "Ticket #: 52574 4230 Credit Pointe Dr, Mississauga, Ontario L5M 3K2, Canada Sta…" at bounding box center [546, 72] width 959 height 62
click at [874, 68] on div "Ticket #: 52574 4230 Credit Pointe Dr, Mississauga, Ontario L5M 3K2, Canada Sta…" at bounding box center [546, 72] width 959 height 62
drag, startPoint x: 965, startPoint y: 76, endPoint x: 938, endPoint y: 80, distance: 27.4
click at [965, 76] on div "Ticket #: 52574 4230 Credit Pointe Dr, Mississauga, Ontario L5M 3K2, Canada Sta…" at bounding box center [546, 72] width 959 height 62
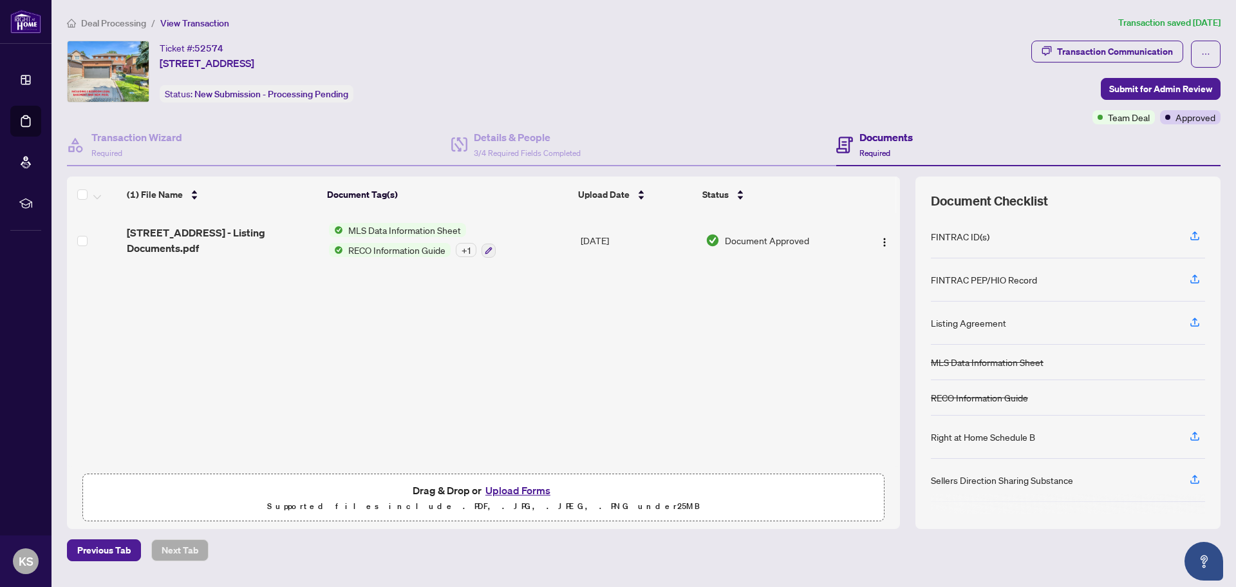
click at [872, 80] on div "Ticket #: 52574 4230 Credit Pointe Dr, Mississauga, Ontario L5M 3K2, Canada Sta…" at bounding box center [546, 72] width 959 height 62
click at [876, 60] on div "Ticket #: 52574 4230 Credit Pointe Dr, Mississauga, Ontario L5M 3K2, Canada Sta…" at bounding box center [546, 72] width 959 height 62
click at [871, 64] on div "Ticket #: 52574 4230 Credit Pointe Dr, Mississauga, Ontario L5M 3K2, Canada Sta…" at bounding box center [546, 72] width 959 height 62
click at [726, 76] on div "Ticket #: 52574 4230 Credit Pointe Dr, Mississauga, Ontario L5M 3K2, Canada Sta…" at bounding box center [546, 72] width 959 height 62
click at [885, 52] on div "Ticket #: 52574 4230 Credit Pointe Dr, Mississauga, Ontario L5M 3K2, Canada Sta…" at bounding box center [546, 72] width 959 height 62
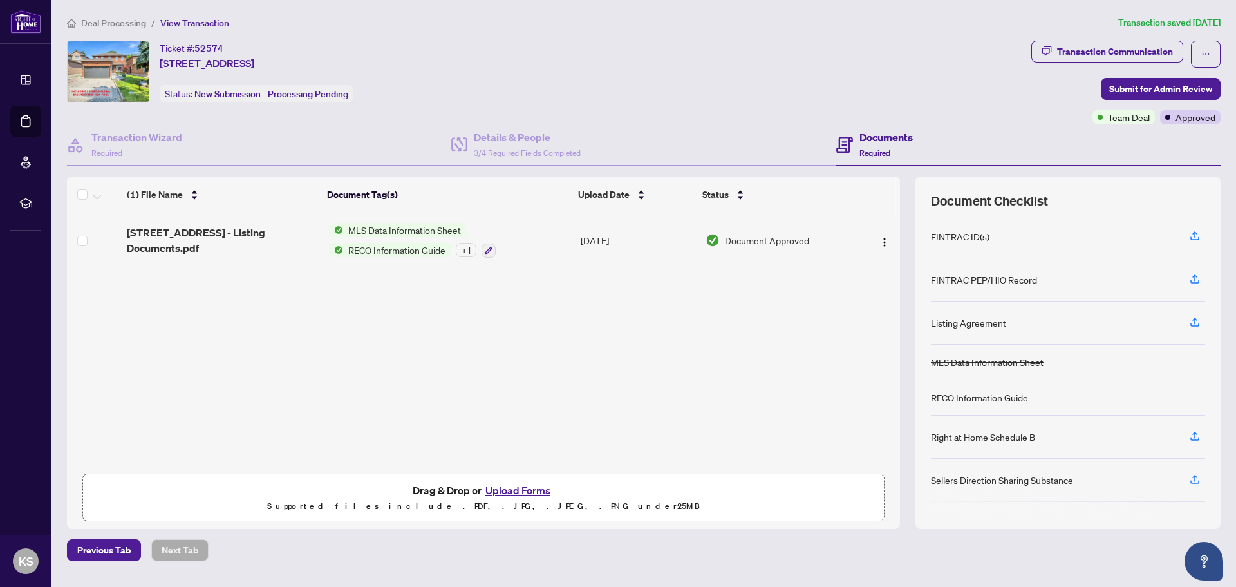
click at [878, 190] on th at bounding box center [874, 194] width 44 height 36
click at [876, 182] on th at bounding box center [874, 194] width 44 height 36
click at [786, 52] on div "Ticket #: 52574 4230 Credit Pointe Dr, Mississauga, Ontario L5M 3K2, Canada Sta…" at bounding box center [546, 72] width 959 height 62
click at [983, 77] on div "Ticket #: 52574 4230 Credit Pointe Dr, Mississauga, Ontario L5M 3K2, Canada Sta…" at bounding box center [546, 72] width 959 height 62
click at [860, 59] on div "Ticket #: 52574 4230 Credit Pointe Dr, Mississauga, Ontario L5M 3K2, Canada Sta…" at bounding box center [546, 72] width 959 height 62
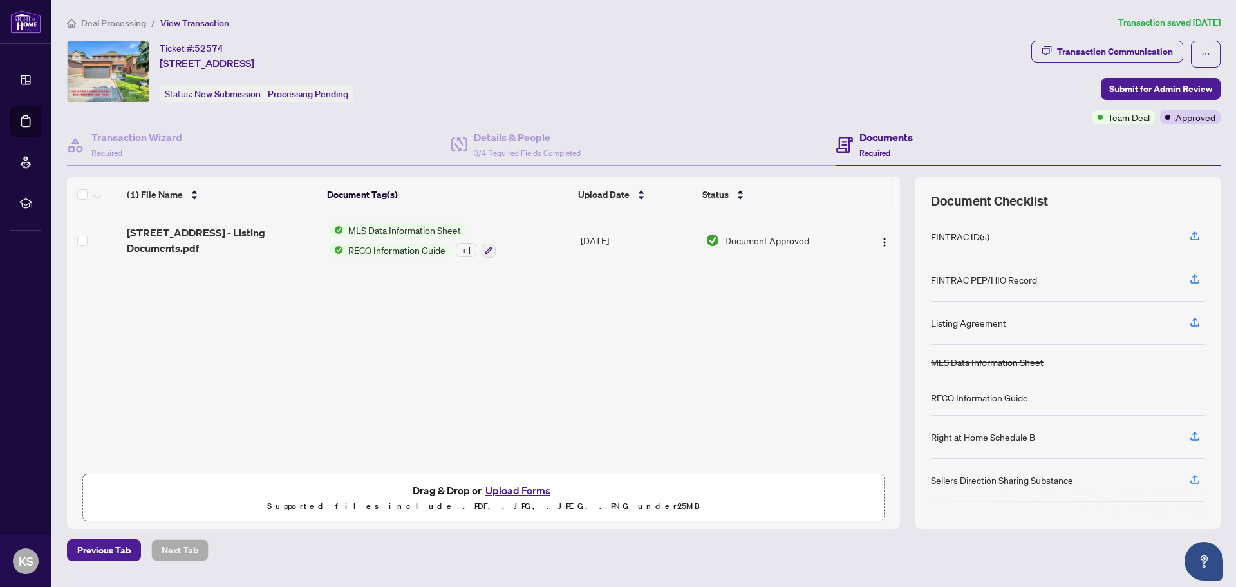
drag, startPoint x: 939, startPoint y: 46, endPoint x: 753, endPoint y: 71, distance: 187.1
click at [937, 46] on div "Ticket #: 52574 4230 Credit Pointe Dr, Mississauga, Ontario L5M 3K2, Canada Sta…" at bounding box center [546, 72] width 959 height 62
click at [752, 71] on div "Ticket #: 52574 4230 Credit Pointe Dr, Mississauga, Ontario L5M 3K2, Canada Sta…" at bounding box center [546, 72] width 959 height 62
click at [854, 65] on div "Ticket #: 52574 4230 Credit Pointe Dr, Mississauga, Ontario L5M 3K2, Canada Sta…" at bounding box center [546, 72] width 959 height 62
click at [856, 66] on div "Ticket #: 52574 4230 Credit Pointe Dr, Mississauga, Ontario L5M 3K2, Canada Sta…" at bounding box center [546, 72] width 959 height 62
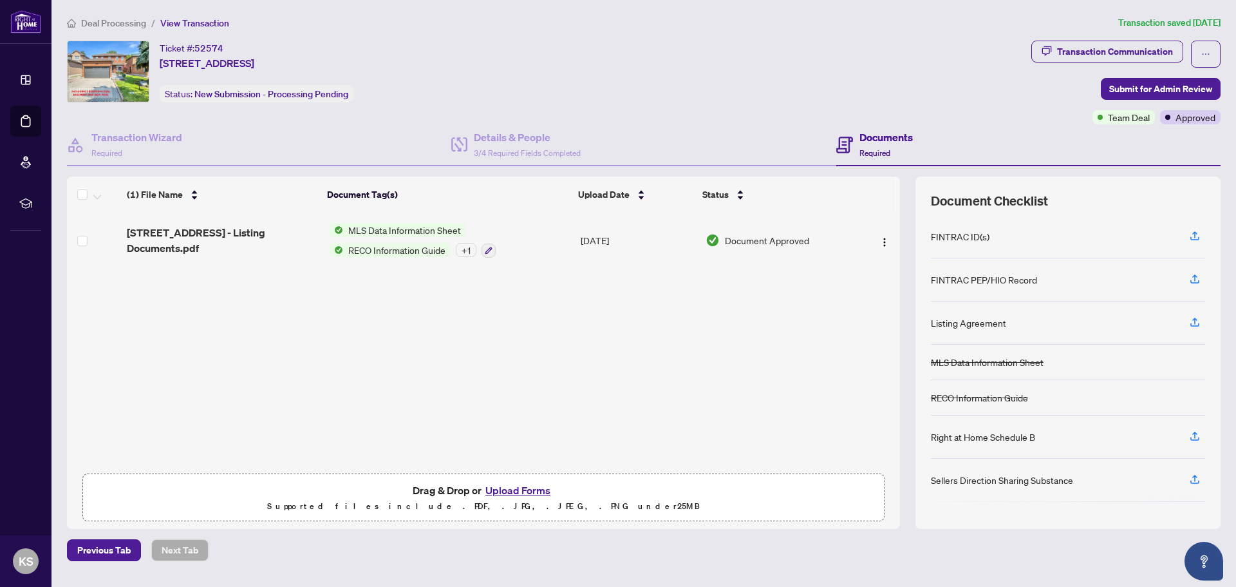
drag, startPoint x: 874, startPoint y: 62, endPoint x: 919, endPoint y: 122, distance: 75.1
click at [876, 64] on div "Ticket #: 52574 4230 Credit Pointe Dr, Mississauga, Ontario L5M 3K2, Canada Sta…" at bounding box center [546, 72] width 959 height 62
click at [874, 93] on div "Ticket #: 52574 4230 Credit Pointe Dr, Mississauga, Ontario L5M 3K2, Canada Sta…" at bounding box center [546, 72] width 959 height 62
drag, startPoint x: 883, startPoint y: 29, endPoint x: 881, endPoint y: 77, distance: 47.7
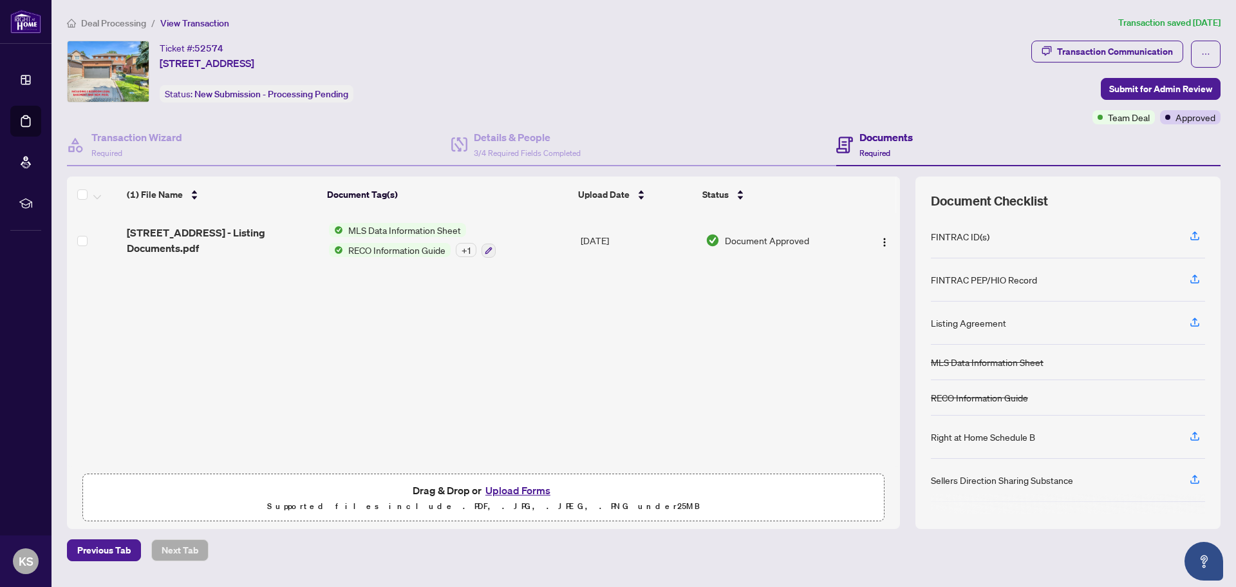
click at [883, 30] on div "Deal Processing / View Transaction Transaction saved 2 days ago Ticket #: 52574…" at bounding box center [644, 287] width 1164 height 545
click at [877, 87] on div "Ticket #: 52574 4230 Credit Pointe Dr, Mississauga, Ontario L5M 3K2, Canada Sta…" at bounding box center [546, 72] width 959 height 62
click at [874, 48] on div "Ticket #: 52574 4230 Credit Pointe Dr, Mississauga, Ontario L5M 3K2, Canada Sta…" at bounding box center [546, 72] width 959 height 62
click at [879, 82] on div "Ticket #: 52574 4230 Credit Pointe Dr, Mississauga, Ontario L5M 3K2, Canada Sta…" at bounding box center [546, 72] width 959 height 62
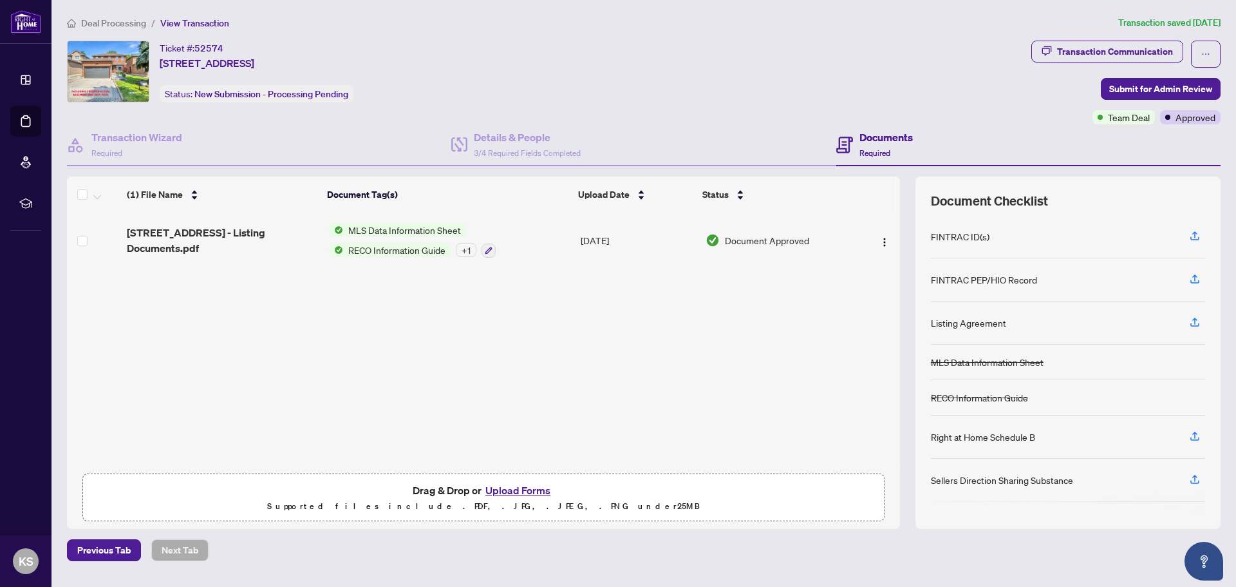
click at [879, 82] on div "Ticket #: 52574 4230 Credit Pointe Dr, Mississauga, Ontario L5M 3K2, Canada Sta…" at bounding box center [546, 72] width 959 height 62
click at [879, 55] on div "Ticket #: 52574 4230 Credit Pointe Dr, Mississauga, Ontario L5M 3K2, Canada Sta…" at bounding box center [546, 72] width 959 height 62
click at [879, 83] on div "Ticket #: 52574 4230 Credit Pointe Dr, Mississauga, Ontario L5M 3K2, Canada Sta…" at bounding box center [546, 72] width 959 height 62
click at [879, 58] on div "Ticket #: 52574 4230 Credit Pointe Dr, Mississauga, Ontario L5M 3K2, Canada Sta…" at bounding box center [546, 72] width 959 height 62
click at [875, 109] on div "Ticket #: 52574 4230 Credit Pointe Dr, Mississauga, Ontario L5M 3K2, Canada Sta…" at bounding box center [546, 83] width 964 height 84
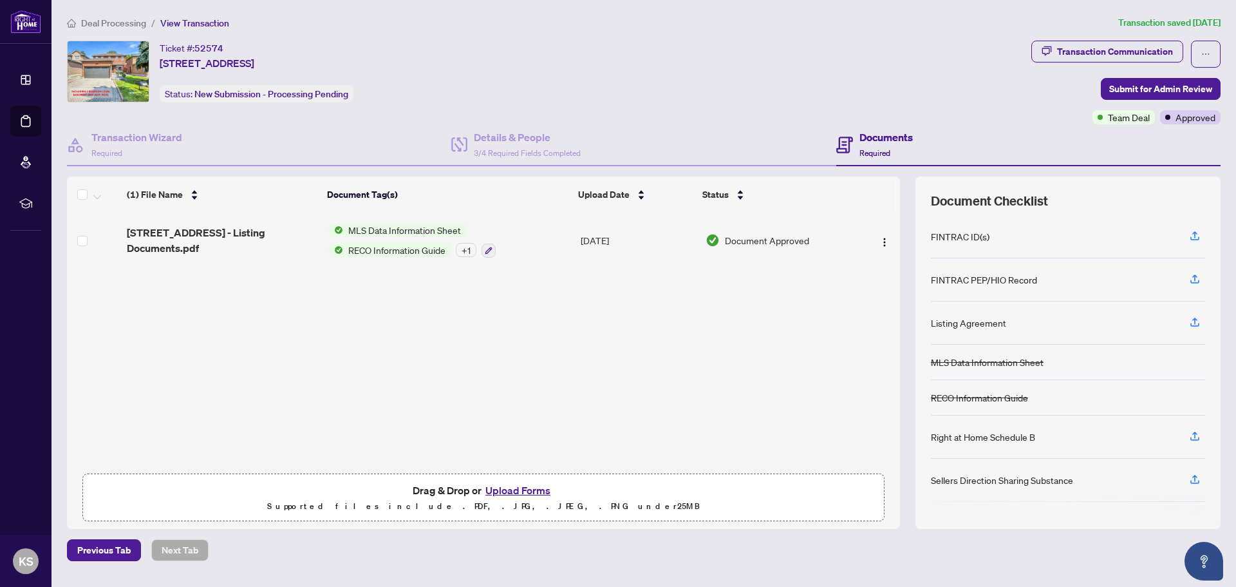
click at [875, 70] on div "Ticket #: 52574 4230 Credit Pointe Dr, Mississauga, Ontario L5M 3K2, Canada Sta…" at bounding box center [546, 72] width 959 height 62
click at [883, 98] on div "Ticket #: 52574 4230 Credit Pointe Dr, Mississauga, Ontario L5M 3K2, Canada Sta…" at bounding box center [546, 72] width 959 height 62
click at [883, 56] on div "Ticket #: 52574 4230 Credit Pointe Dr, Mississauga, Ontario L5M 3K2, Canada Sta…" at bounding box center [546, 72] width 959 height 62
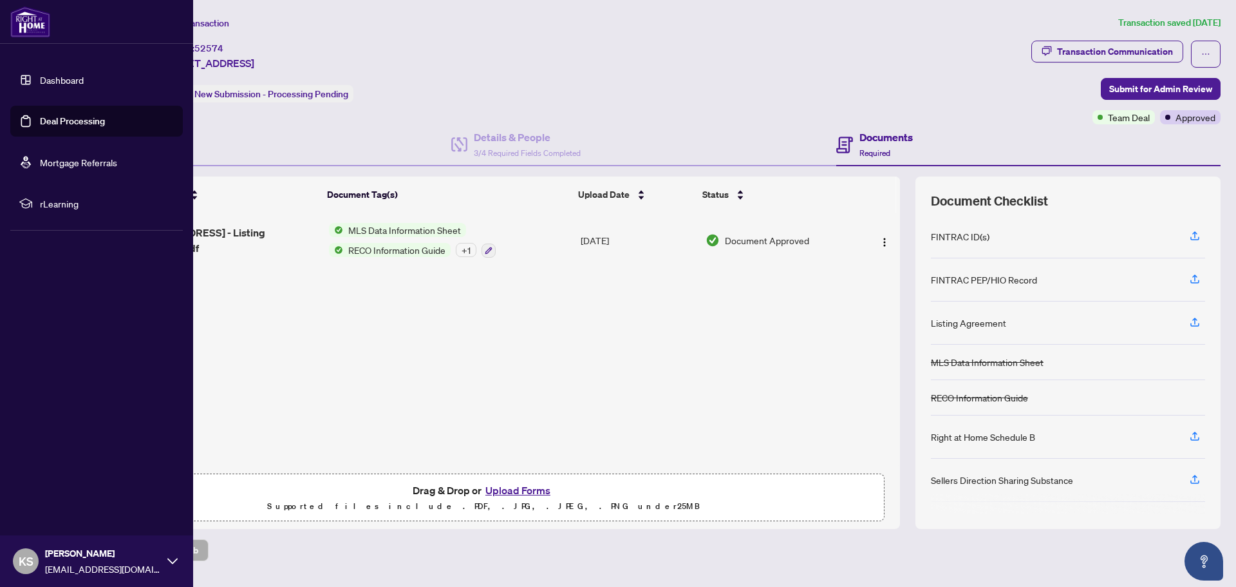
click at [102, 118] on link "Deal Processing" at bounding box center [72, 121] width 65 height 12
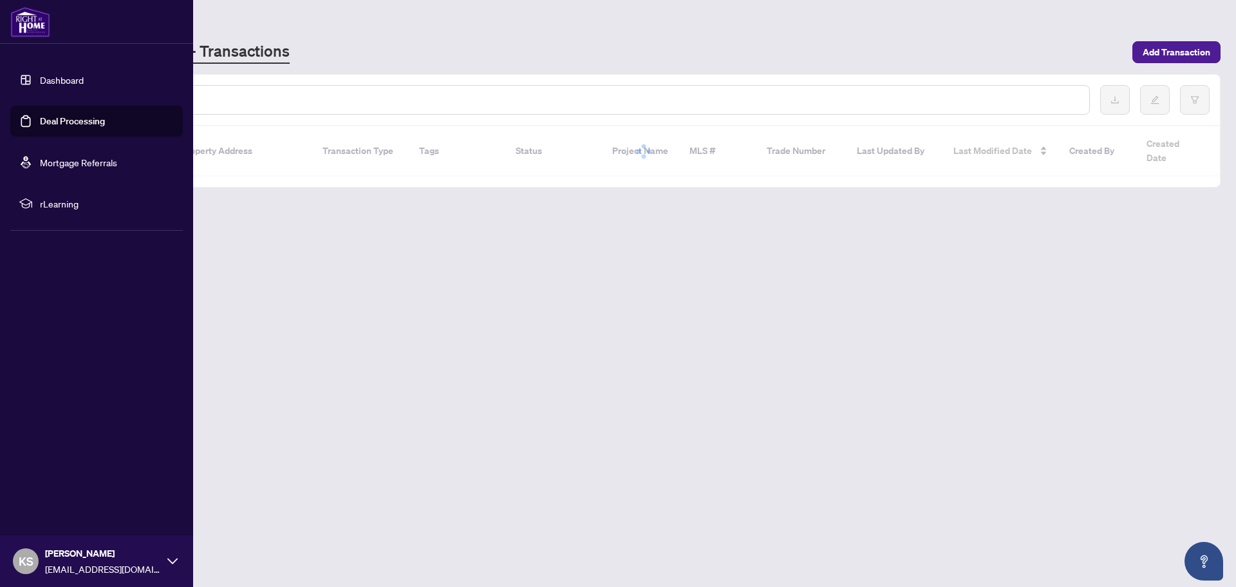
click at [53, 75] on link "Dashboard" at bounding box center [62, 80] width 44 height 12
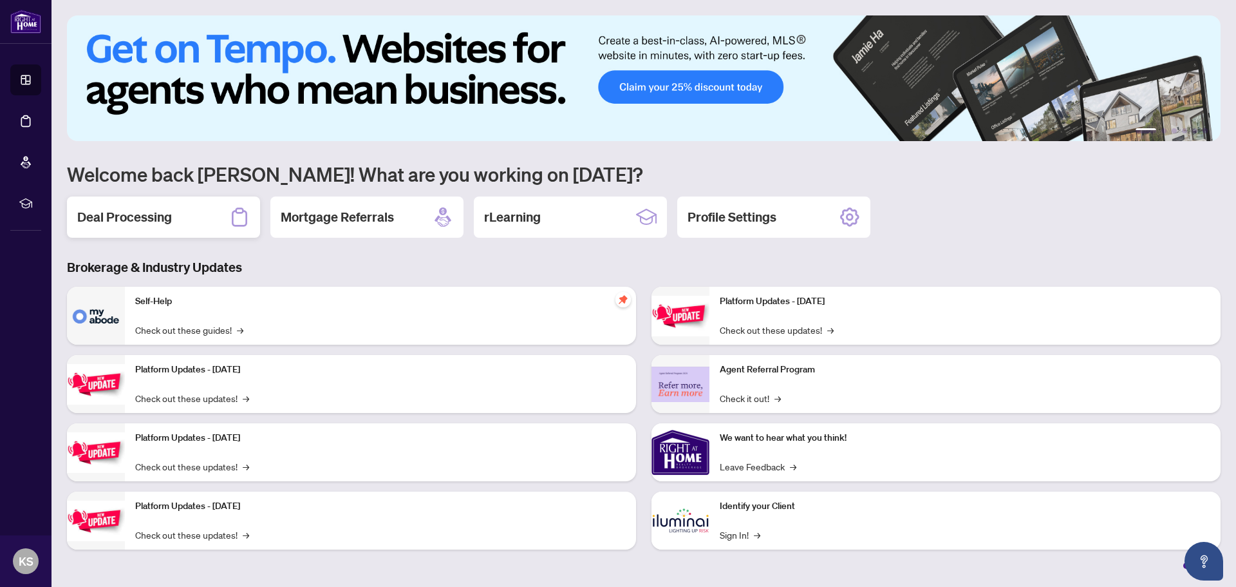
click at [160, 212] on h2 "Deal Processing" at bounding box center [124, 217] width 95 height 18
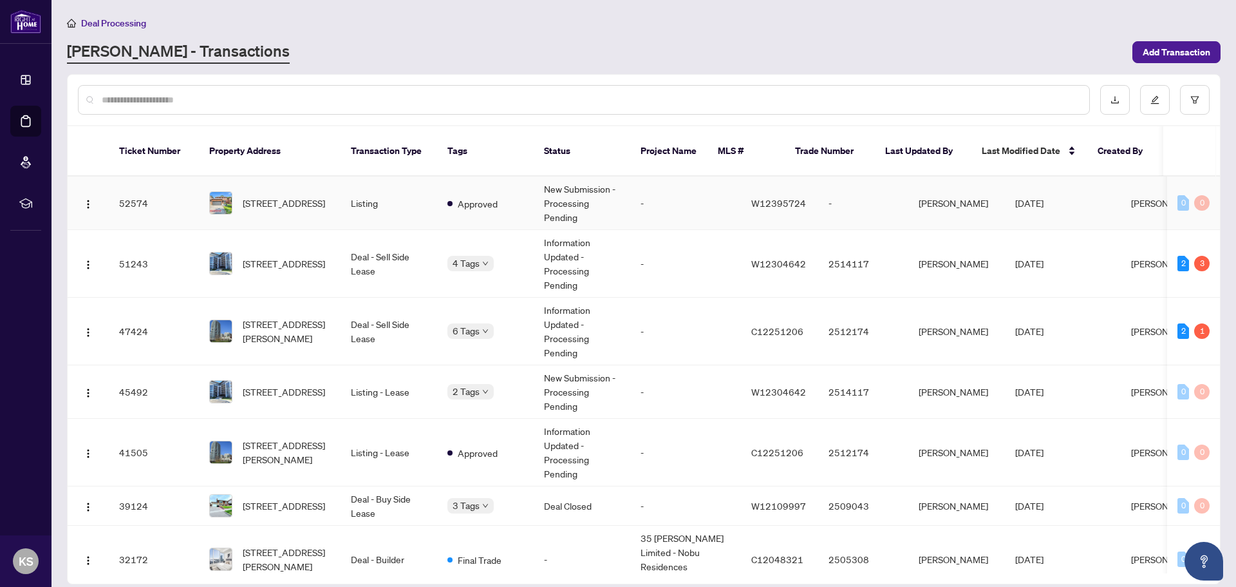
click at [561, 193] on td "New Submission - Processing Pending" at bounding box center [582, 202] width 97 height 53
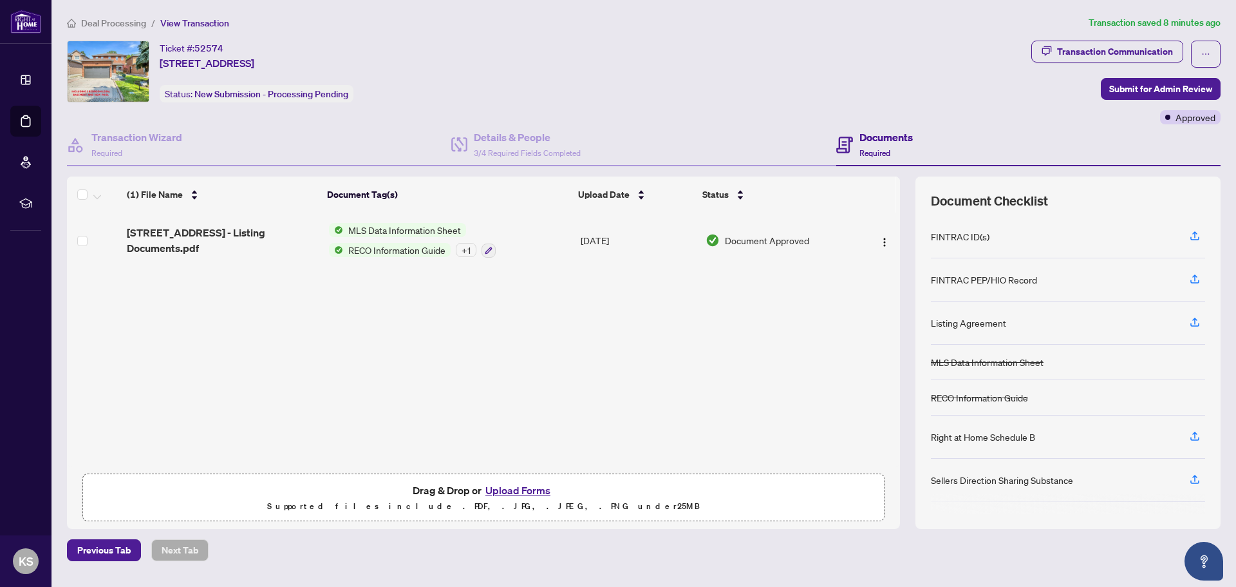
click at [1014, 144] on div "Documents Required" at bounding box center [1028, 145] width 384 height 42
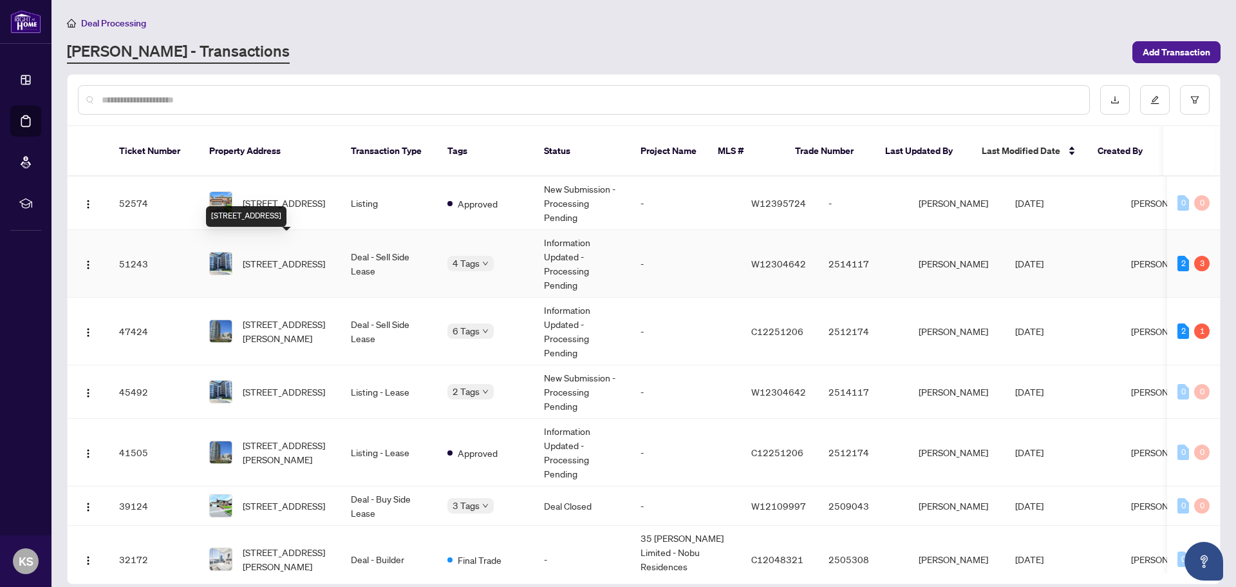
click at [249, 256] on span "[STREET_ADDRESS]" at bounding box center [284, 263] width 82 height 14
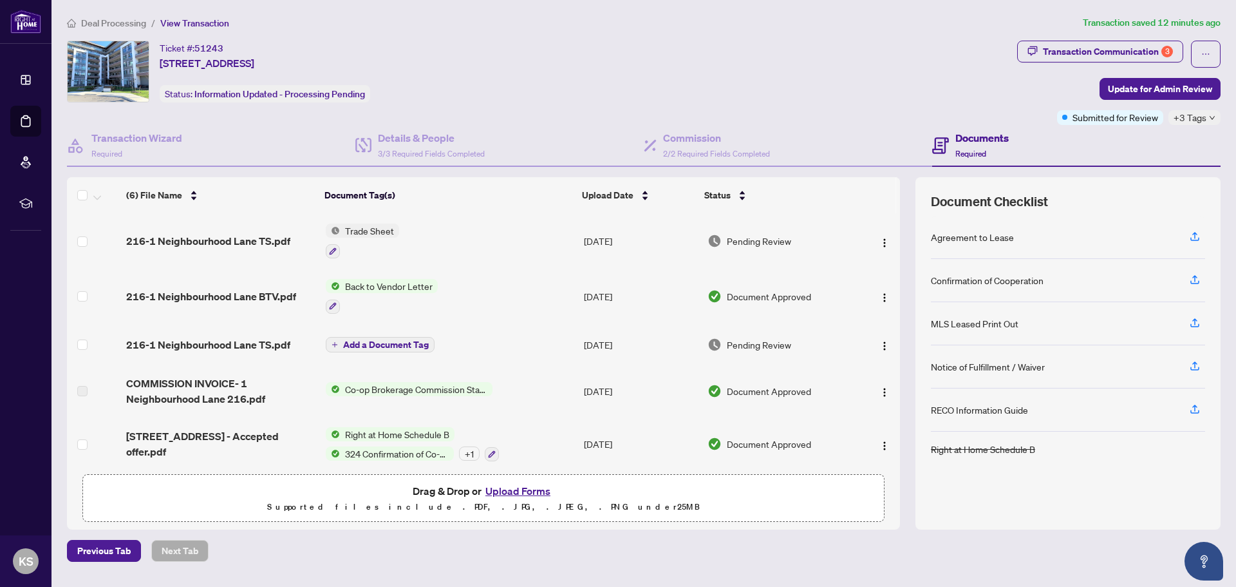
click at [1203, 117] on span "+3 Tags" at bounding box center [1190, 117] width 33 height 15
click at [978, 75] on div "Ticket #: 51243 216-1 Neighbourhood Lane, Toronto, Ontario M8Y 0C2, Canada Stat…" at bounding box center [539, 72] width 945 height 62
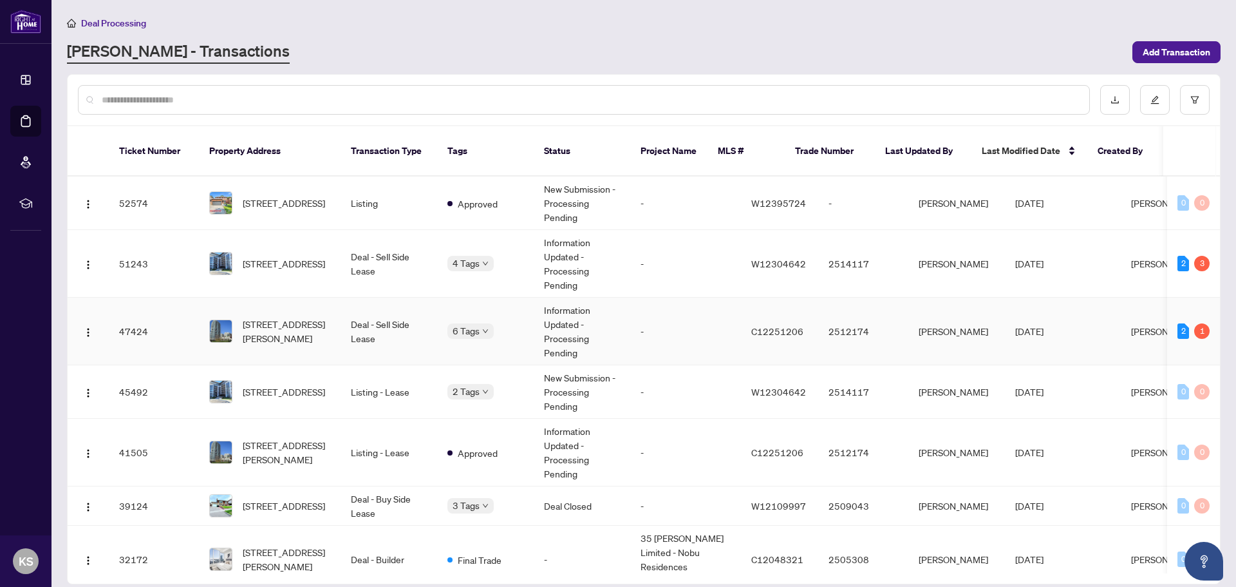
click at [628, 321] on td "Information Updated - Processing Pending" at bounding box center [582, 331] width 97 height 68
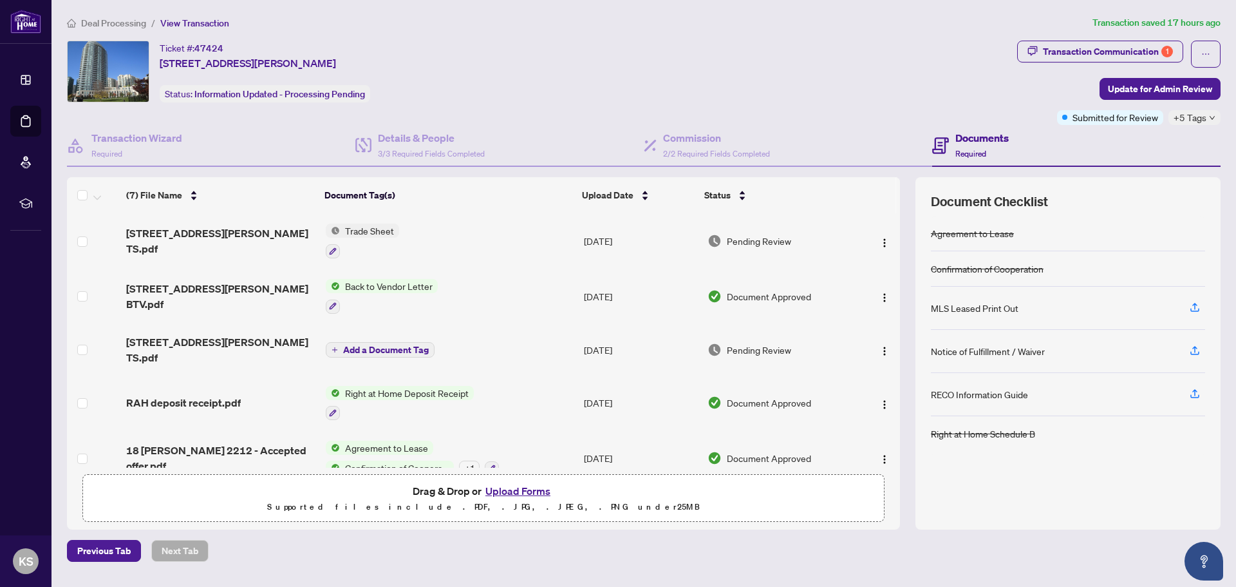
click at [1199, 117] on span "+5 Tags" at bounding box center [1190, 117] width 33 height 15
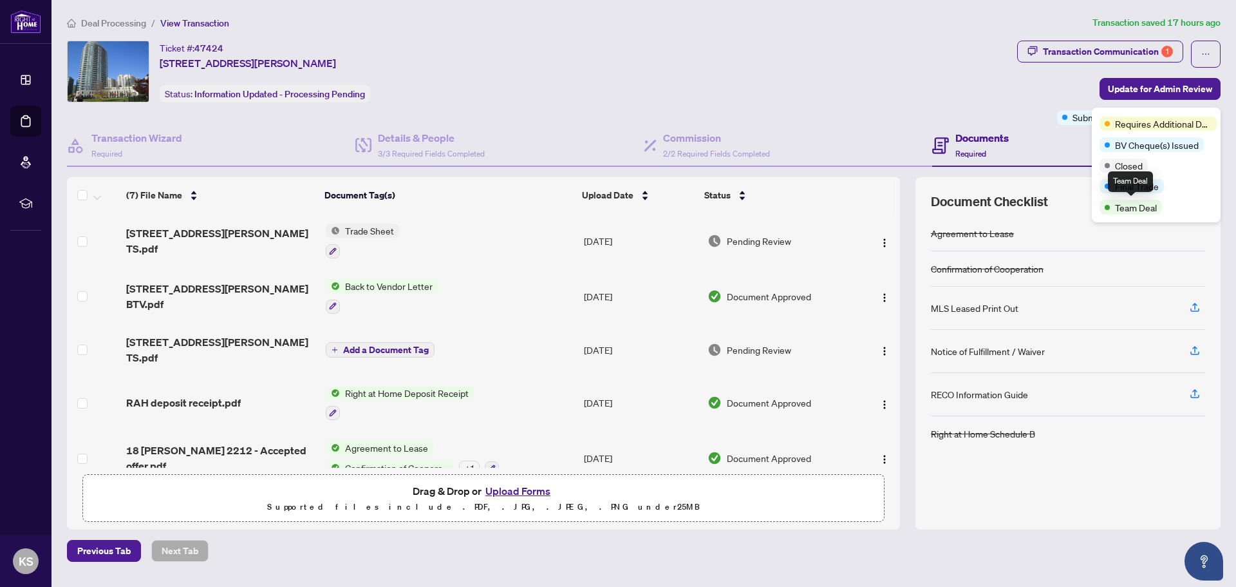
click at [1132, 208] on span "Team Deal" at bounding box center [1136, 207] width 42 height 14
click at [1121, 169] on span "Closed" at bounding box center [1129, 165] width 28 height 14
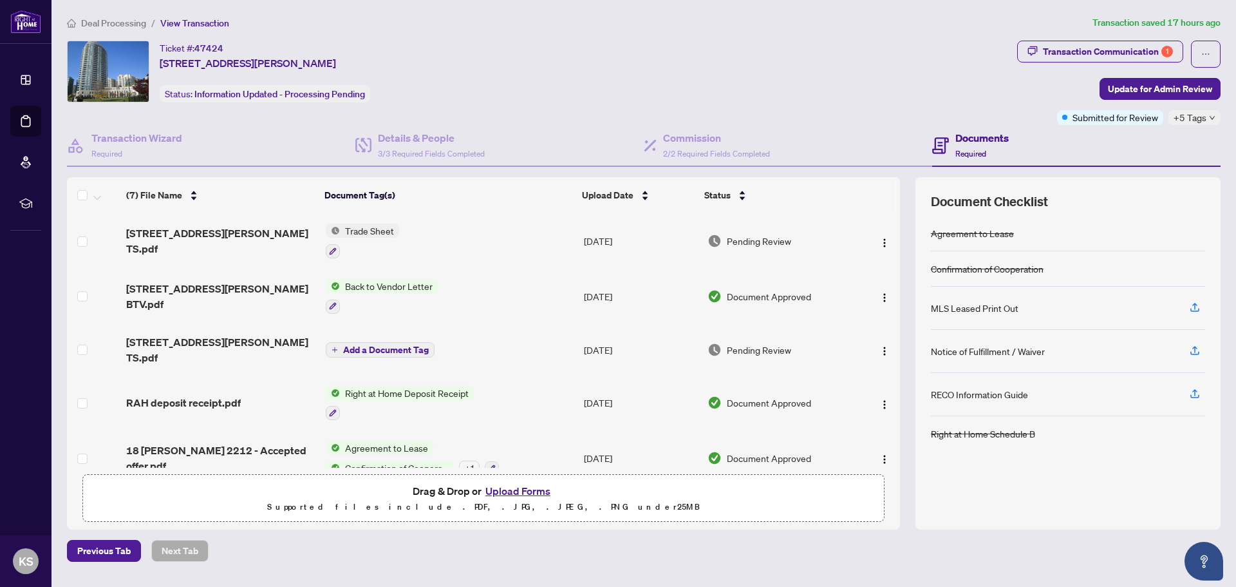
click at [993, 62] on div "Ticket #: 47424 2212-18 Holmes Ave, Toronto, Ontario M2N 4L9, Canada Status: In…" at bounding box center [539, 72] width 945 height 62
click at [1100, 46] on div "Transaction Communication 1" at bounding box center [1108, 51] width 130 height 21
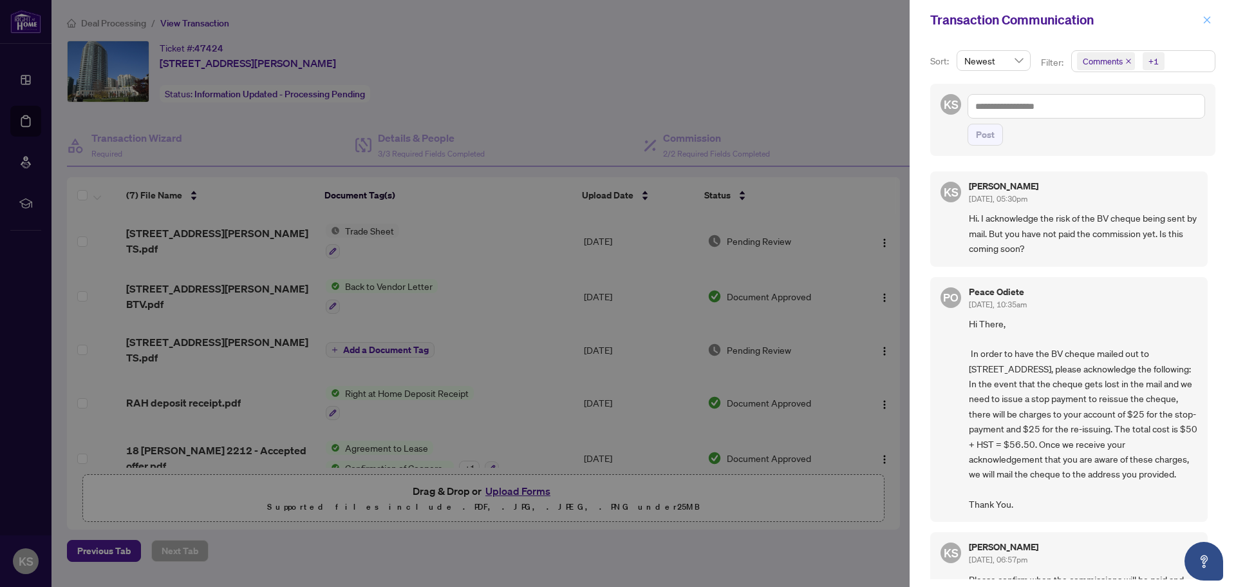
click at [1208, 19] on icon "close" at bounding box center [1207, 19] width 7 height 7
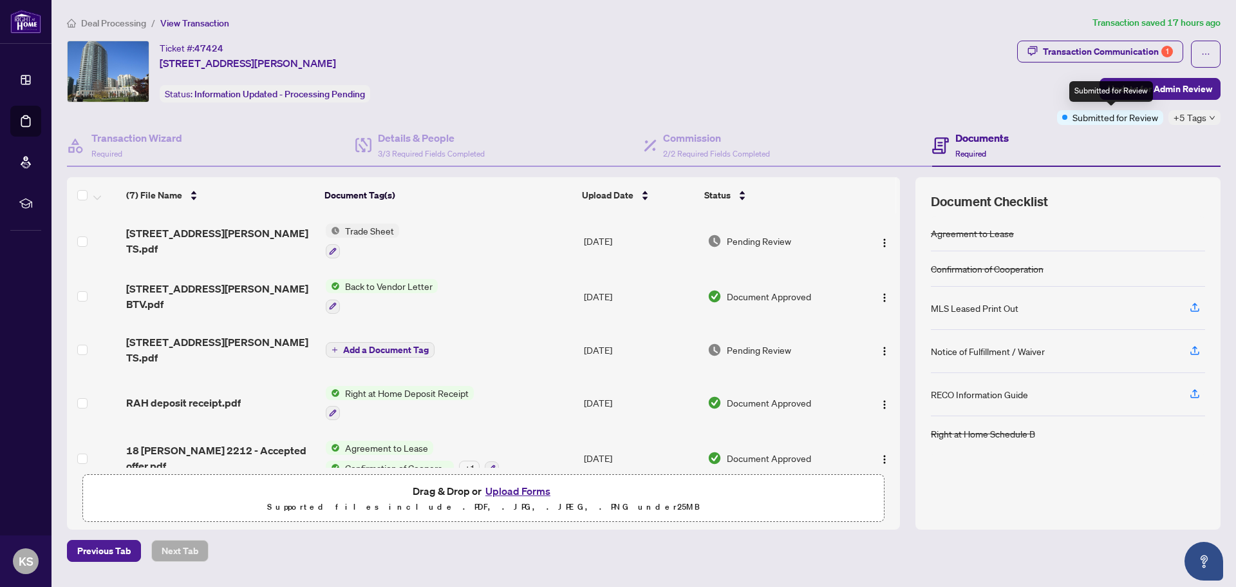
click at [1136, 117] on span "Submitted for Review" at bounding box center [1116, 117] width 86 height 14
drag, startPoint x: 1136, startPoint y: 117, endPoint x: 829, endPoint y: 112, distance: 307.2
click at [829, 112] on div "Ticket #: 47424 2212-18 Holmes Ave, Toronto, Ontario M2N 4L9, Canada Status: In…" at bounding box center [539, 83] width 950 height 84
